Goal: Transaction & Acquisition: Purchase product/service

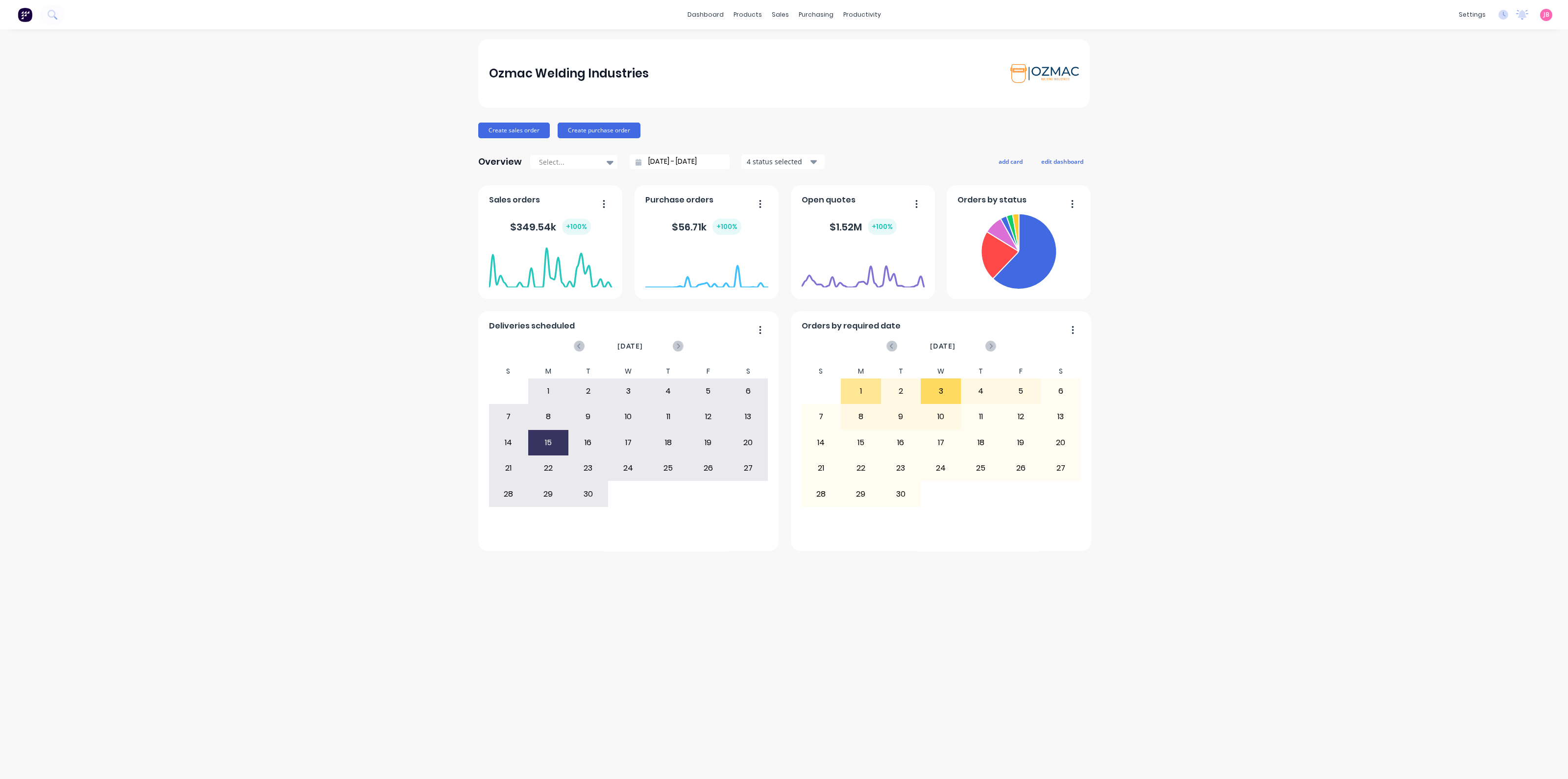
click at [1142, 115] on div "Ozmac Welding Industries Create sales order Create purchase order Overview Sele…" at bounding box center [784, 404] width 1568 height 730
click at [767, 50] on div "Product Catalogue" at bounding box center [791, 47] width 61 height 9
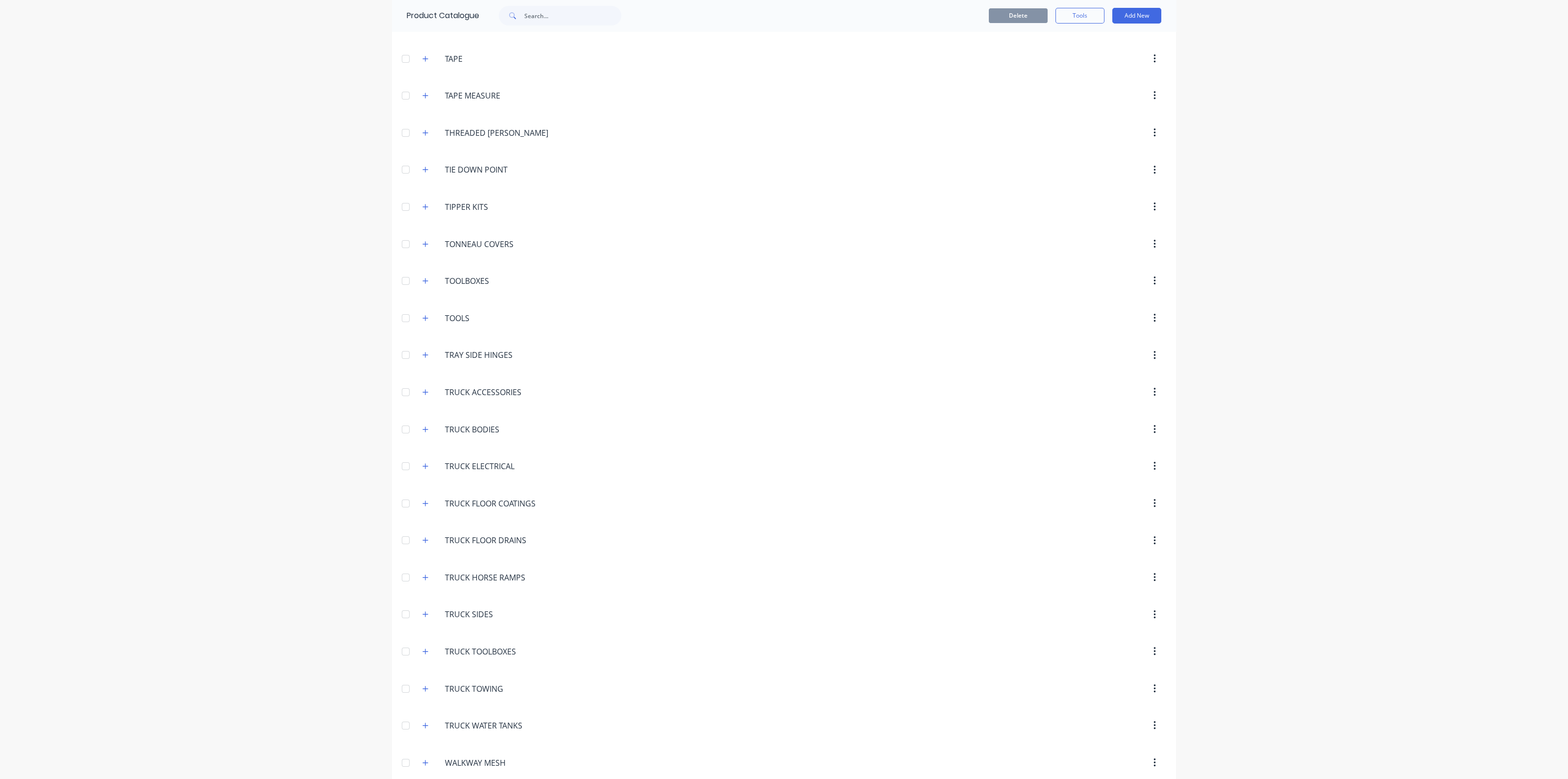
scroll to position [3799, 0]
click at [419, 318] on button "button" at bounding box center [425, 324] width 12 height 12
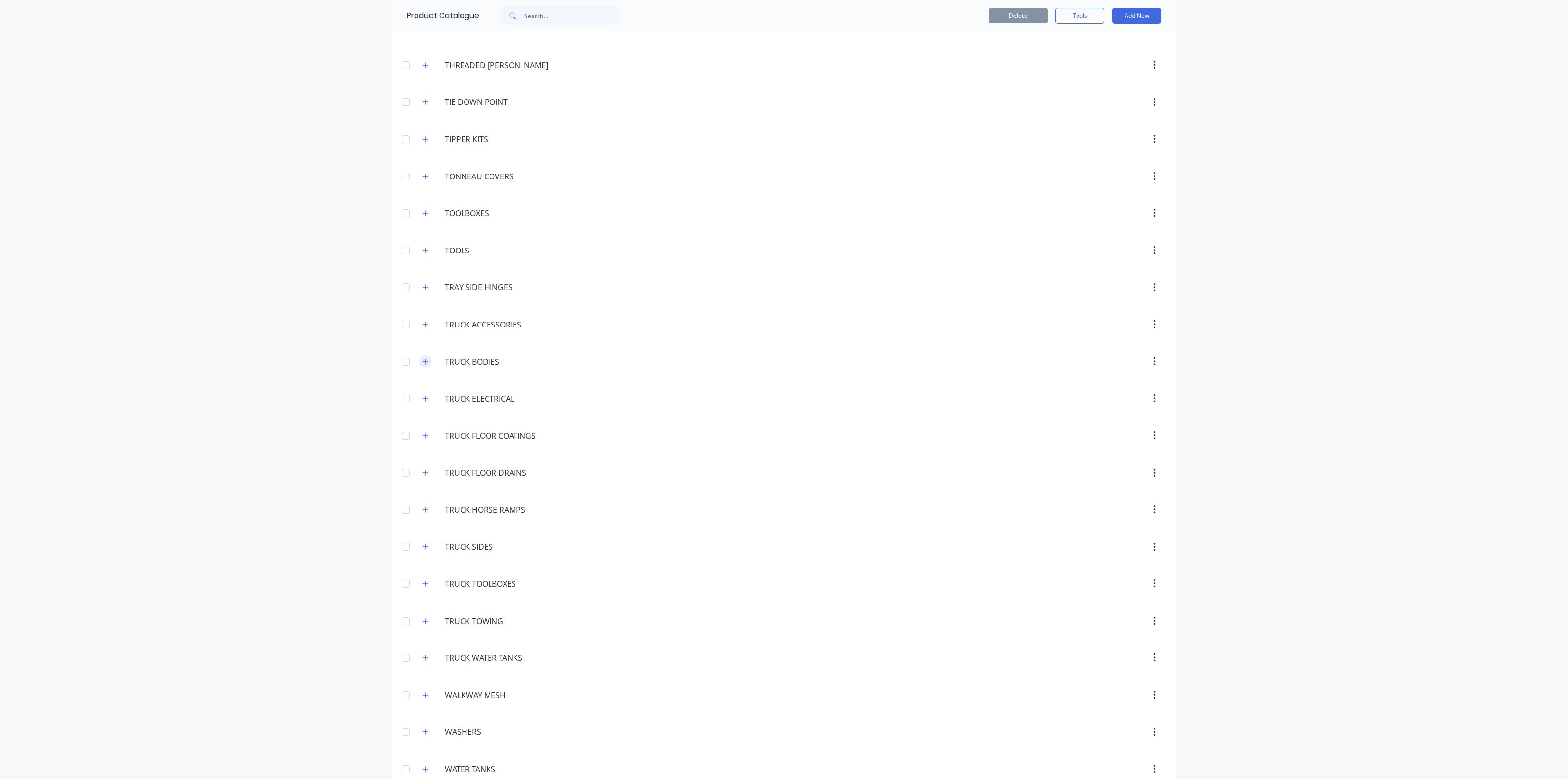
click at [421, 356] on button "button" at bounding box center [425, 362] width 12 height 12
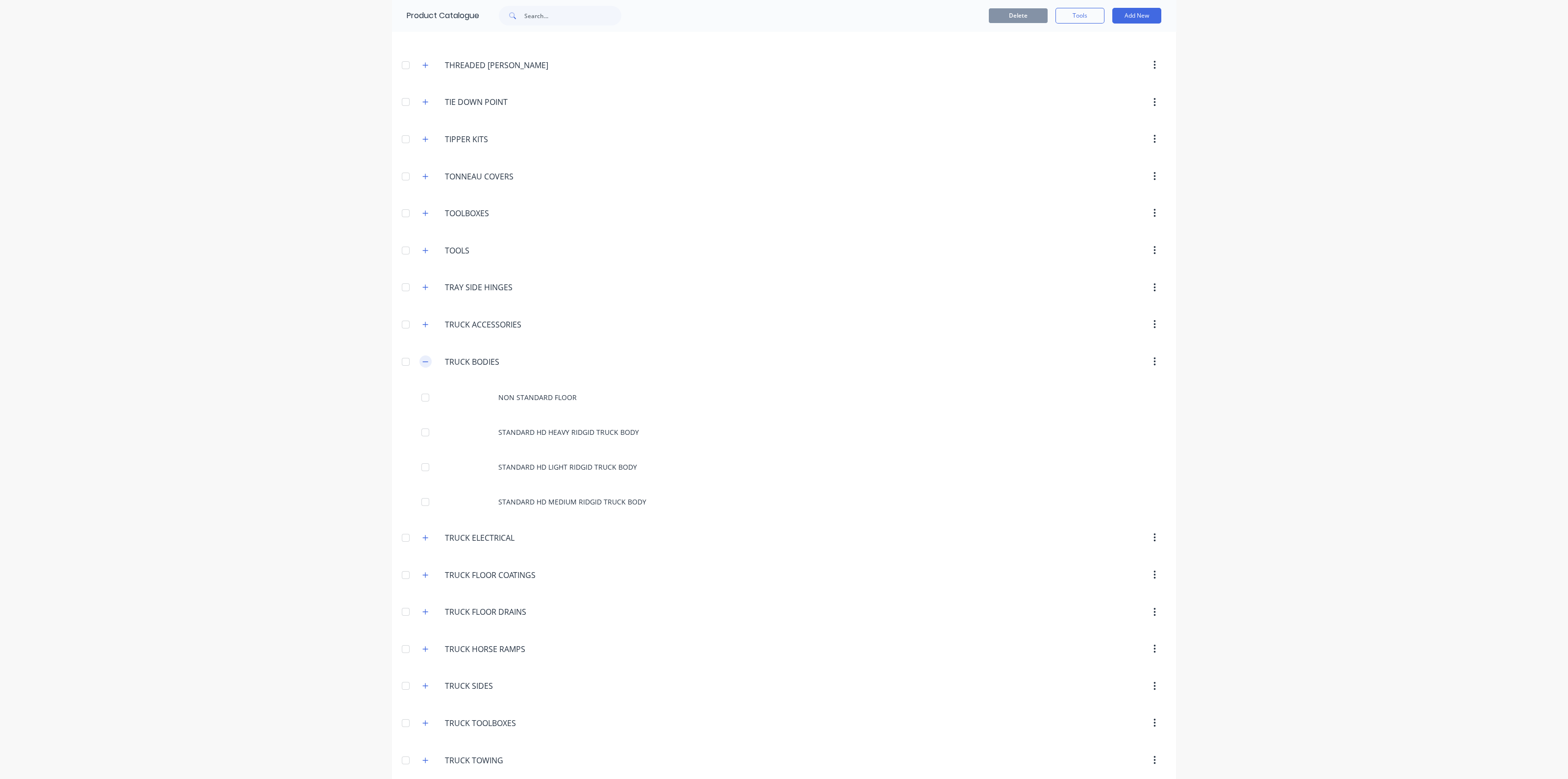
click at [421, 356] on button "button" at bounding box center [425, 362] width 12 height 12
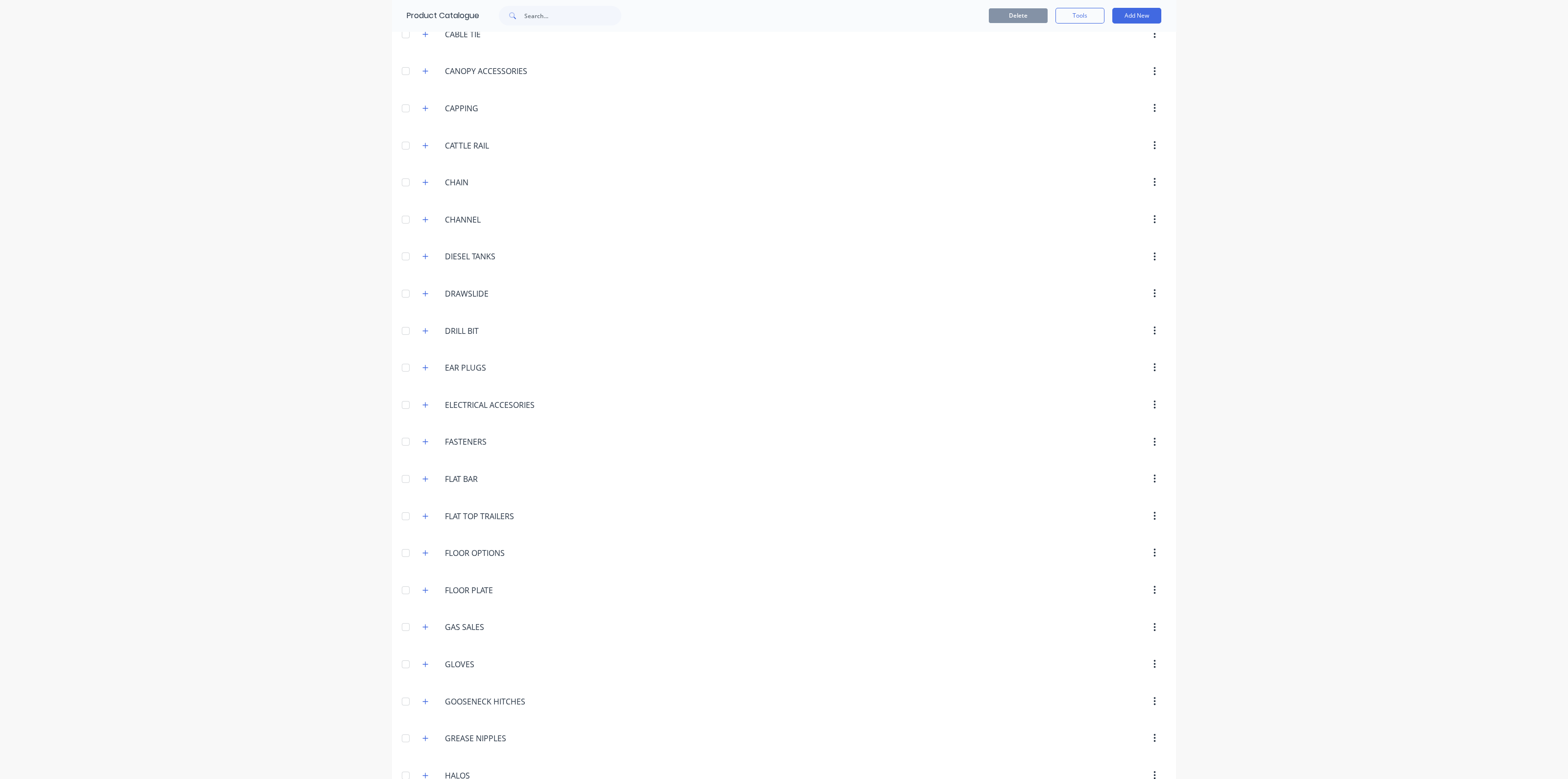
scroll to position [1051, 0]
click at [423, 292] on button "button" at bounding box center [425, 294] width 12 height 12
click at [423, 397] on icon "button" at bounding box center [425, 400] width 5 height 5
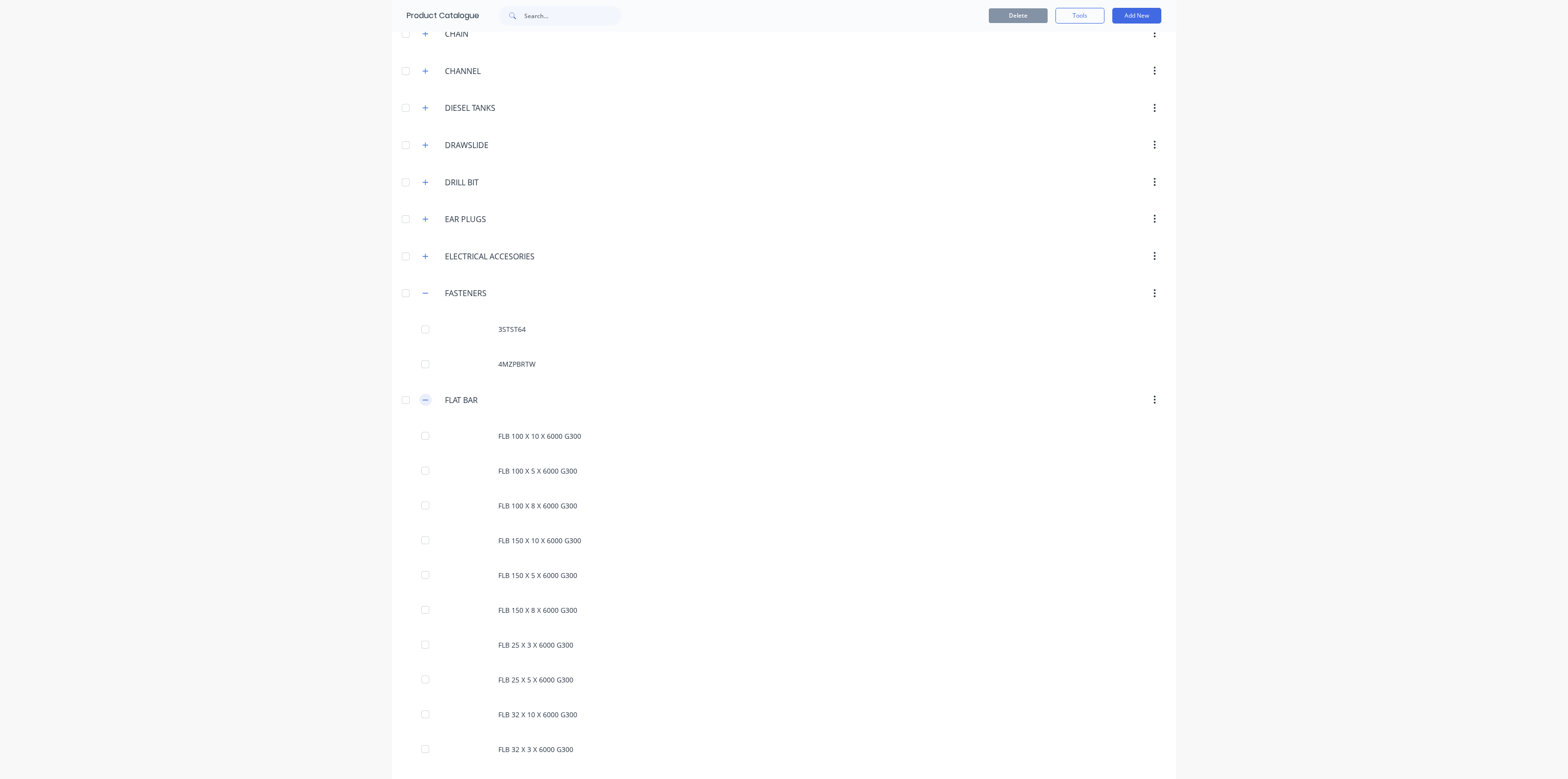
click at [423, 397] on icon "button" at bounding box center [425, 400] width 6 height 7
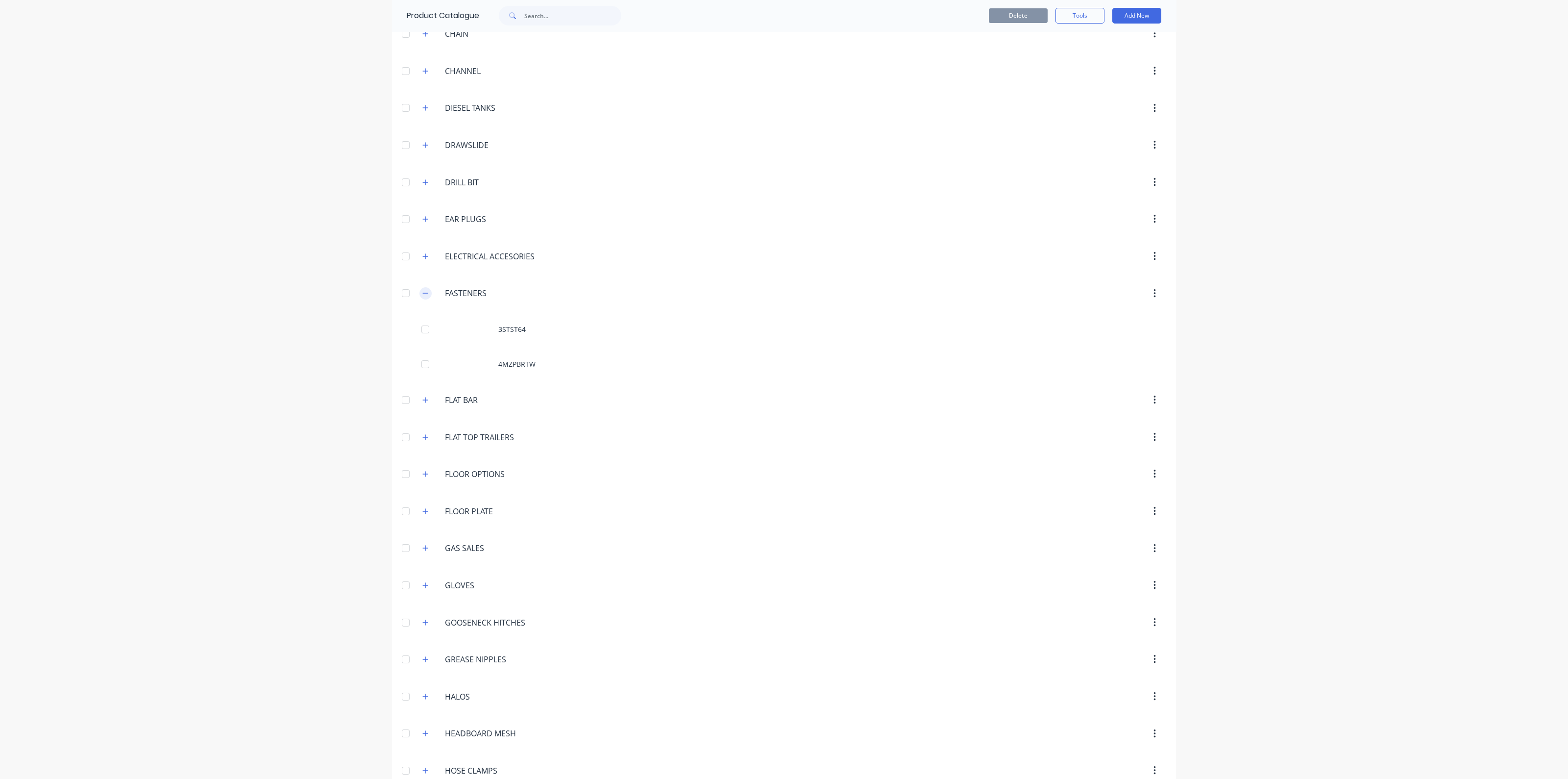
click at [422, 290] on icon "button" at bounding box center [425, 293] width 6 height 7
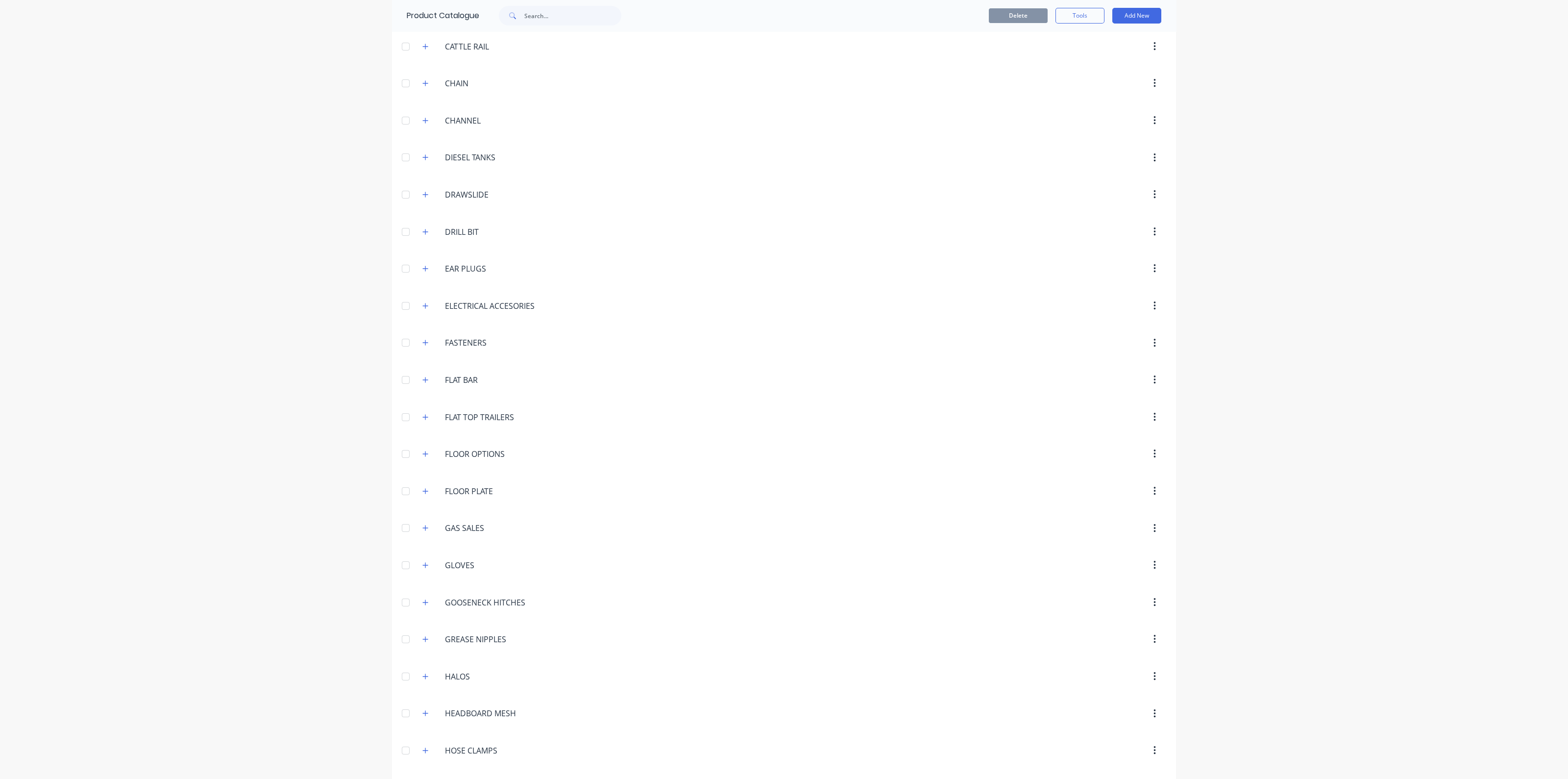
scroll to position [867, 0]
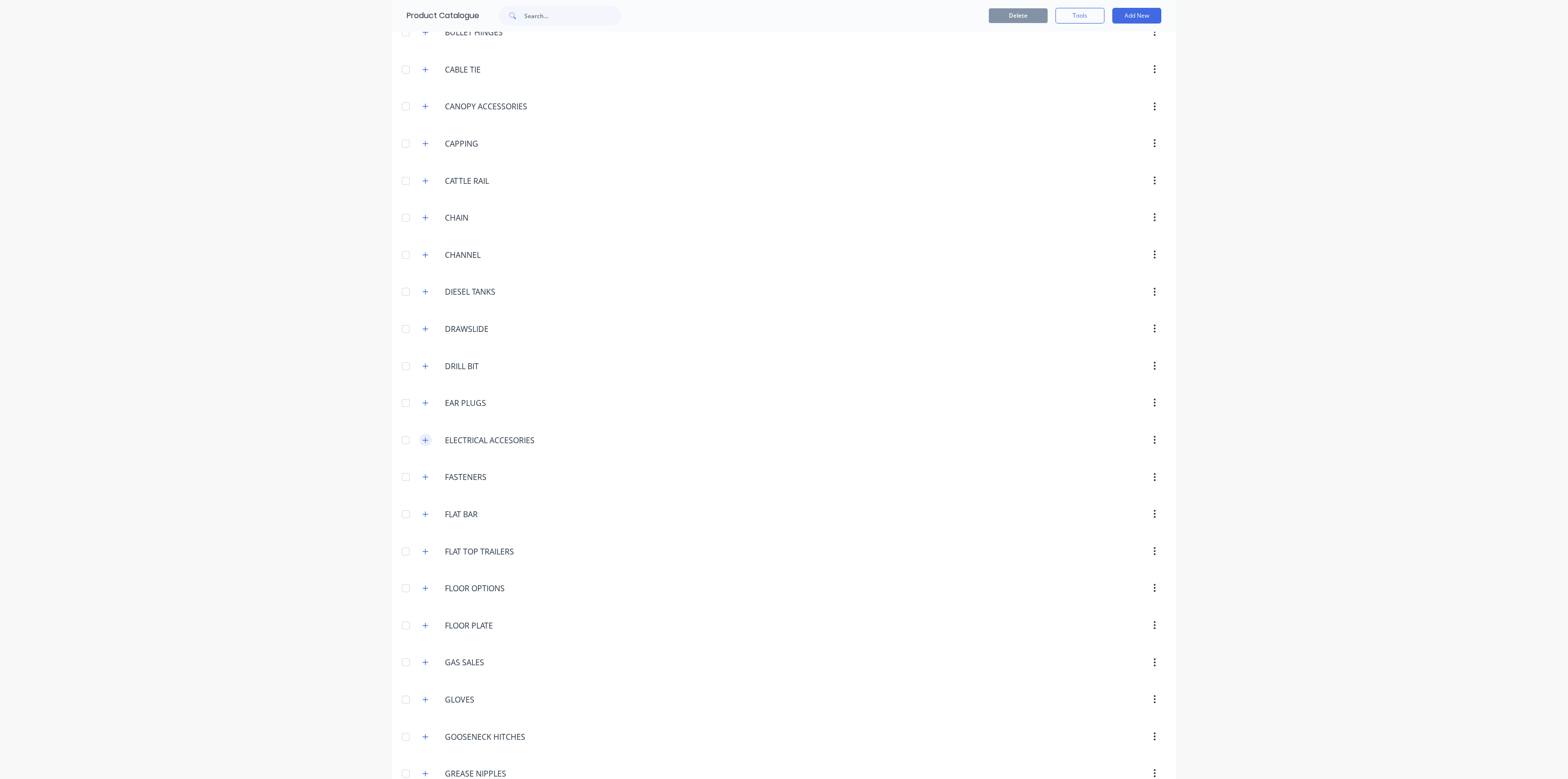
click at [422, 437] on icon "button" at bounding box center [425, 440] width 6 height 7
click at [1343, 296] on div "dashboard products sales purchasing productivity dashboard products Product Cat…" at bounding box center [784, 389] width 1568 height 779
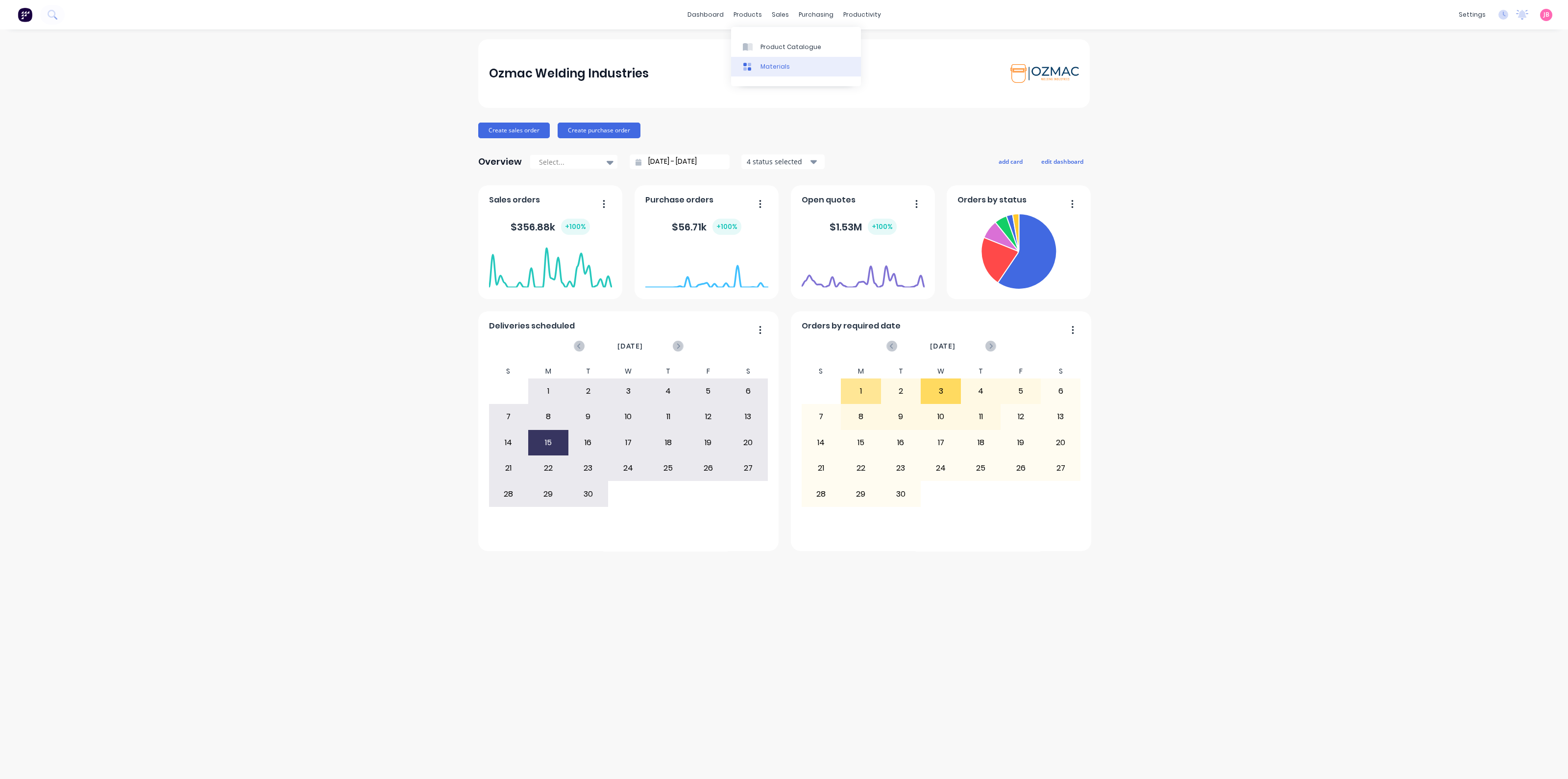
click at [761, 57] on link "Materials" at bounding box center [796, 66] width 130 height 19
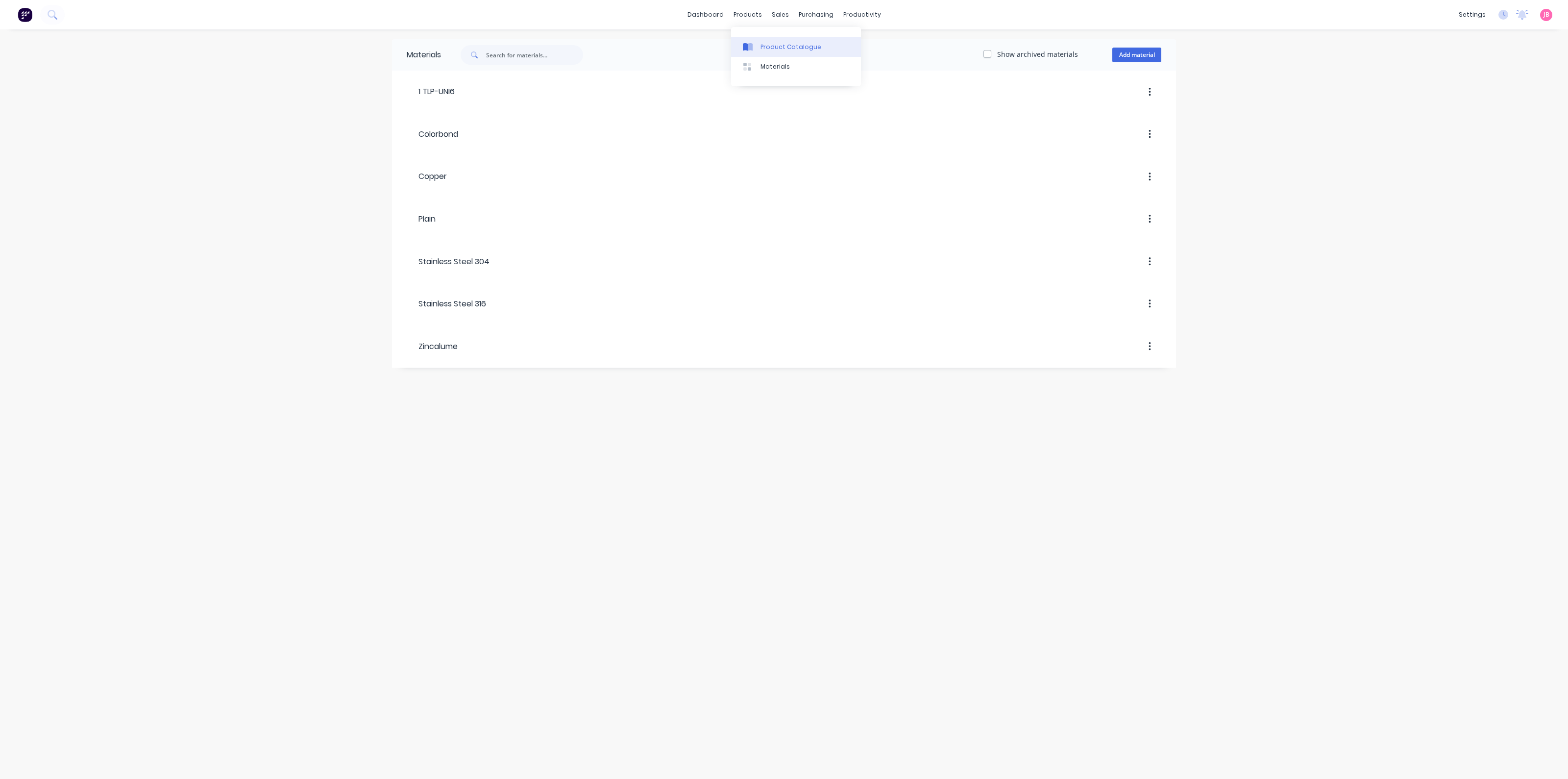
click at [758, 39] on link "Product Catalogue" at bounding box center [796, 46] width 130 height 19
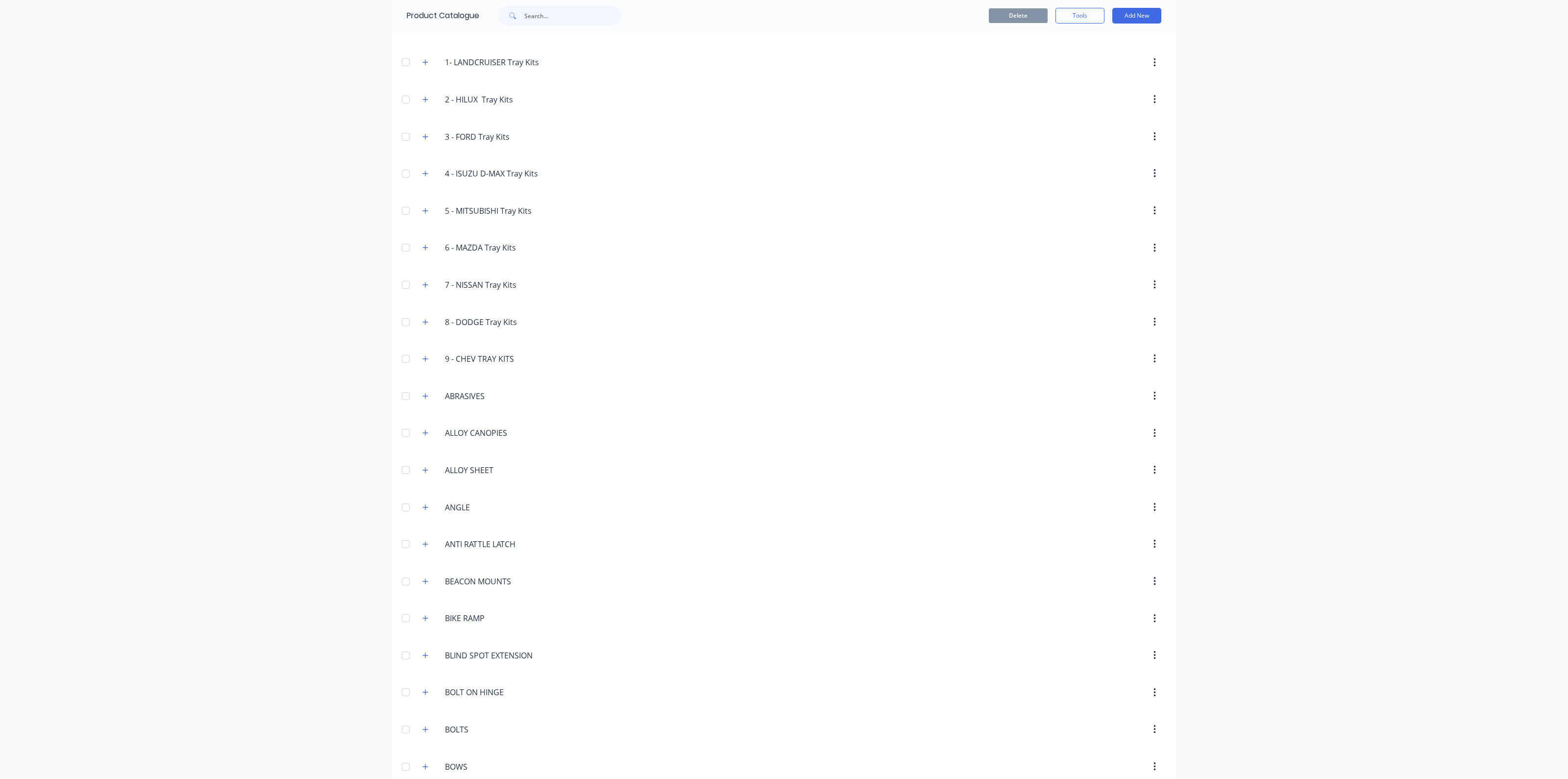
scroll to position [245, 0]
click at [423, 429] on icon "button" at bounding box center [425, 432] width 5 height 5
click at [423, 432] on icon "button" at bounding box center [425, 432] width 5 height 1
click at [436, 469] on div "BIKE.RAMP BIKE RAMP" at bounding box center [502, 469] width 132 height 13
click at [426, 467] on button "button" at bounding box center [425, 470] width 12 height 12
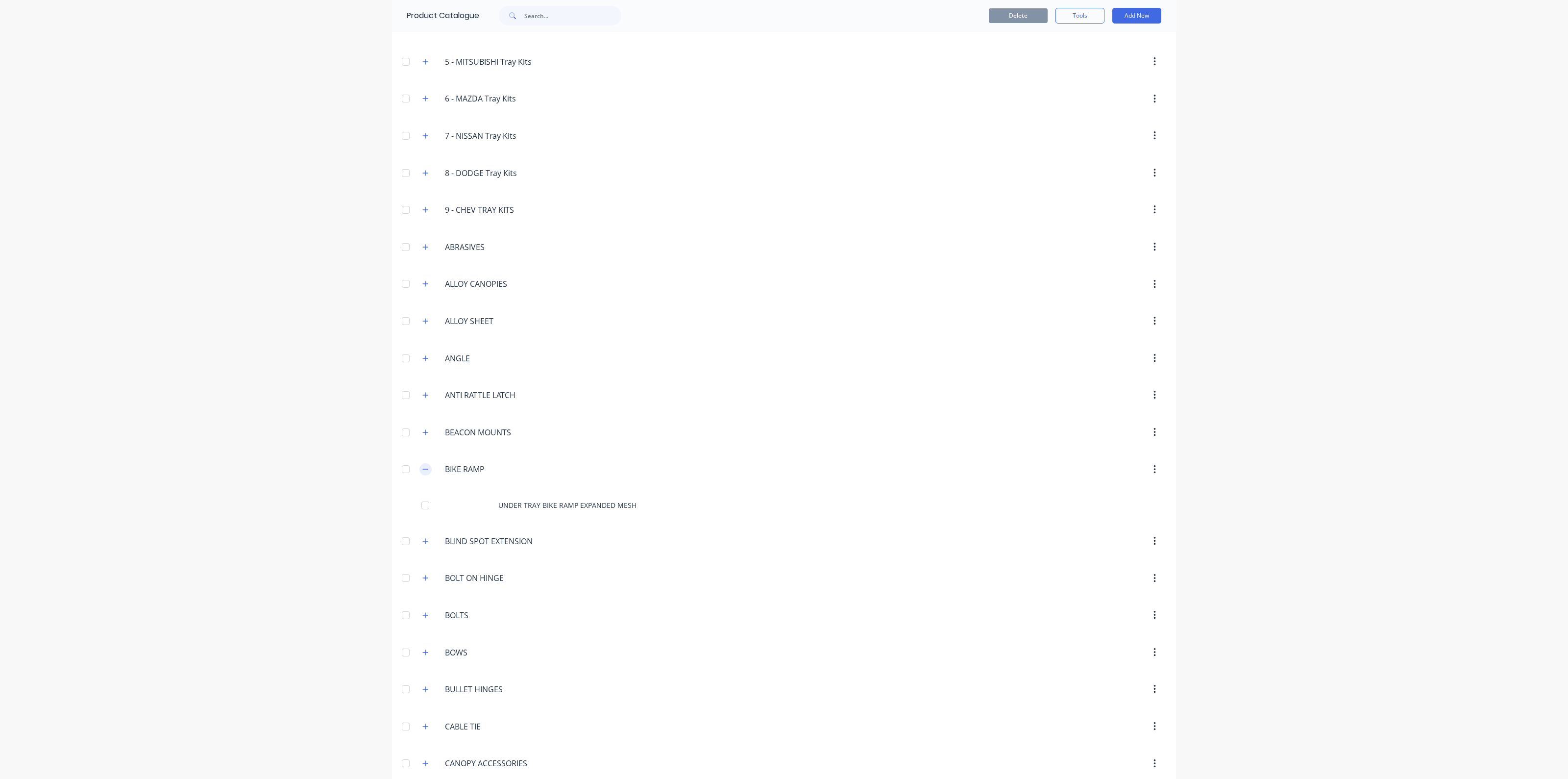
click at [424, 466] on icon "button" at bounding box center [425, 469] width 6 height 7
click at [425, 464] on button "button" at bounding box center [425, 470] width 12 height 12
click at [423, 506] on icon "button" at bounding box center [425, 506] width 6 height 7
click at [422, 506] on icon "button" at bounding box center [425, 506] width 6 height 7
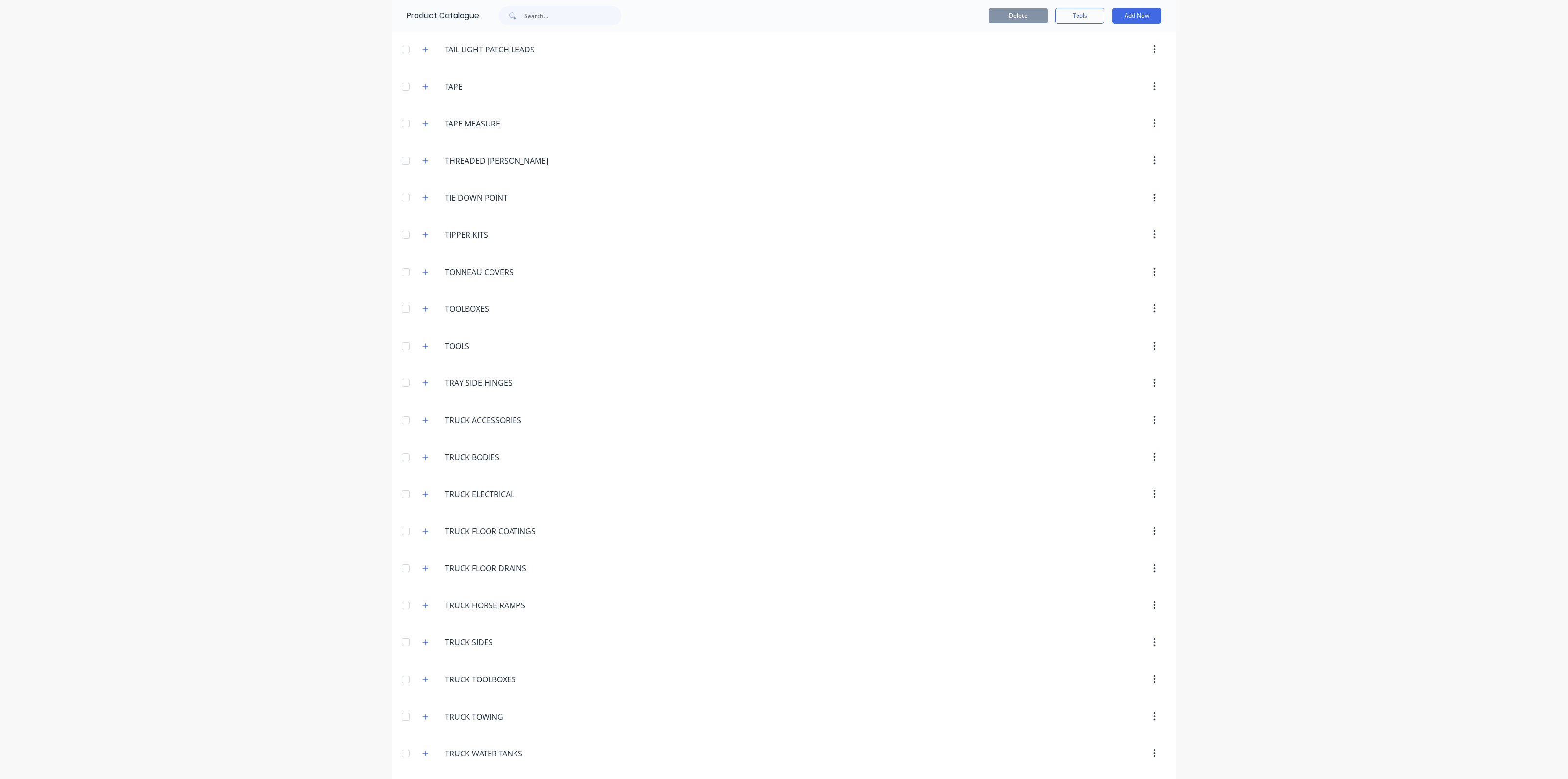
scroll to position [3677, 0]
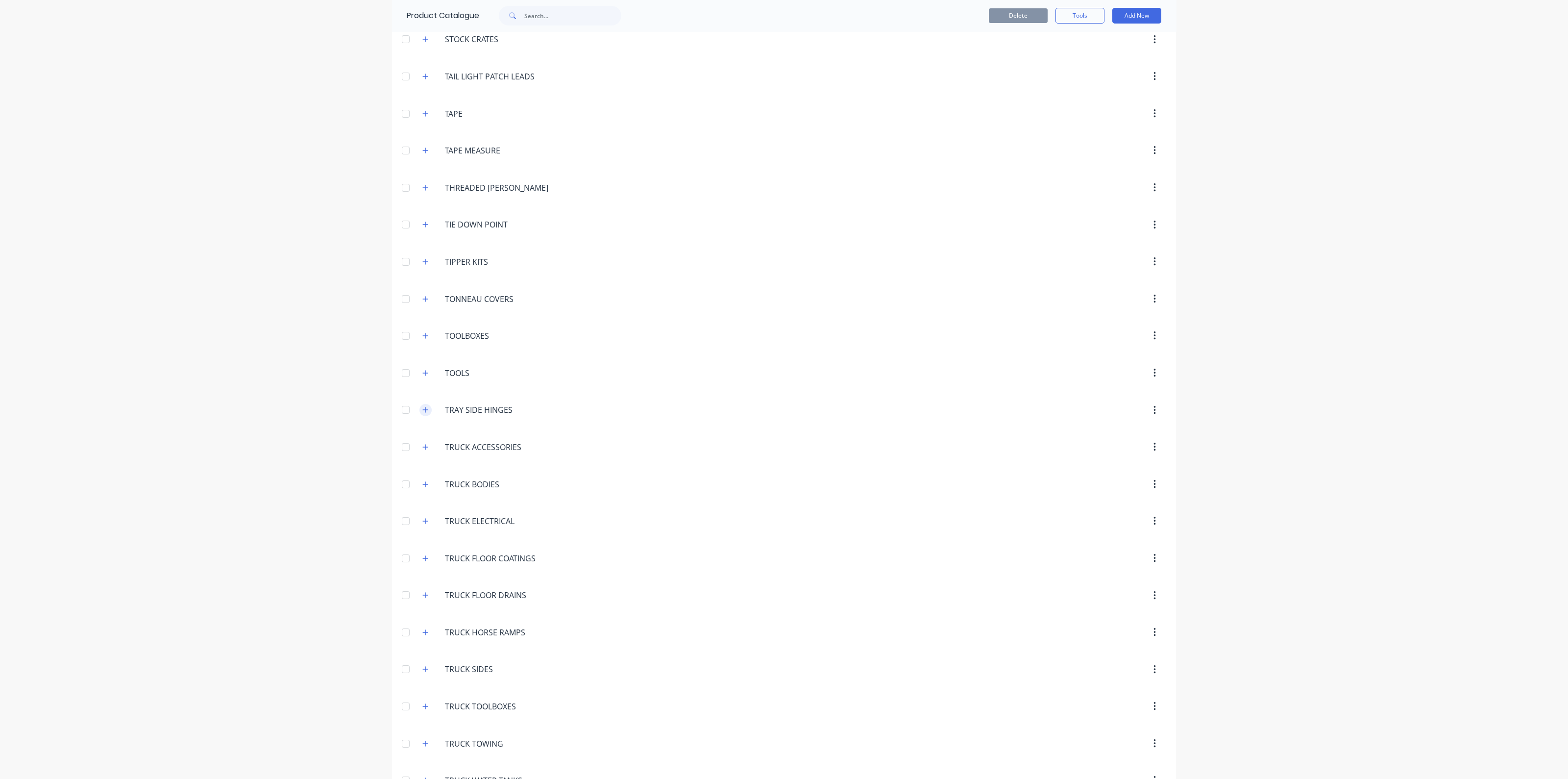
click at [422, 406] on icon "button" at bounding box center [425, 409] width 6 height 7
click at [419, 401] on div "TRAY.SIDE.HINGES TRAY SIDE HINGES" at bounding box center [491, 410] width 154 height 18
click at [424, 404] on button "button" at bounding box center [425, 410] width 12 height 12
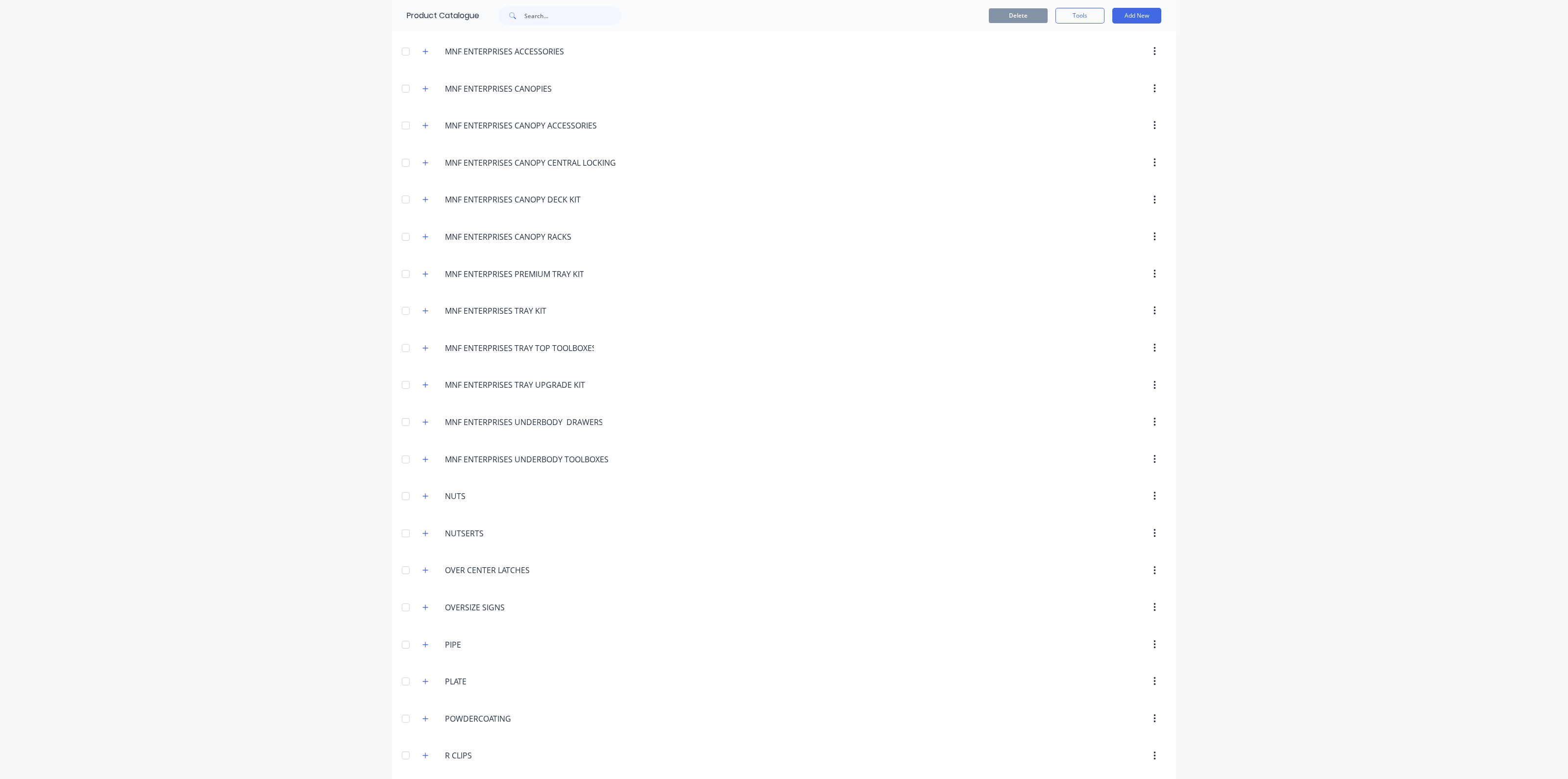
scroll to position [2513, 0]
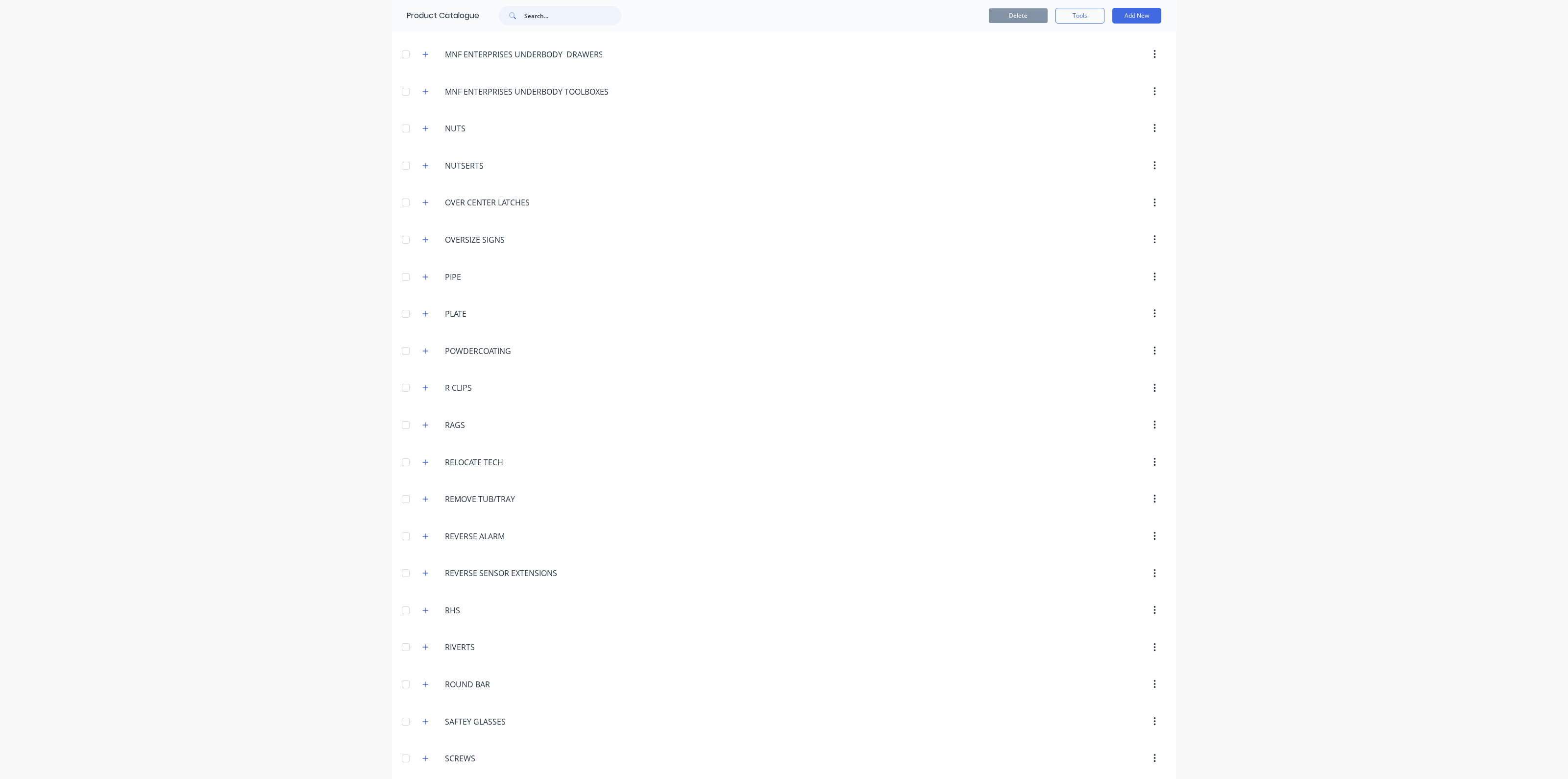
click at [559, 18] on input "text" at bounding box center [572, 16] width 97 height 19
type input "Y"
type input "HINGE"
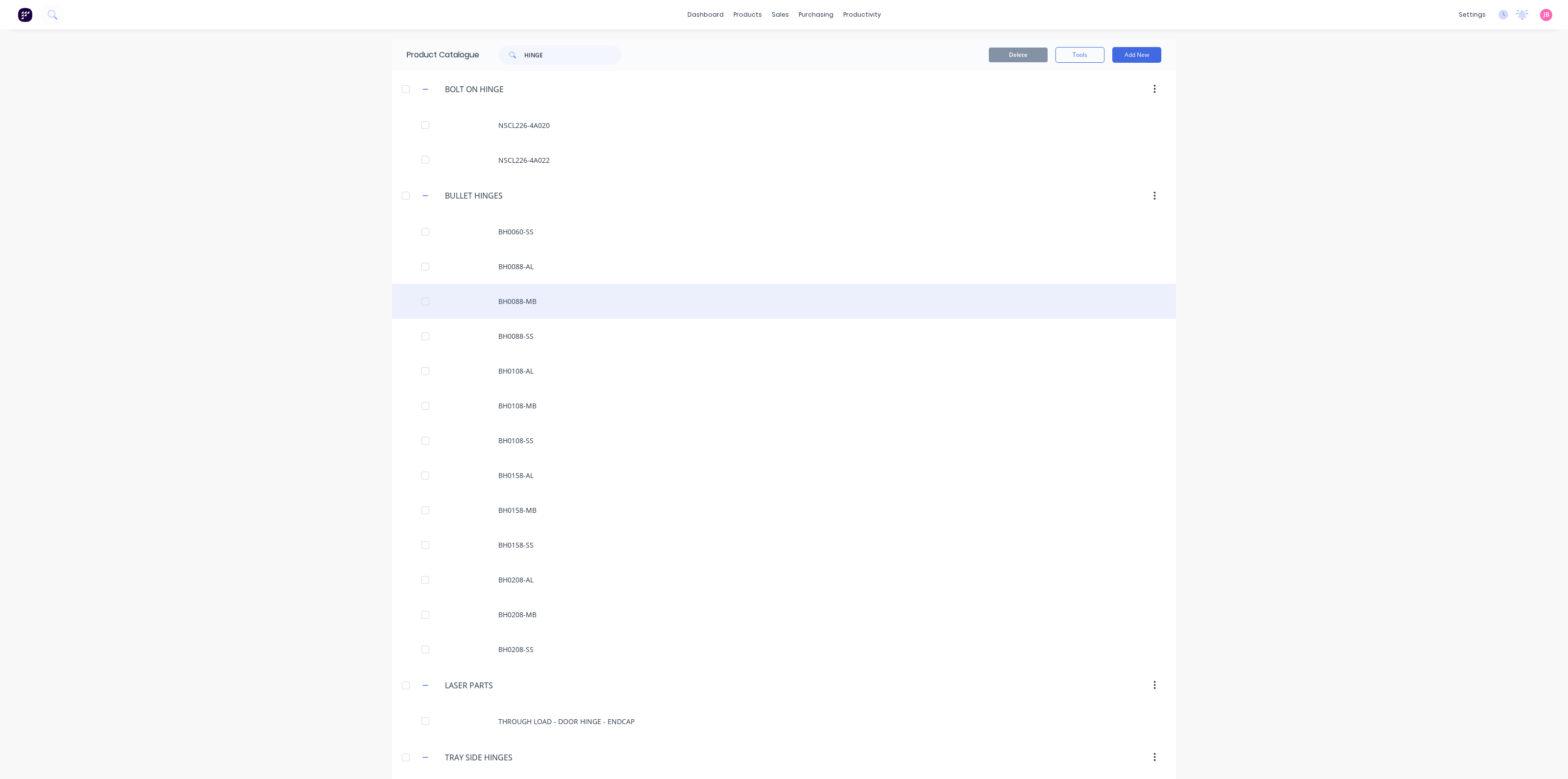
click at [542, 303] on div "BH0088-MB" at bounding box center [784, 301] width 784 height 35
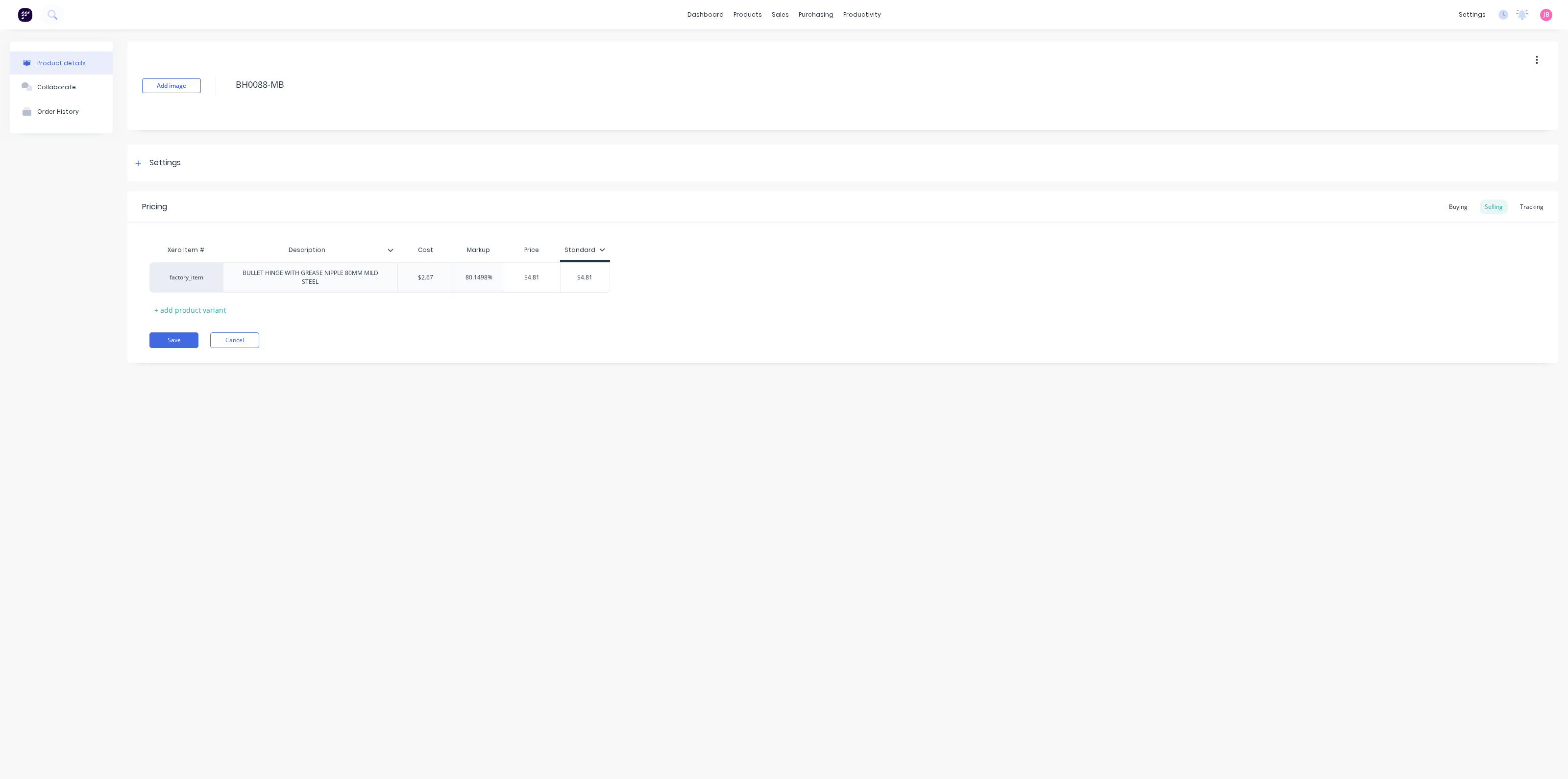
type textarea "x"
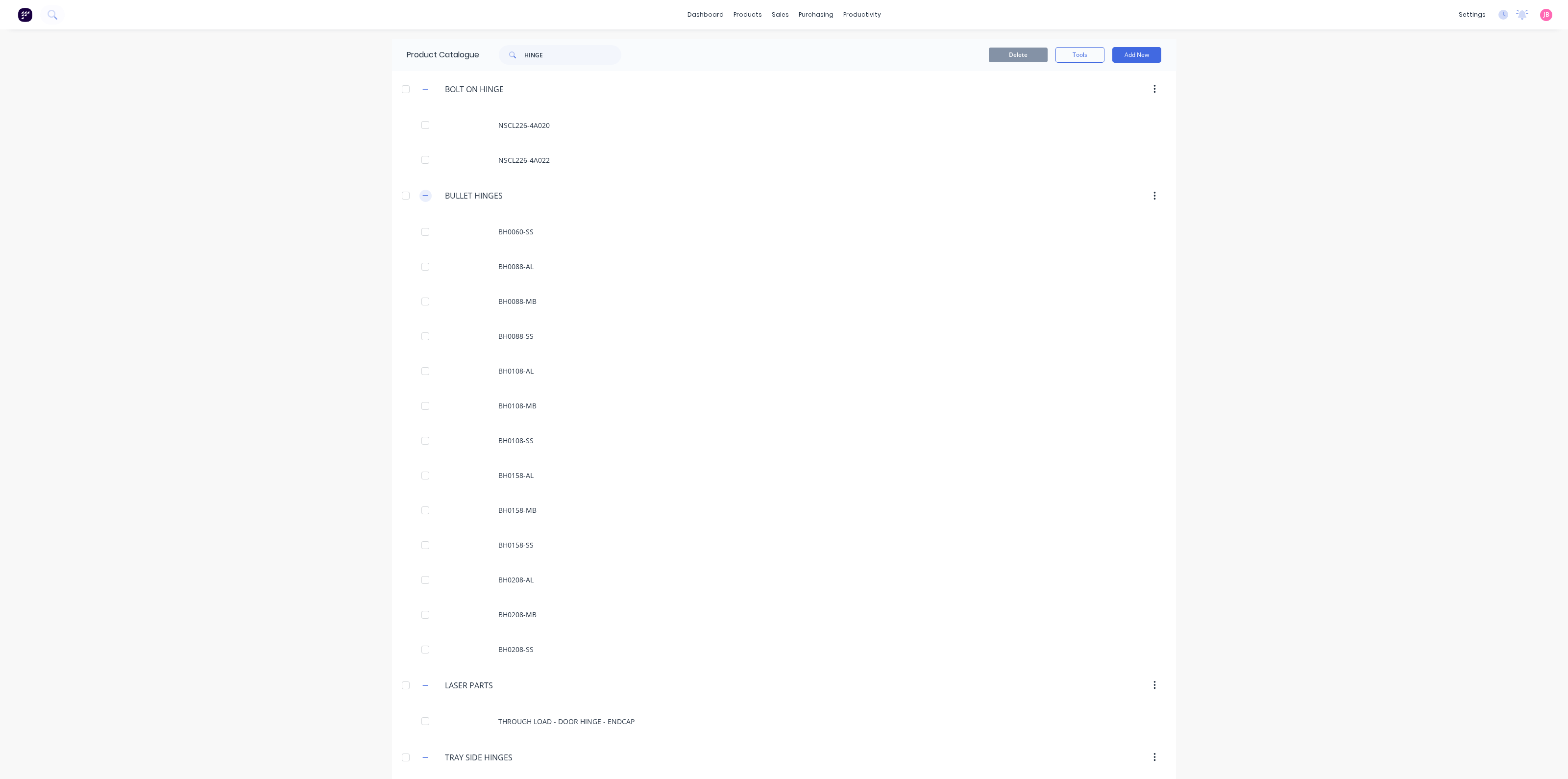
click at [422, 195] on icon "button" at bounding box center [425, 196] width 6 height 7
click at [426, 88] on icon "button" at bounding box center [425, 89] width 6 height 7
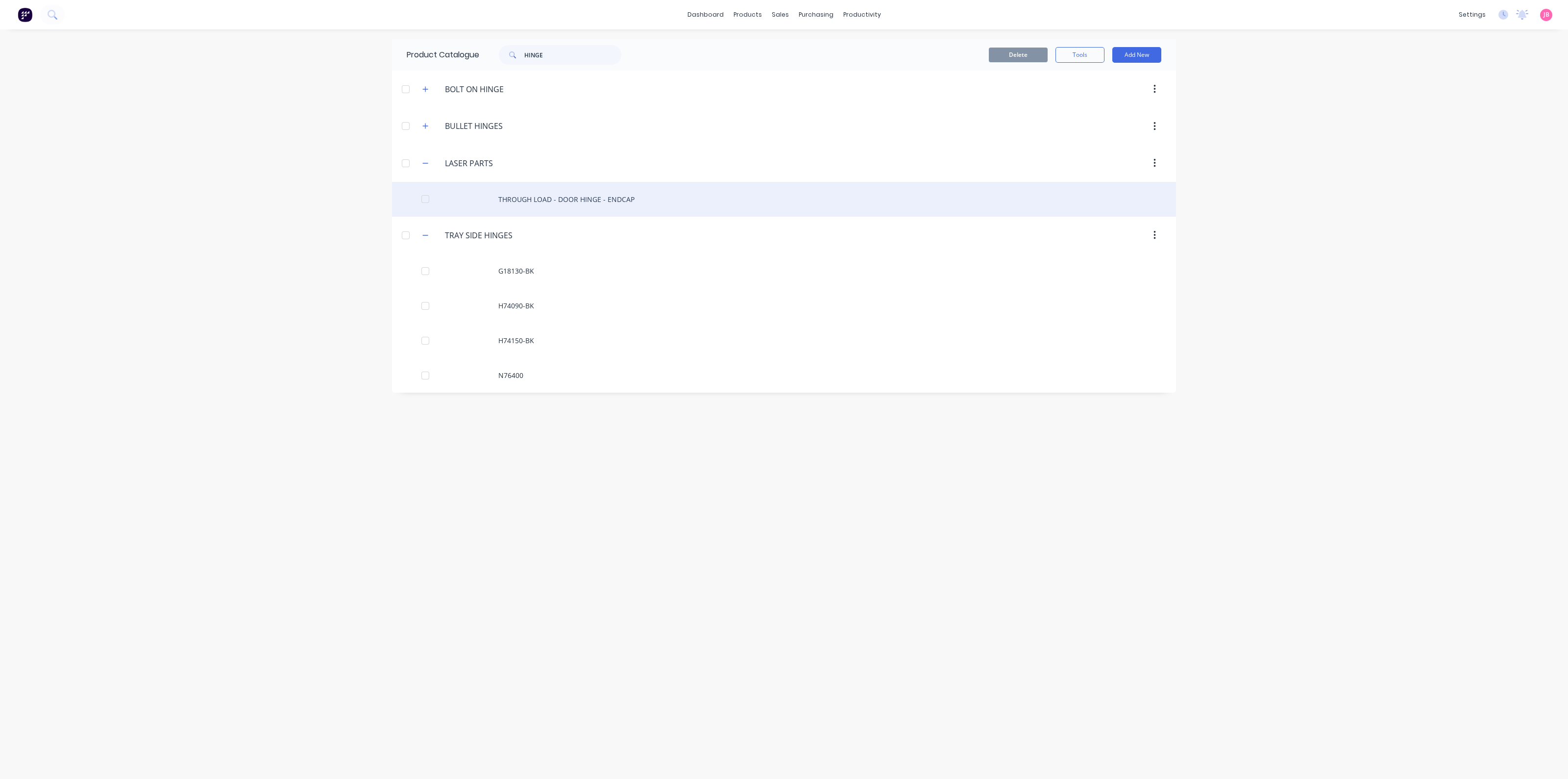
click at [435, 195] on div at bounding box center [425, 199] width 19 height 19
click at [425, 197] on div at bounding box center [425, 199] width 19 height 19
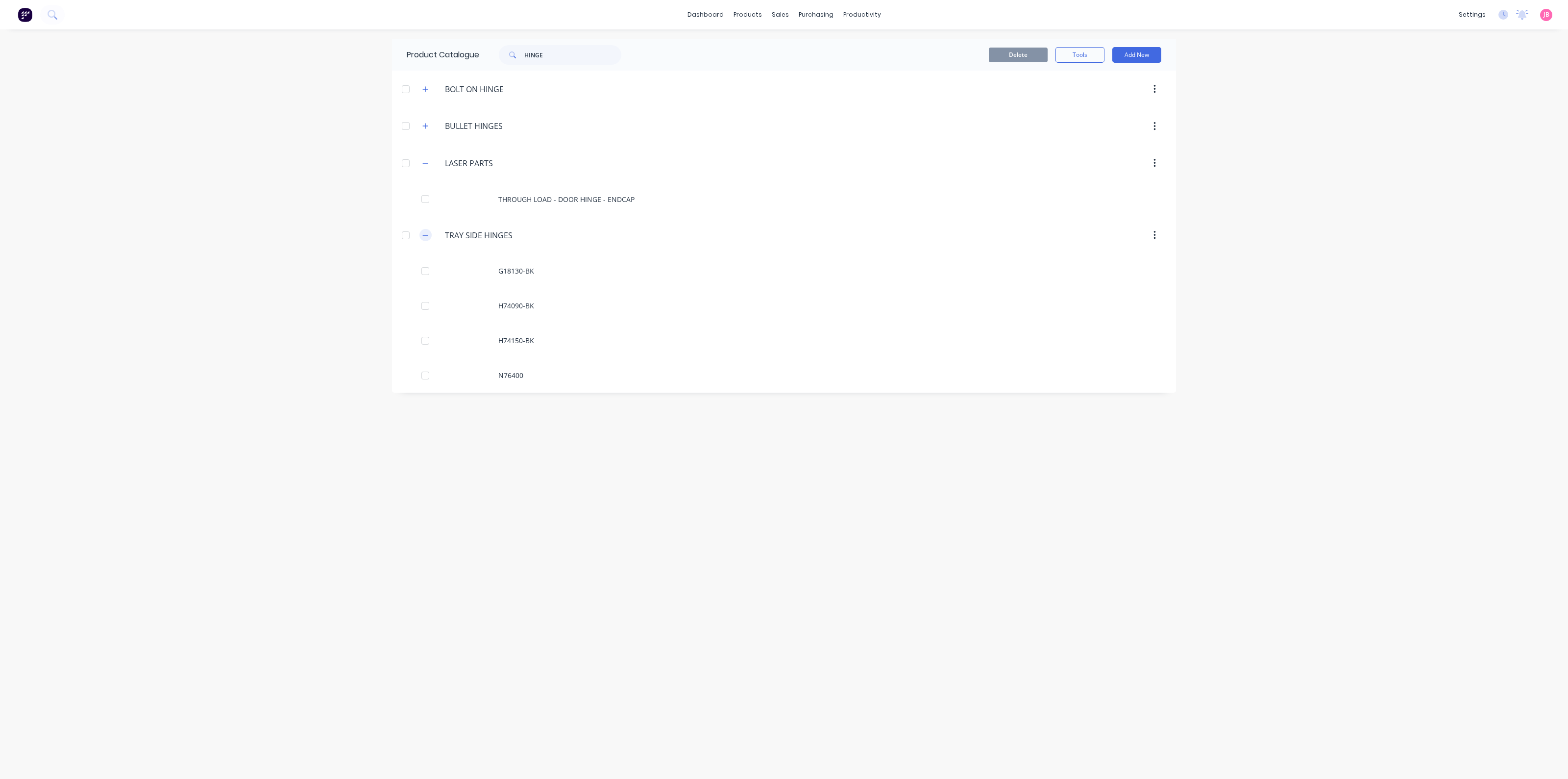
click at [426, 233] on icon "button" at bounding box center [425, 235] width 6 height 7
click at [427, 157] on button "button" at bounding box center [425, 163] width 12 height 12
click at [559, 54] on input "HINGE" at bounding box center [572, 55] width 97 height 19
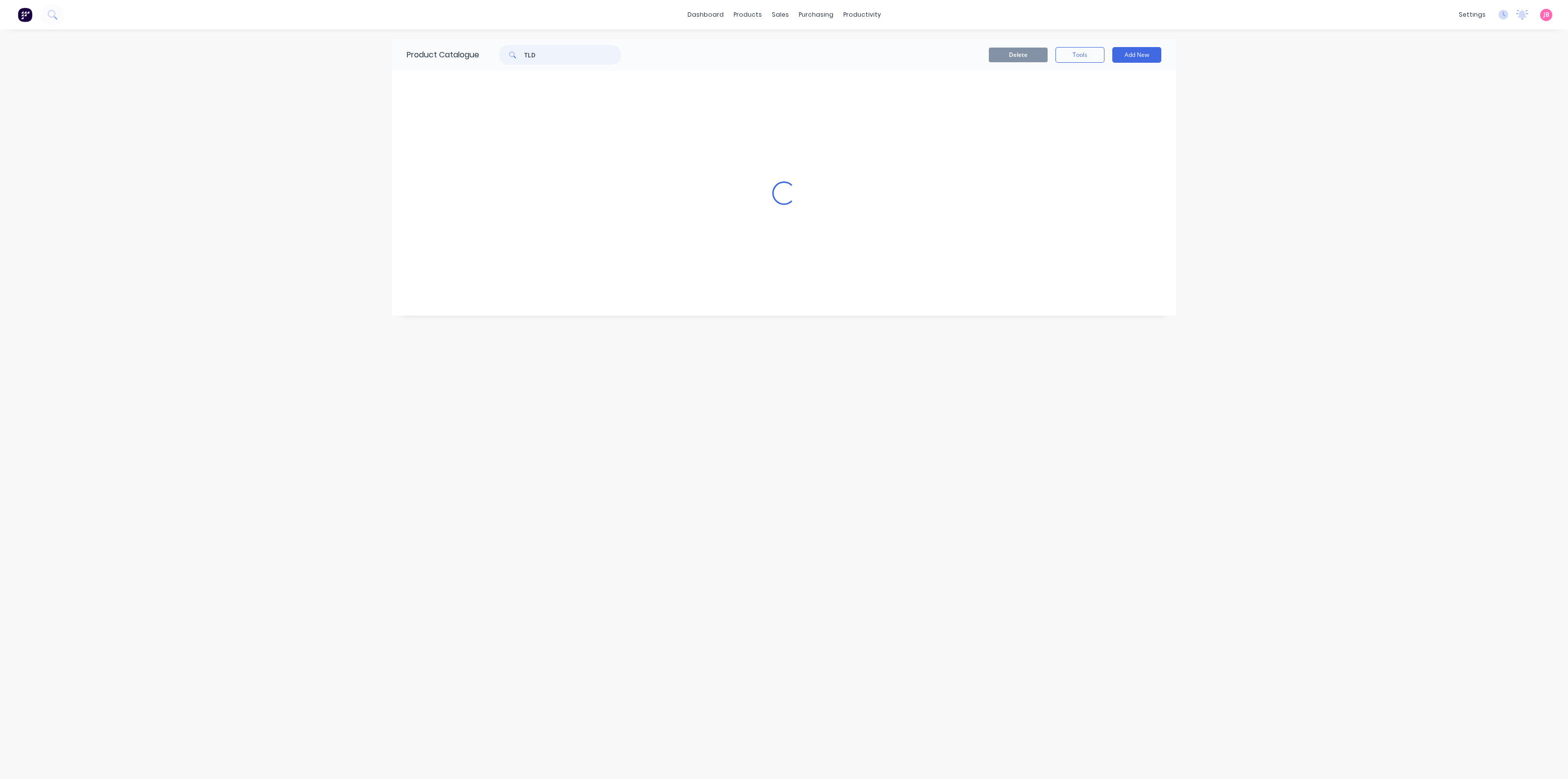
type input "TLD"
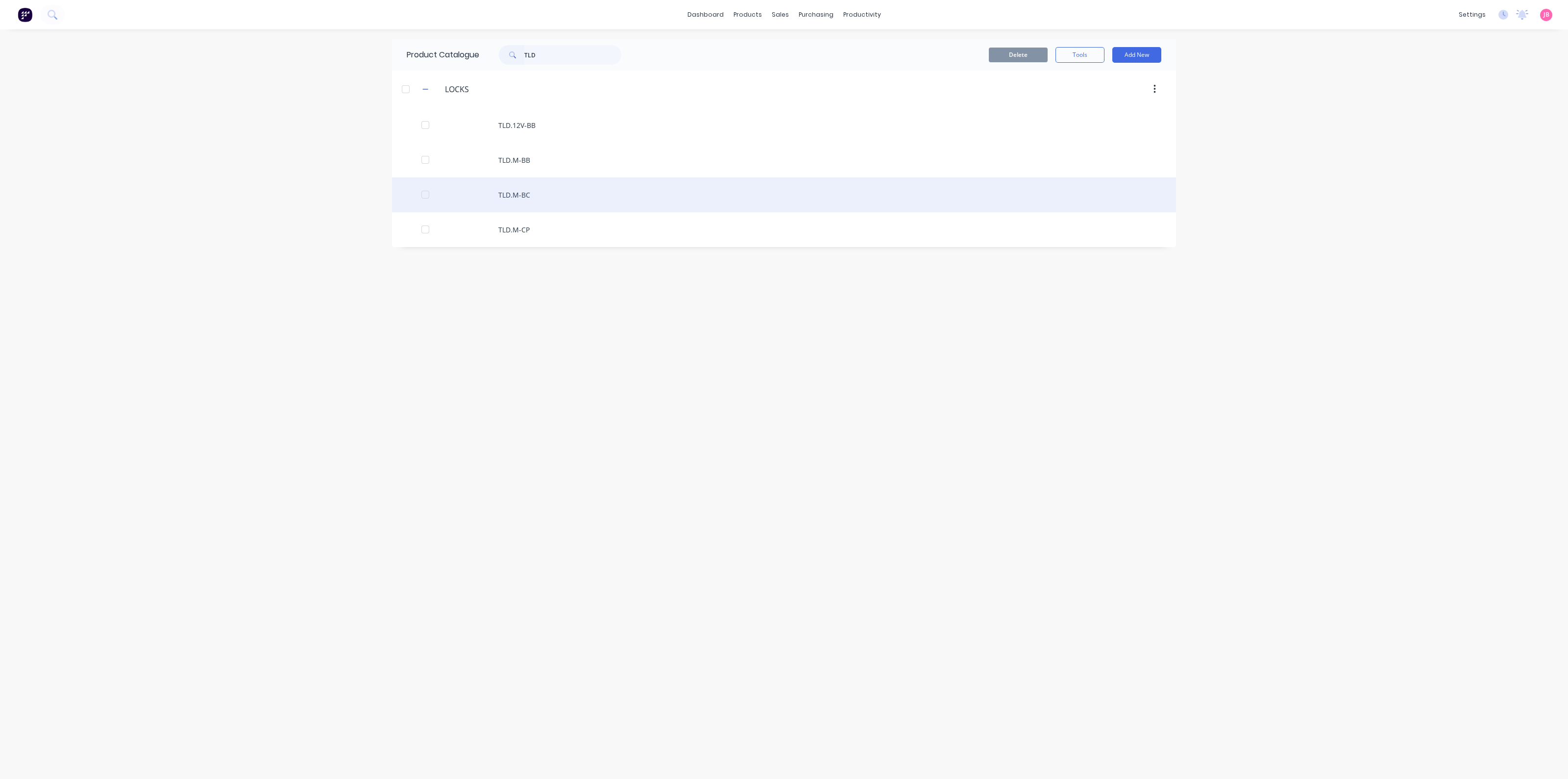
click at [514, 192] on div "TLD.M-BC" at bounding box center [784, 194] width 784 height 35
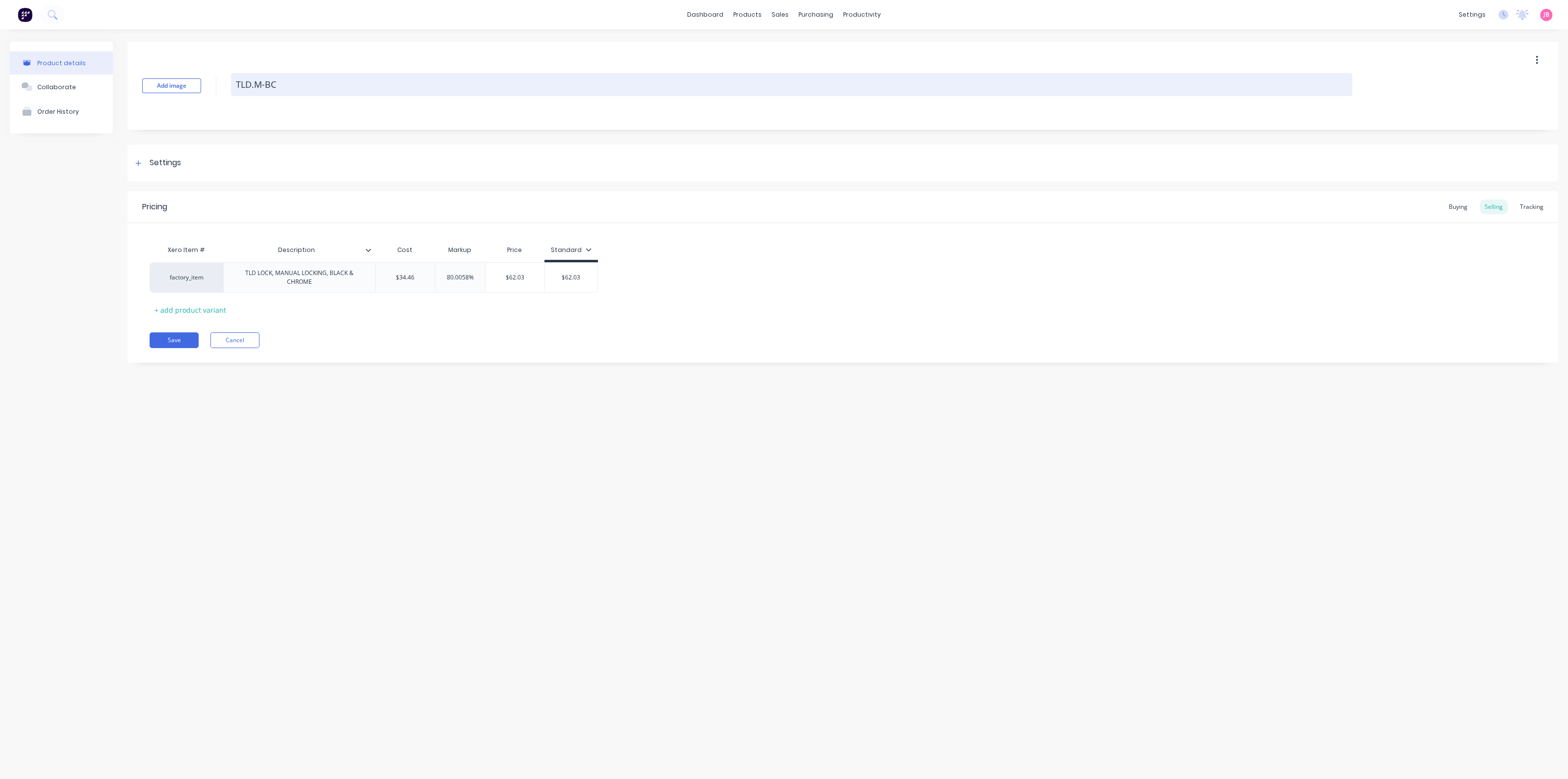
type textarea "x"
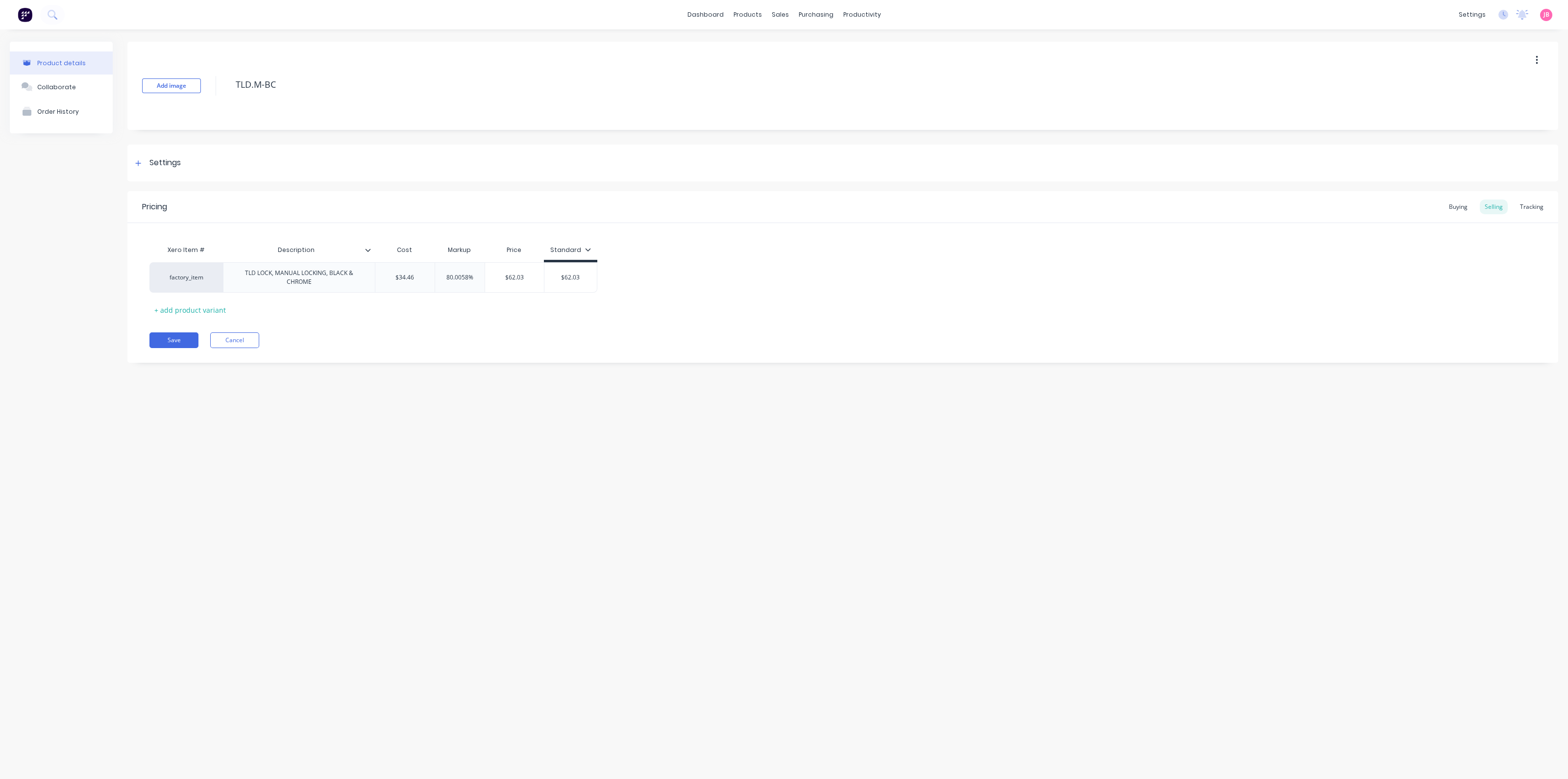
click at [29, 11] on img at bounding box center [25, 15] width 15 height 15
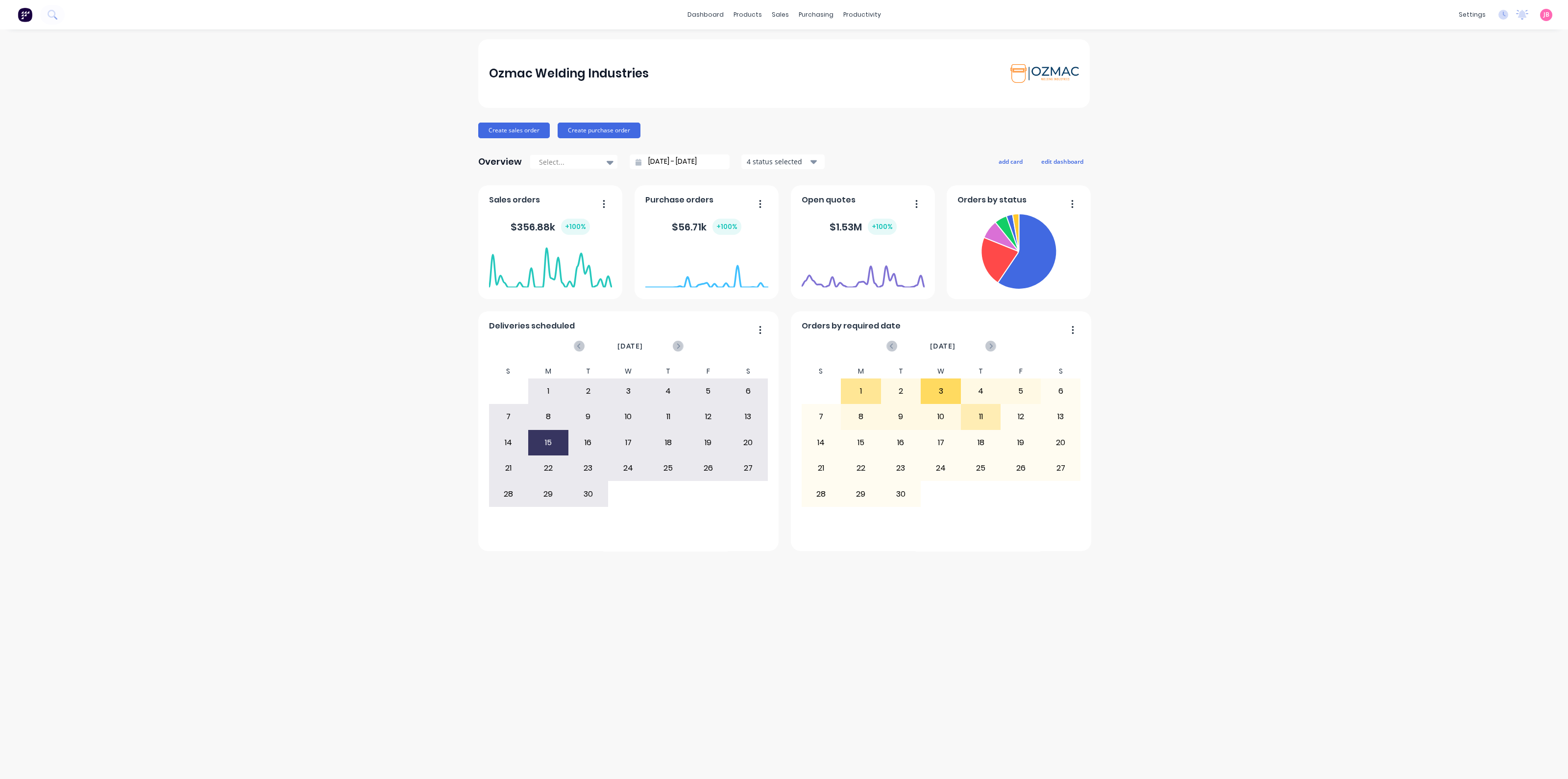
click at [1265, 55] on div "Ozmac Welding Industries Create sales order Create purchase order Overview Sele…" at bounding box center [784, 404] width 1568 height 730
click at [797, 40] on link "Sales Orders" at bounding box center [831, 46] width 130 height 19
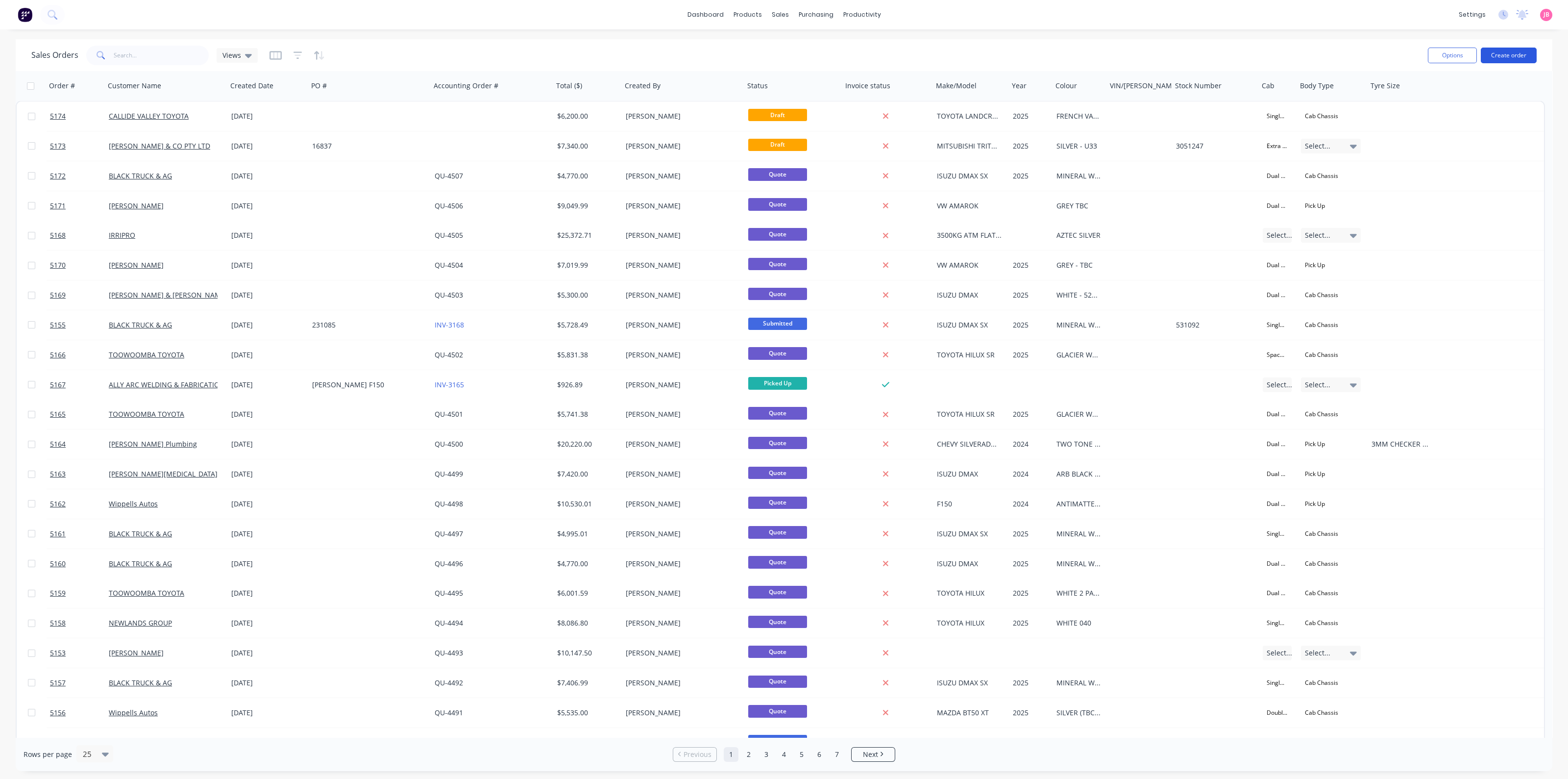
click at [1507, 52] on button "Create order" at bounding box center [1509, 55] width 56 height 16
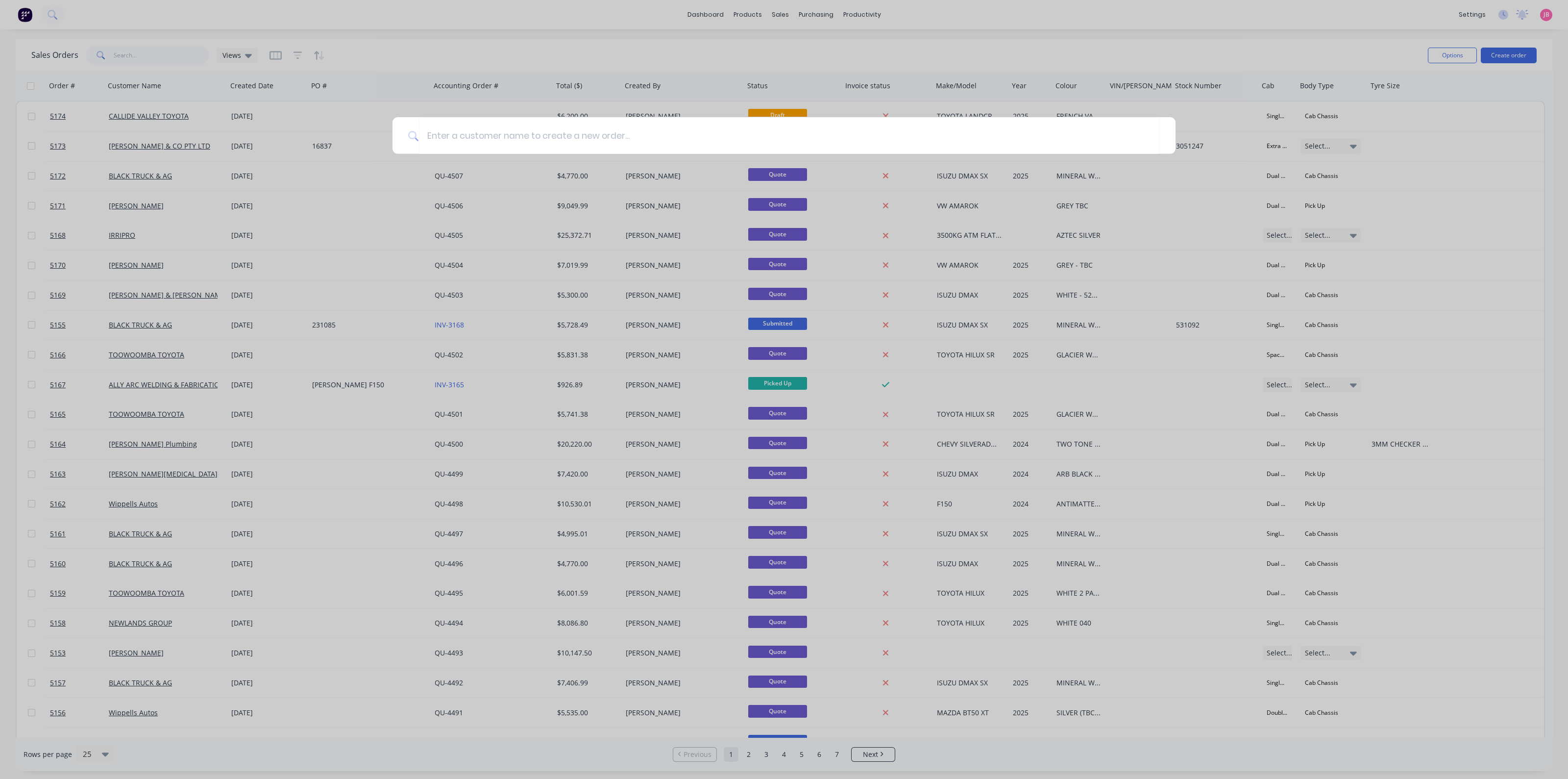
type input "a"
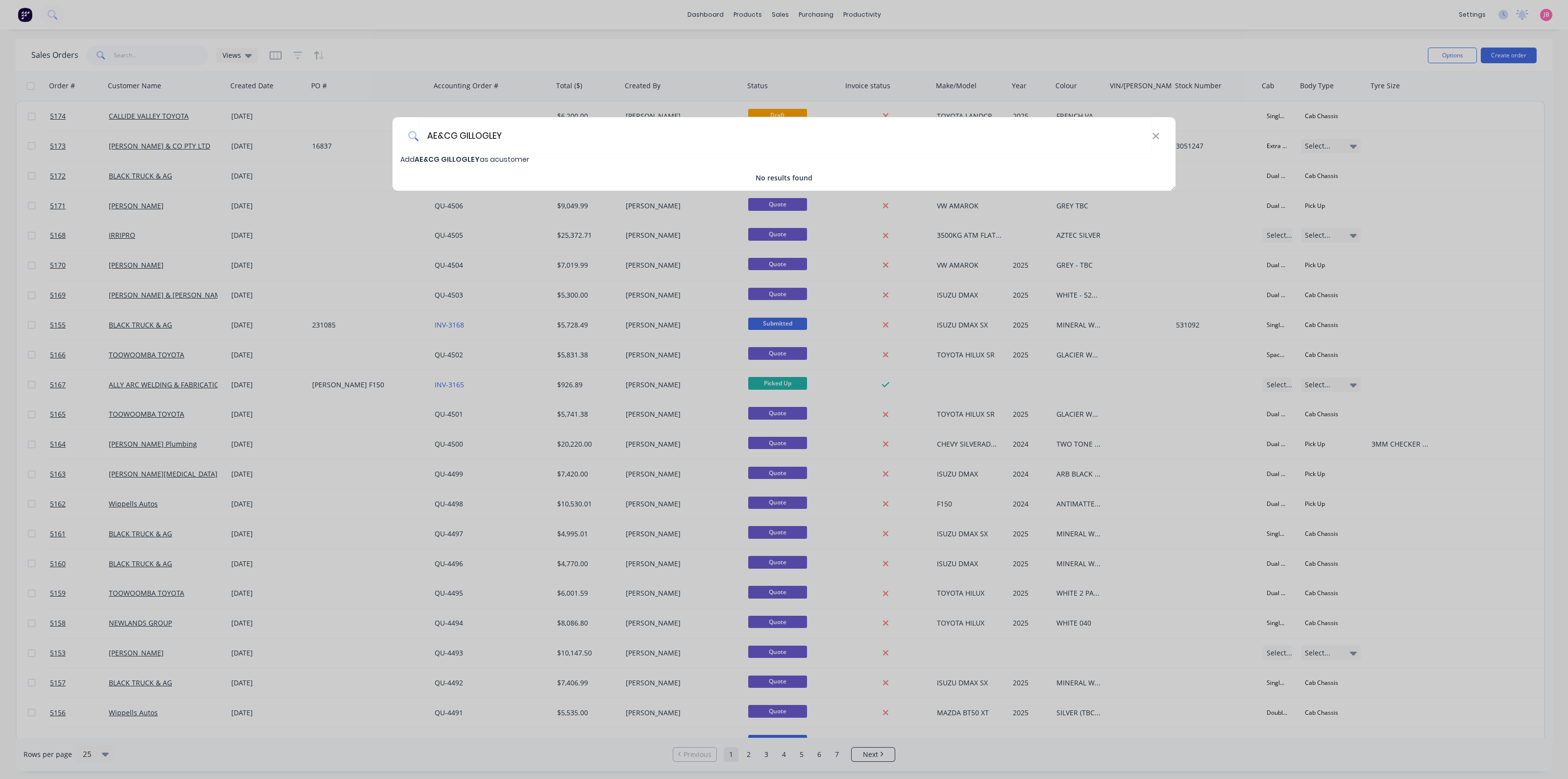
type input "AE&CG GILLOGLEY"
click at [435, 155] on span "AE&CG GILLOGLEY" at bounding box center [447, 160] width 65 height 10
select select "AU"
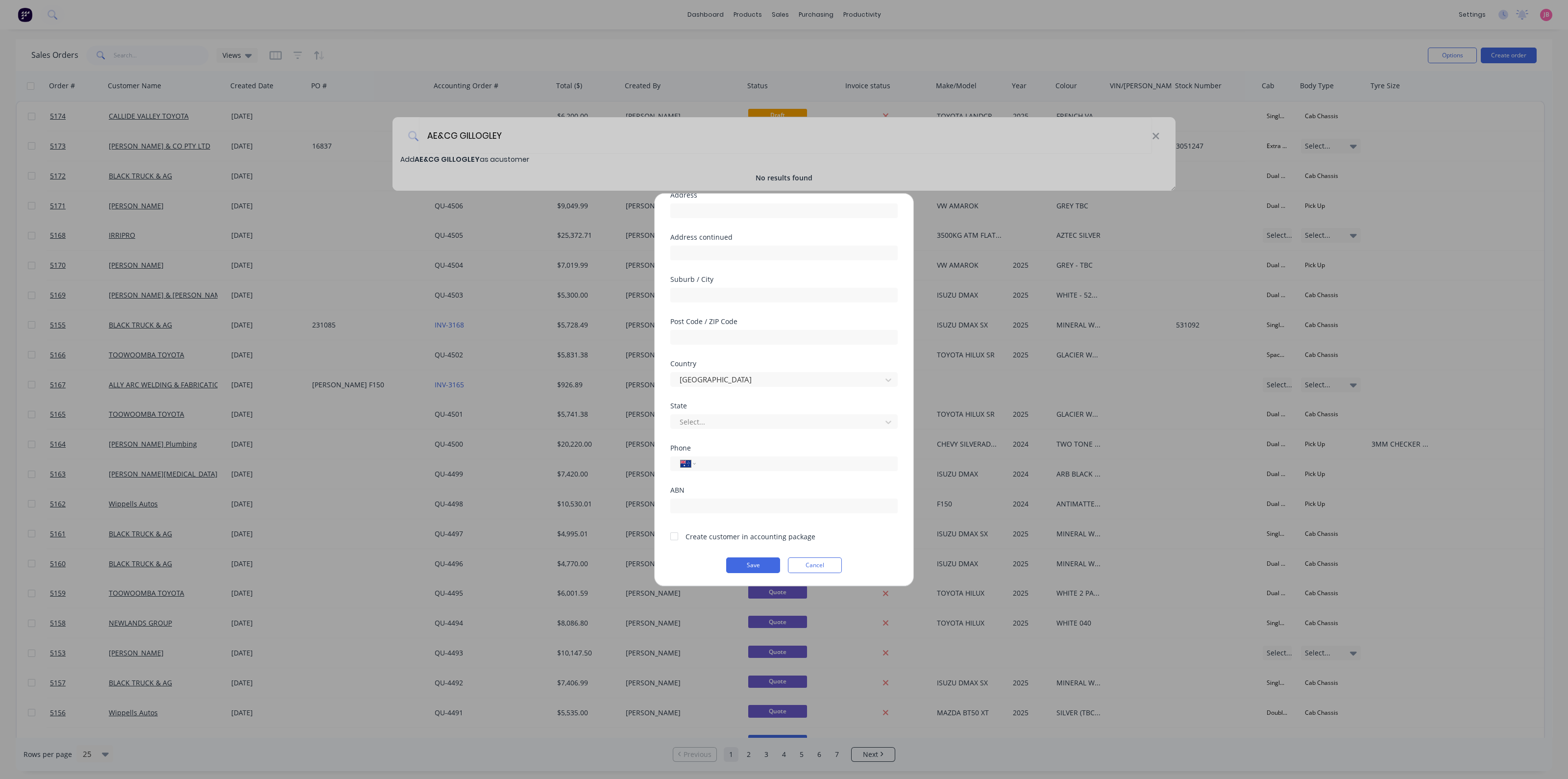
scroll to position [86, 0]
click at [712, 467] on input "tel" at bounding box center [794, 463] width 184 height 12
type input "0428 336 422"
click at [724, 484] on div "Phone International Afghanistan Åland Islands Albania Algeria American Samoa An…" at bounding box center [784, 465] width 228 height 42
click at [676, 532] on div at bounding box center [674, 536] width 19 height 19
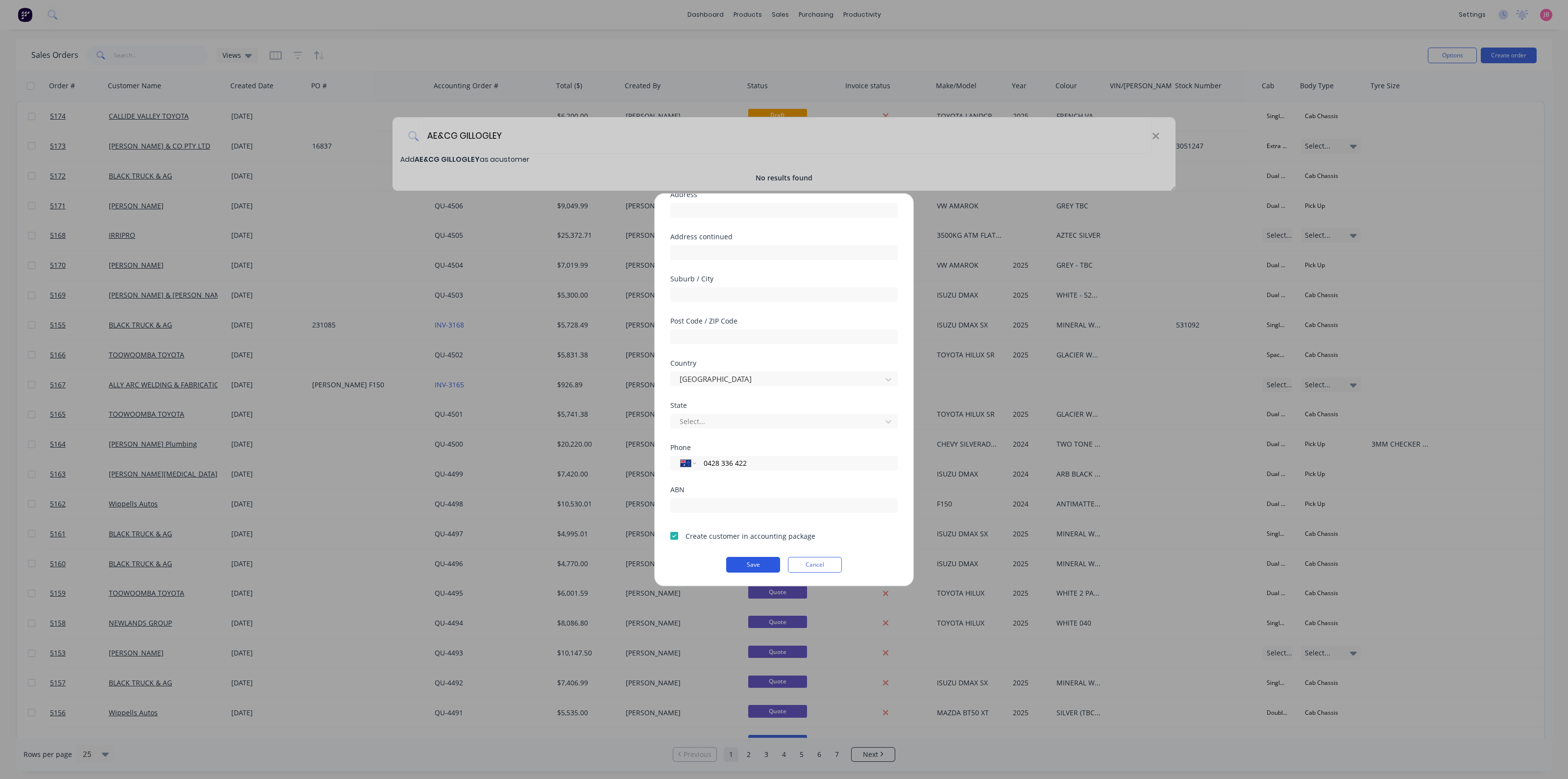
click at [751, 564] on button "Save" at bounding box center [753, 565] width 54 height 16
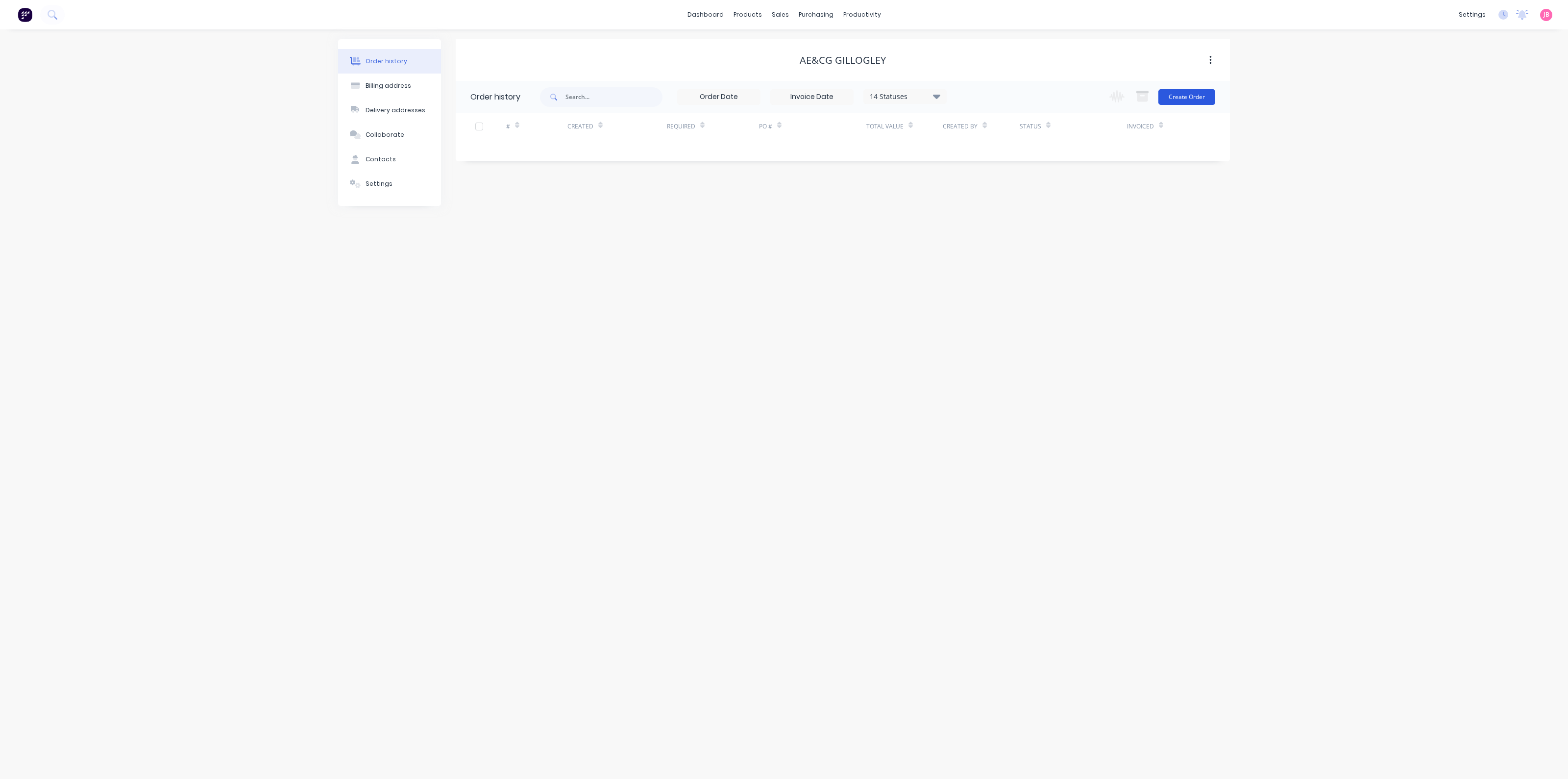
click at [1193, 99] on button "Create Order" at bounding box center [1186, 97] width 57 height 16
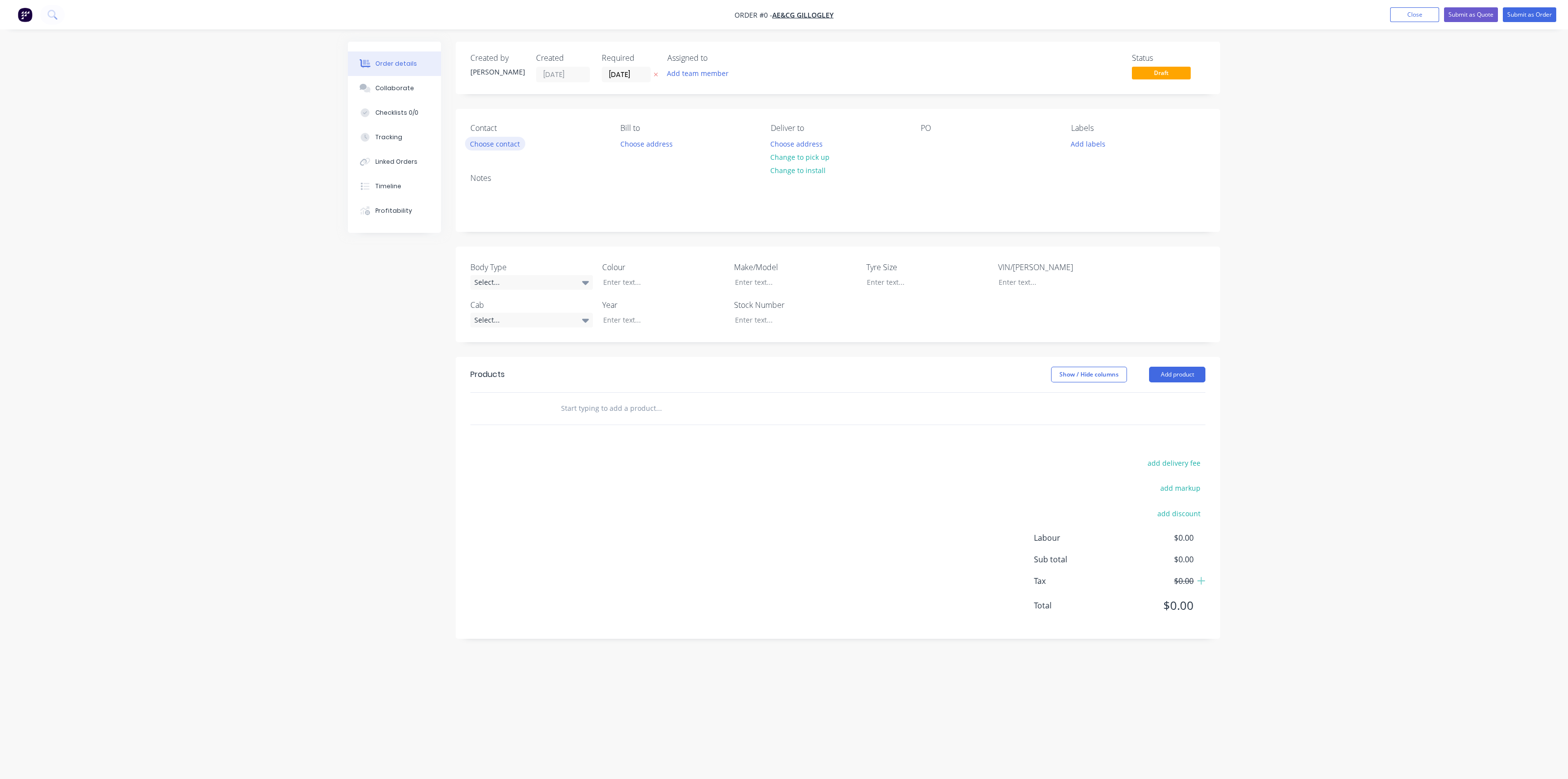
click at [512, 141] on button "Choose contact" at bounding box center [495, 144] width 60 height 13
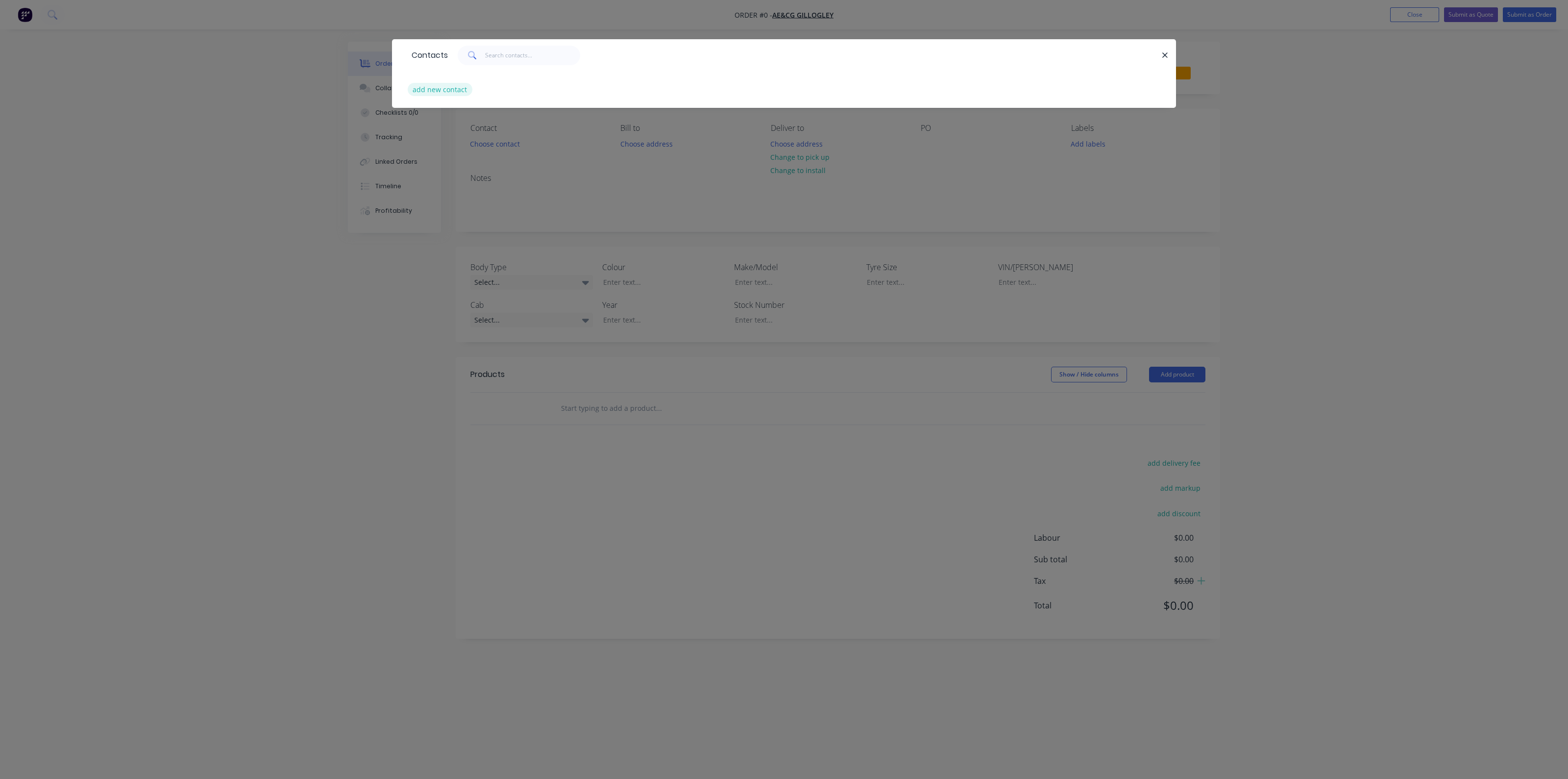
click at [451, 85] on button "add new contact" at bounding box center [440, 90] width 65 height 13
select select "AU"
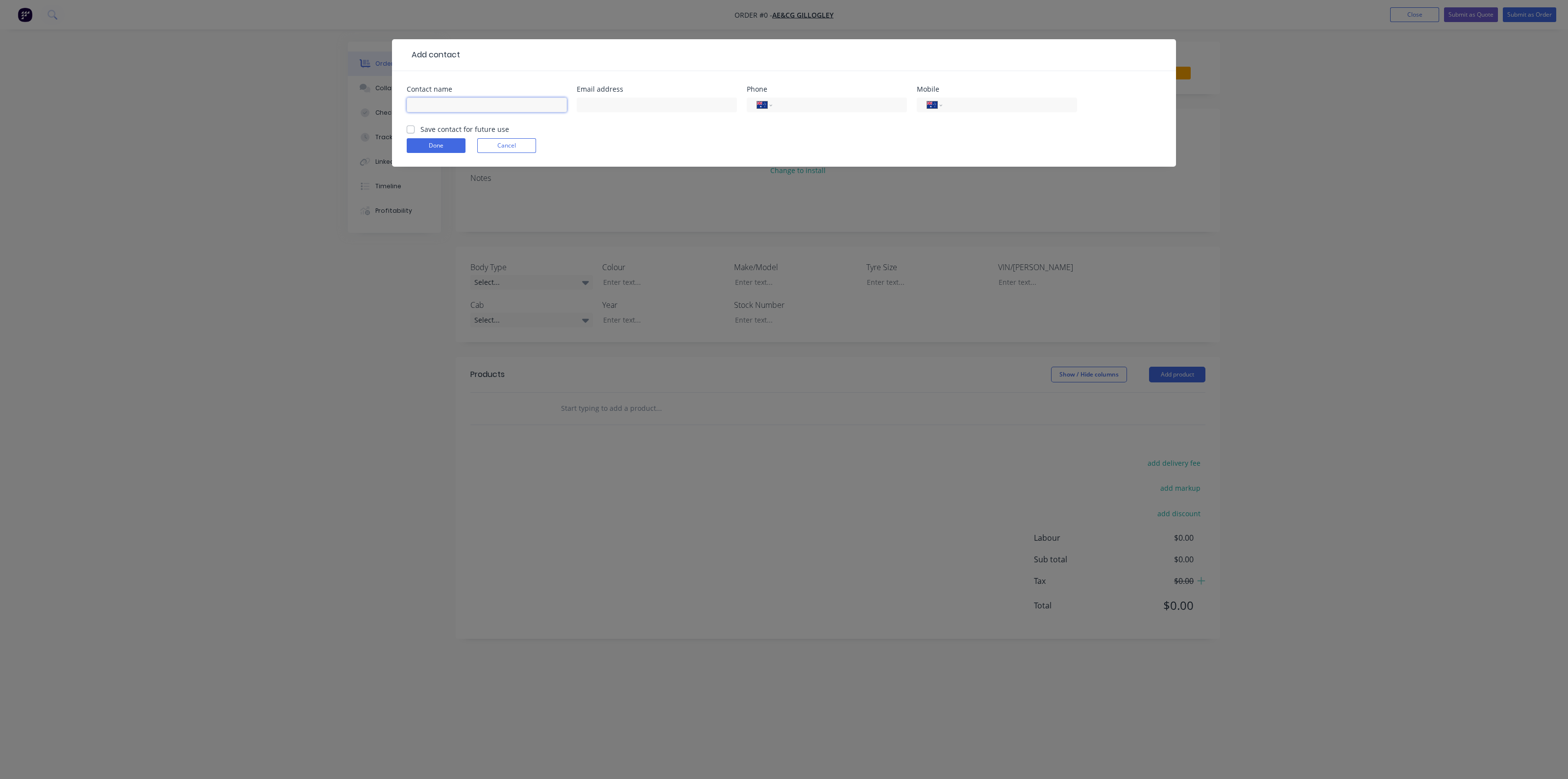
click at [519, 105] on input "text" at bounding box center [486, 105] width 160 height 15
type input "ALLAN GILLOGLEY"
click at [1006, 110] on input "tel" at bounding box center [1007, 105] width 117 height 12
type input "0428 336 422"
click at [651, 135] on form "Contact name ALLAN GILLOGLEY Email address Phone International Afghanistan Ålan…" at bounding box center [784, 126] width 755 height 81
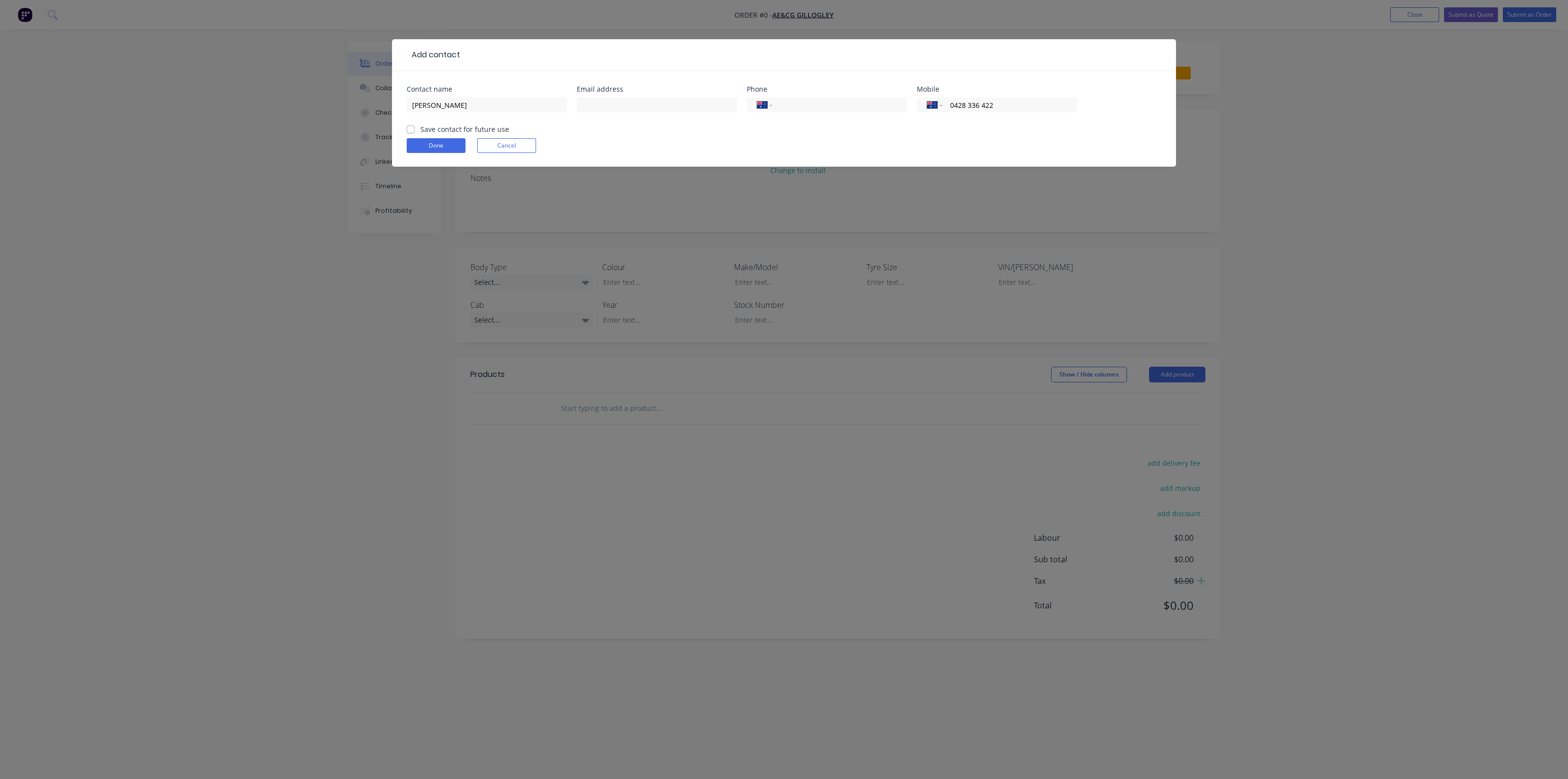
click at [421, 126] on label "Save contact for future use" at bounding box center [465, 129] width 89 height 10
click at [409, 126] on input "Save contact for future use" at bounding box center [410, 129] width 8 height 9
checkbox input "true"
click at [449, 121] on div "ALLAN GILLOGLEY" at bounding box center [486, 109] width 160 height 29
click at [444, 141] on button "Done" at bounding box center [436, 146] width 59 height 15
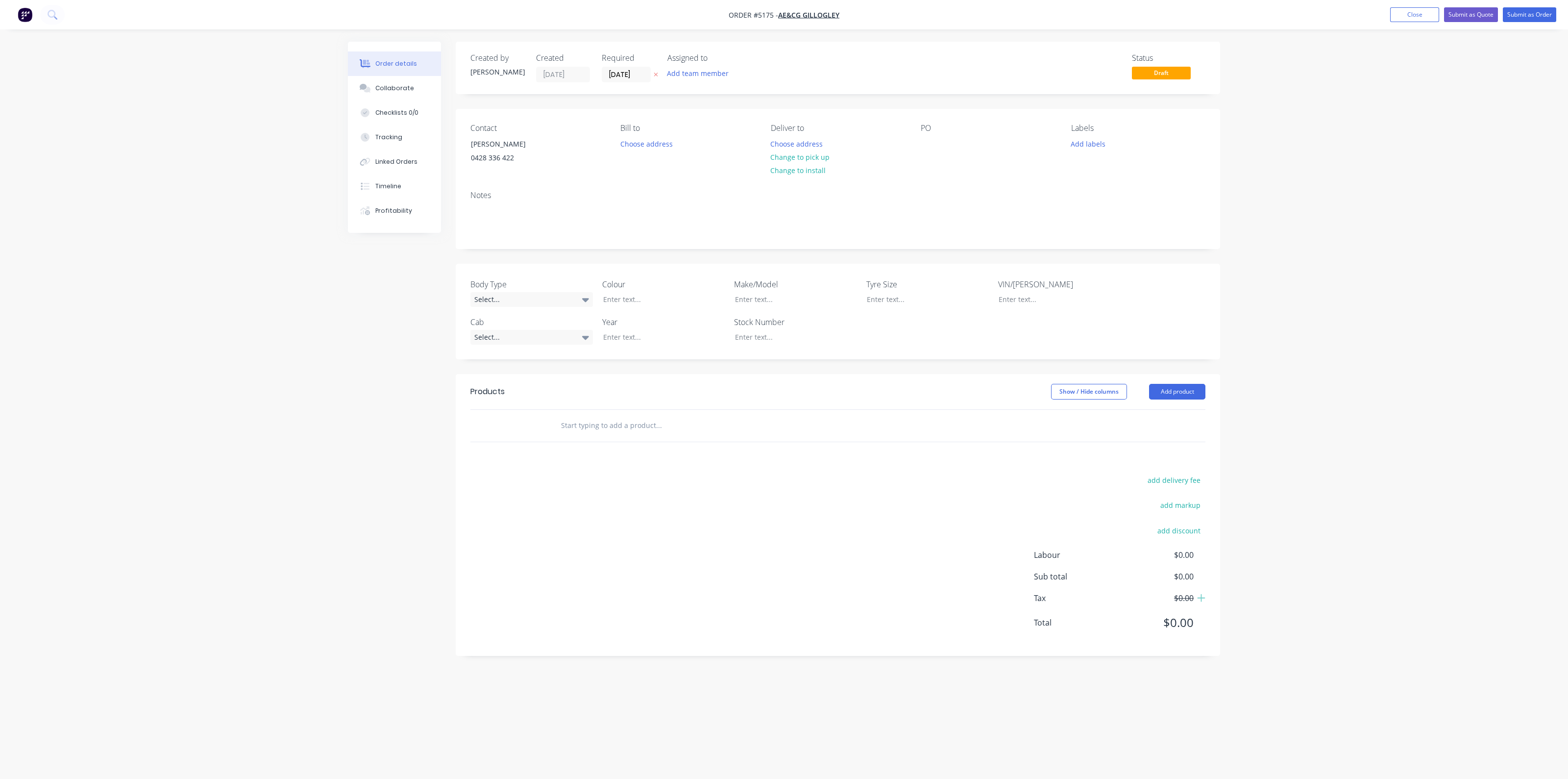
click at [567, 435] on div at bounding box center [726, 426] width 353 height 32
click at [576, 426] on input "text" at bounding box center [659, 426] width 196 height 19
type input "STD TOOLBOX DOORS"
click at [633, 462] on button "Add STD TOOLBOX DOORS to order" at bounding box center [711, 463] width 294 height 32
click at [539, 439] on icon "button" at bounding box center [538, 442] width 9 height 9
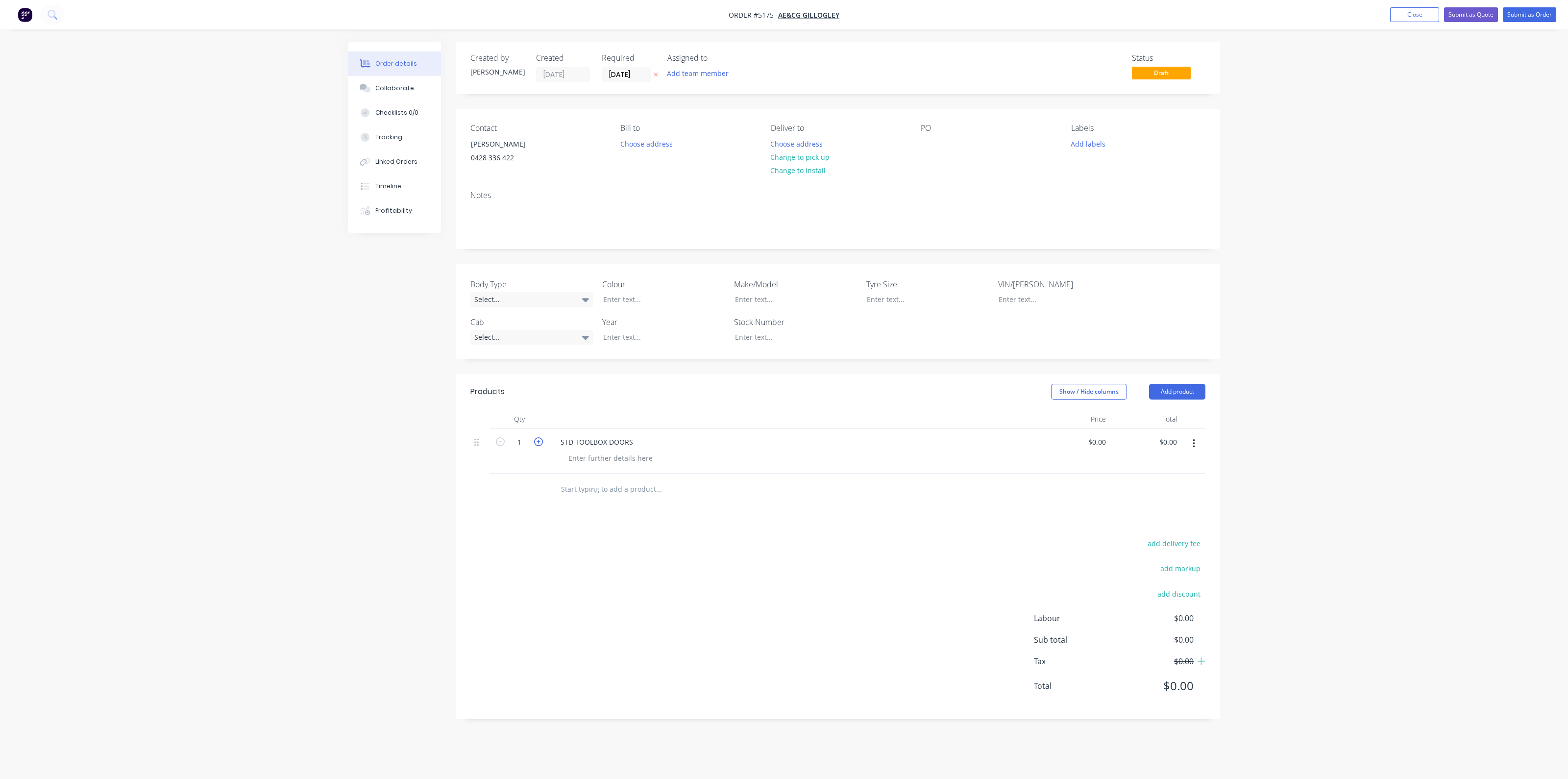
type input "2"
click at [1105, 440] on input "0" at bounding box center [1104, 442] width 12 height 14
type input "$68.18"
type input "$136.36"
click at [1057, 476] on div at bounding box center [838, 490] width 735 height 32
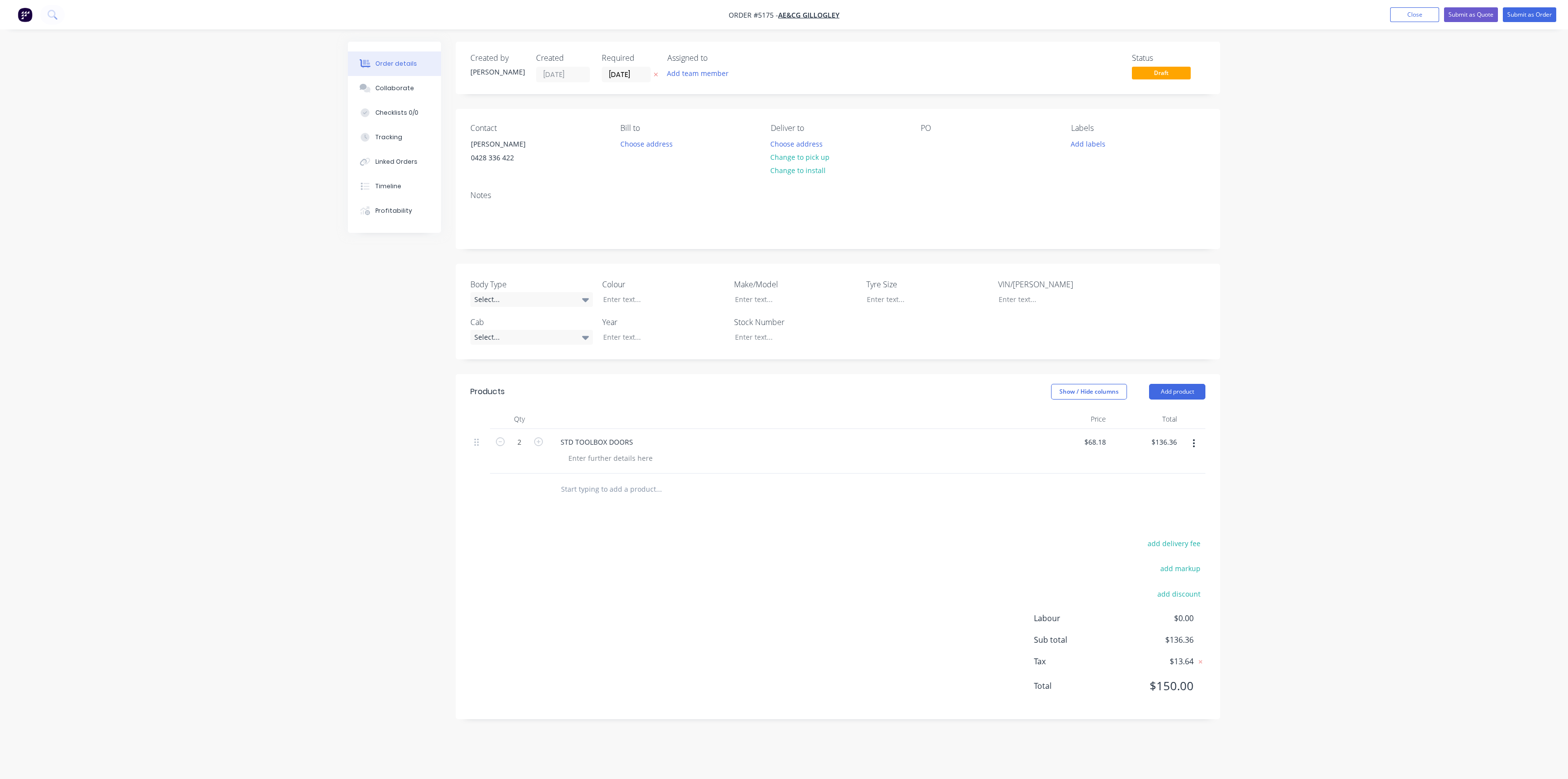
click at [597, 492] on input "text" at bounding box center [659, 489] width 196 height 19
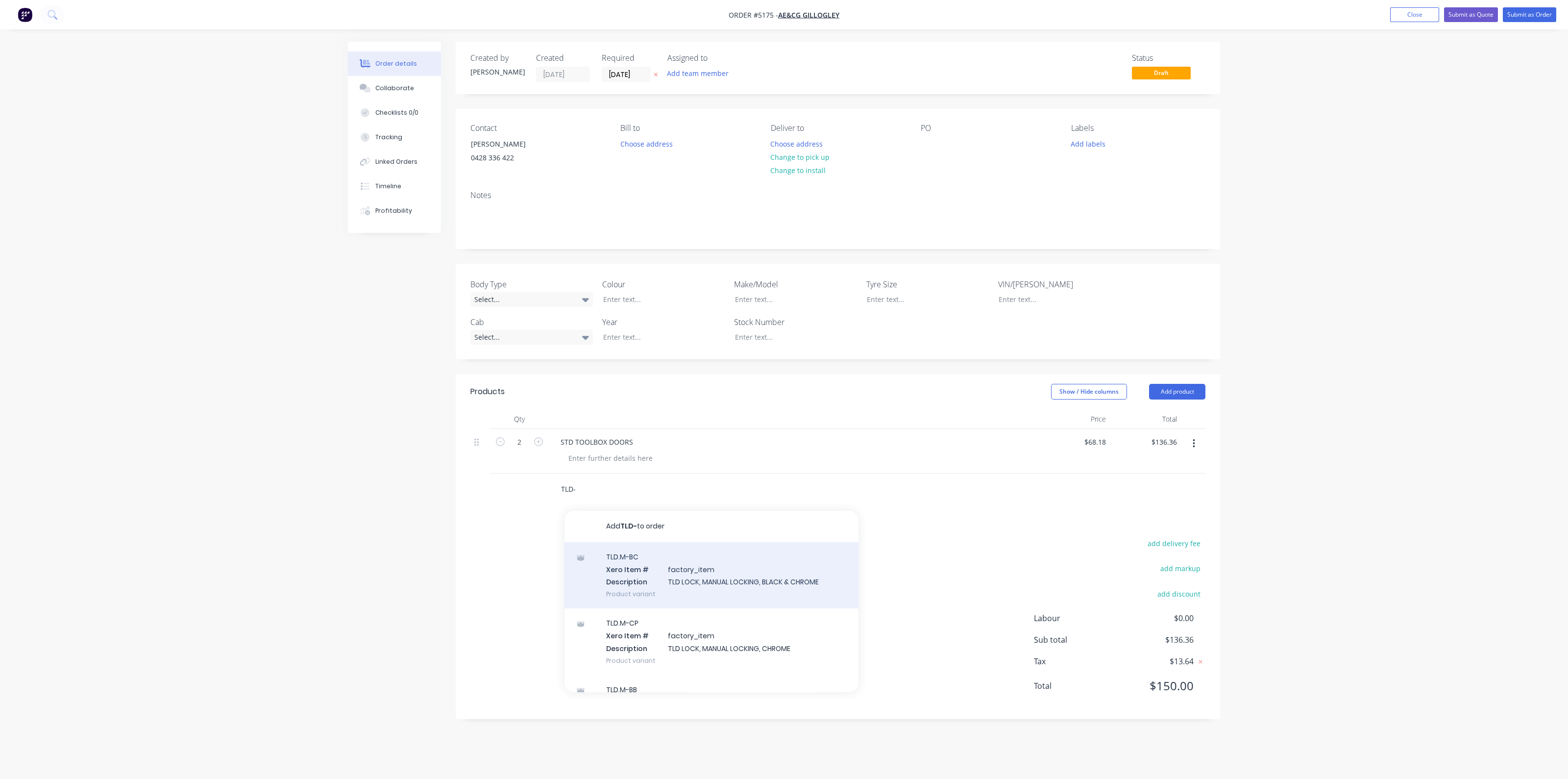
type input "TLD-"
click at [657, 569] on div "TLD.M-BC Xero Item # factory_item Description TLD LOCK, MANUAL LOCKING, BLACK &…" at bounding box center [711, 575] width 294 height 66
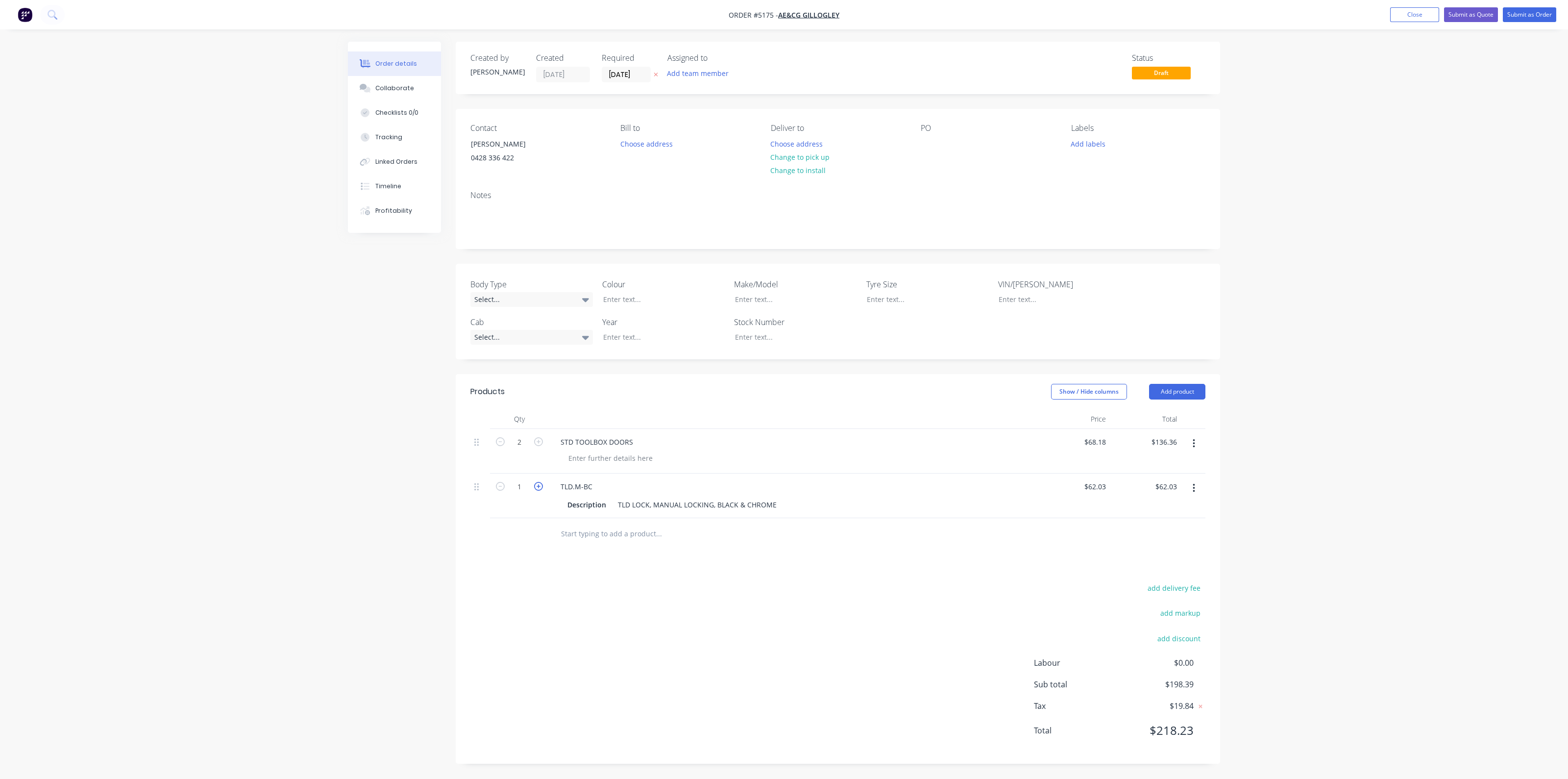
click at [535, 486] on icon "button" at bounding box center [538, 486] width 9 height 9
type input "2"
type input "$124.06"
click at [607, 535] on input "text" at bounding box center [659, 534] width 196 height 19
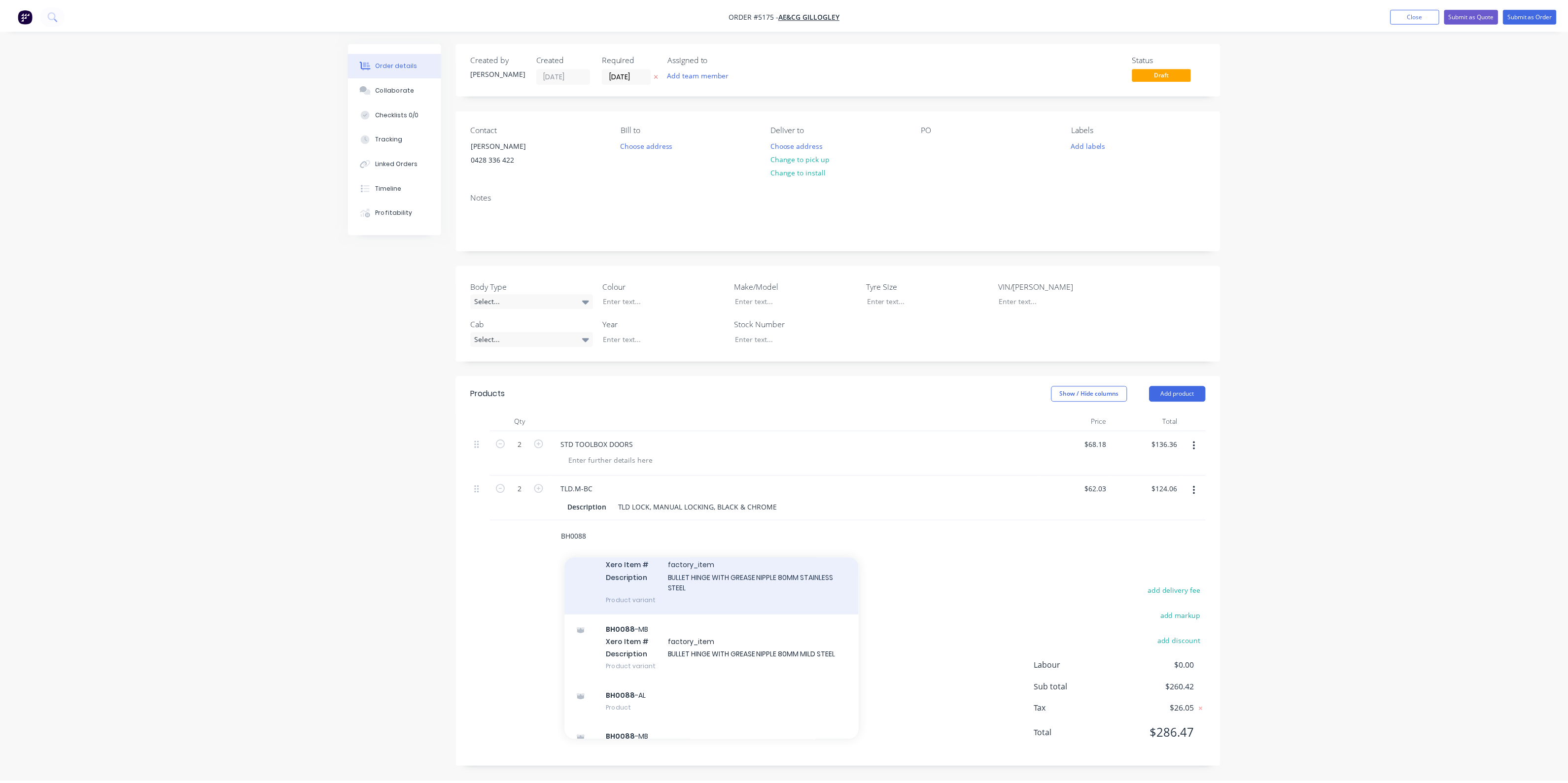
scroll to position [122, 0]
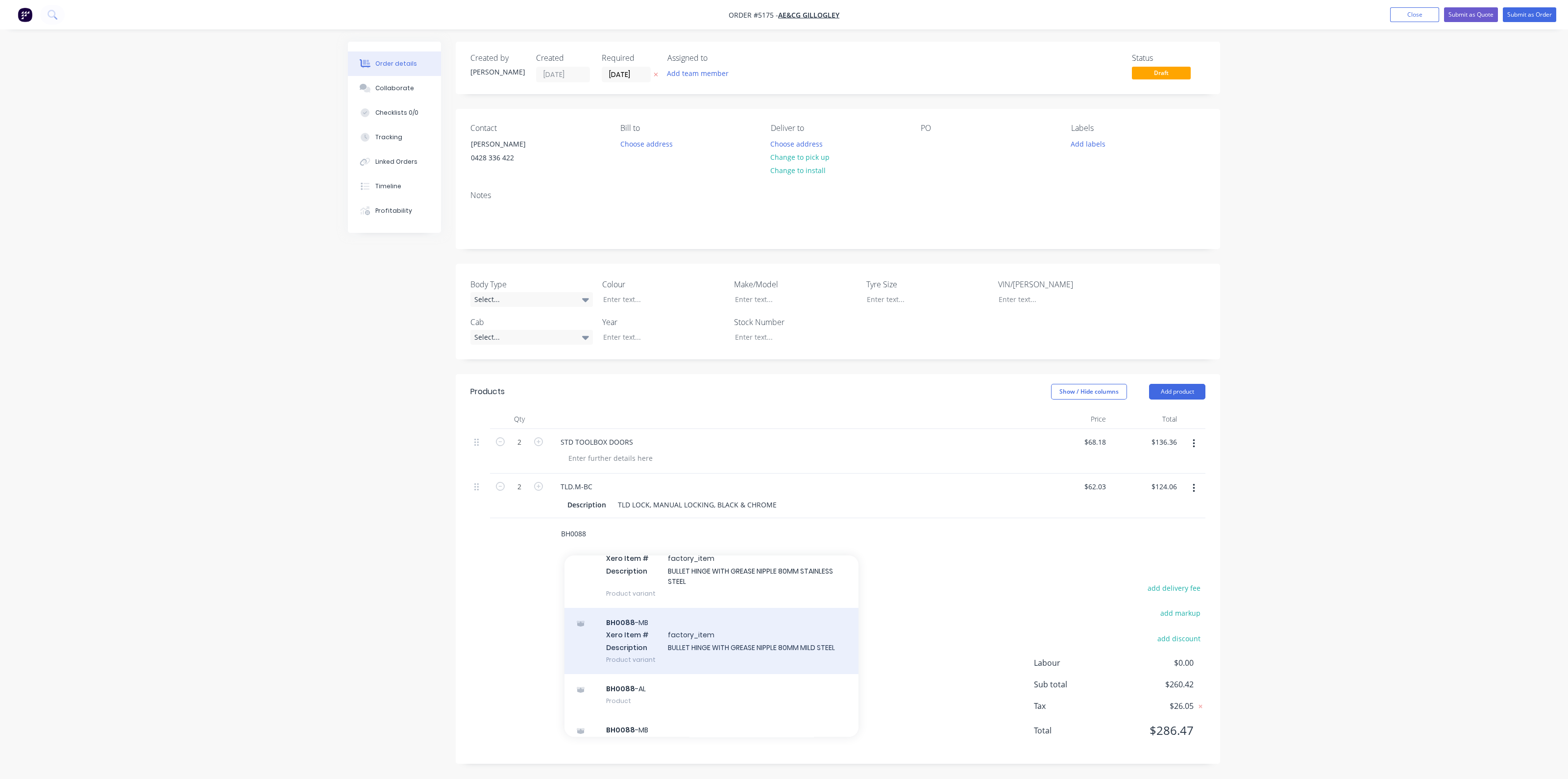
type input "BH0088"
click at [673, 638] on div "BH0088 -MB Xero Item # factory_item Description BULLET HINGE WITH GREASE NIPPLE…" at bounding box center [711, 641] width 294 height 66
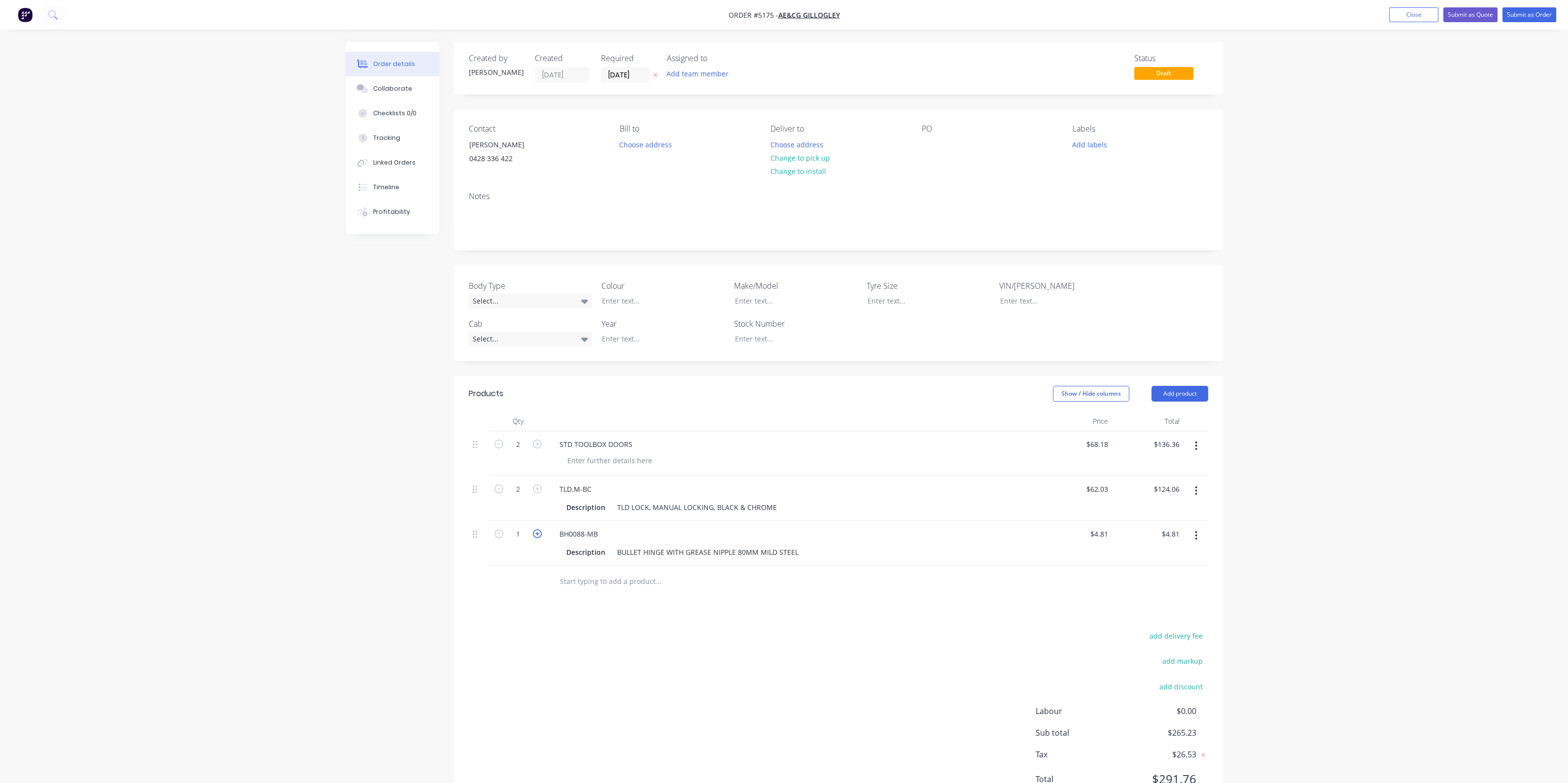
click at [537, 533] on icon "button" at bounding box center [537, 534] width 9 height 9
type input "2"
type input "$9.62"
click at [537, 533] on icon "button" at bounding box center [537, 534] width 9 height 9
type input "3"
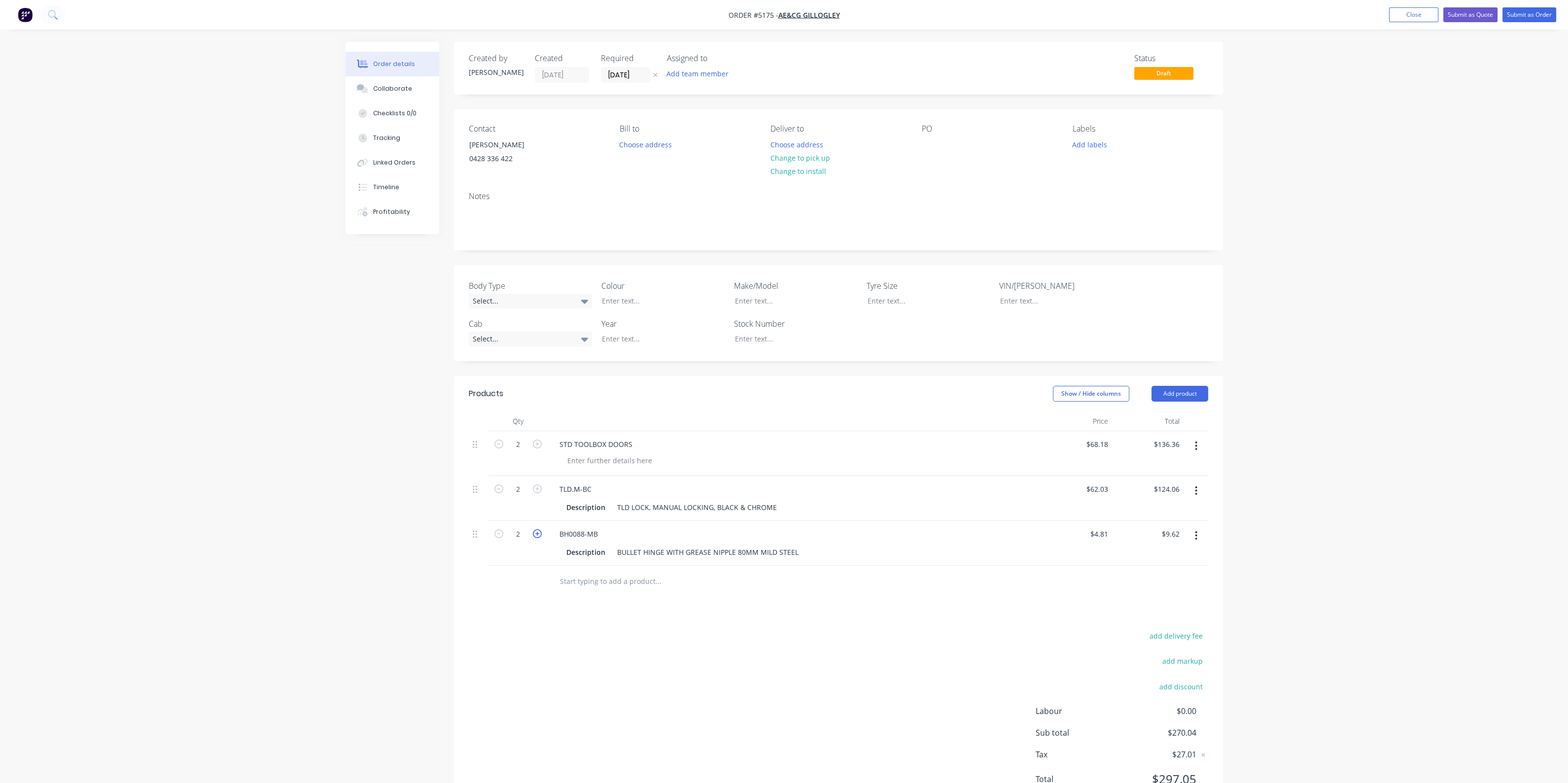
type input "$14.43"
click at [537, 533] on icon "button" at bounding box center [537, 534] width 9 height 9
type input "4"
type input "$19.24"
click at [597, 583] on input "text" at bounding box center [658, 582] width 197 height 20
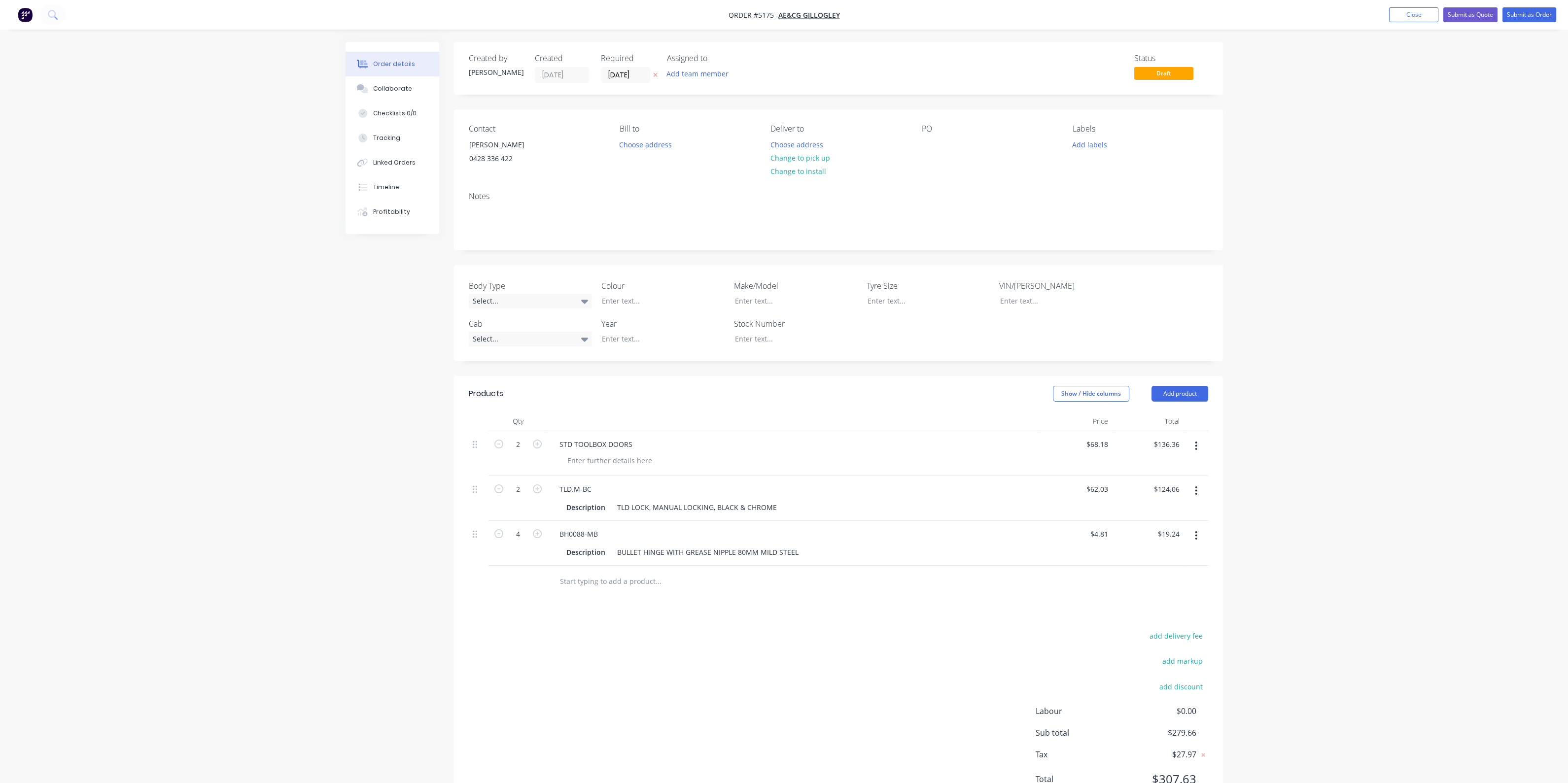
scroll to position [43, 0]
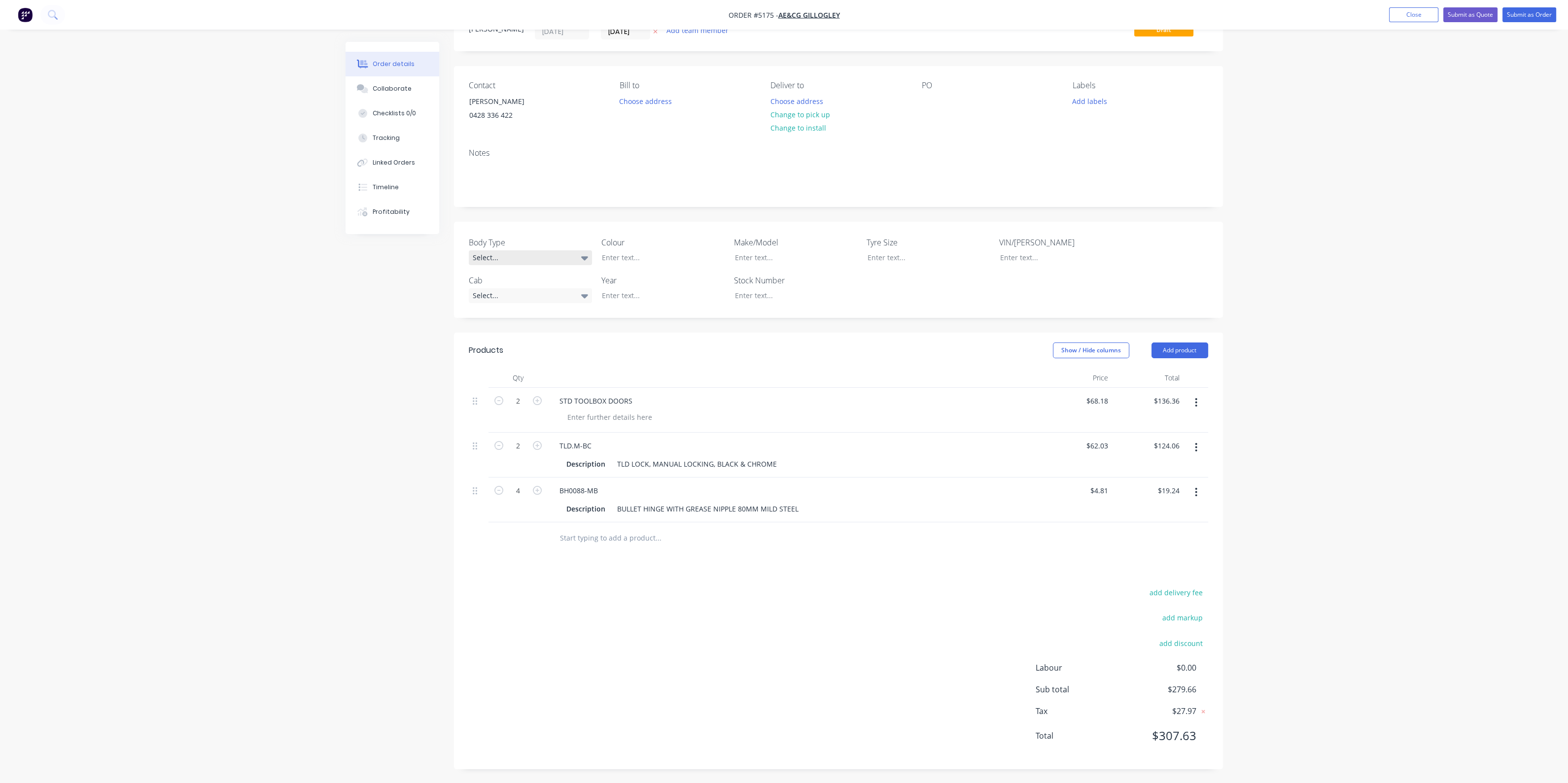
click at [569, 256] on div "Select..." at bounding box center [530, 258] width 123 height 15
click at [557, 257] on div "Select..." at bounding box center [530, 258] width 123 height 15
click at [865, 358] on header "Products Show / Hide columns Add product" at bounding box center [838, 350] width 769 height 36
click at [635, 537] on input "text" at bounding box center [658, 538] width 197 height 20
type input "FREIGHT TO MOREE"
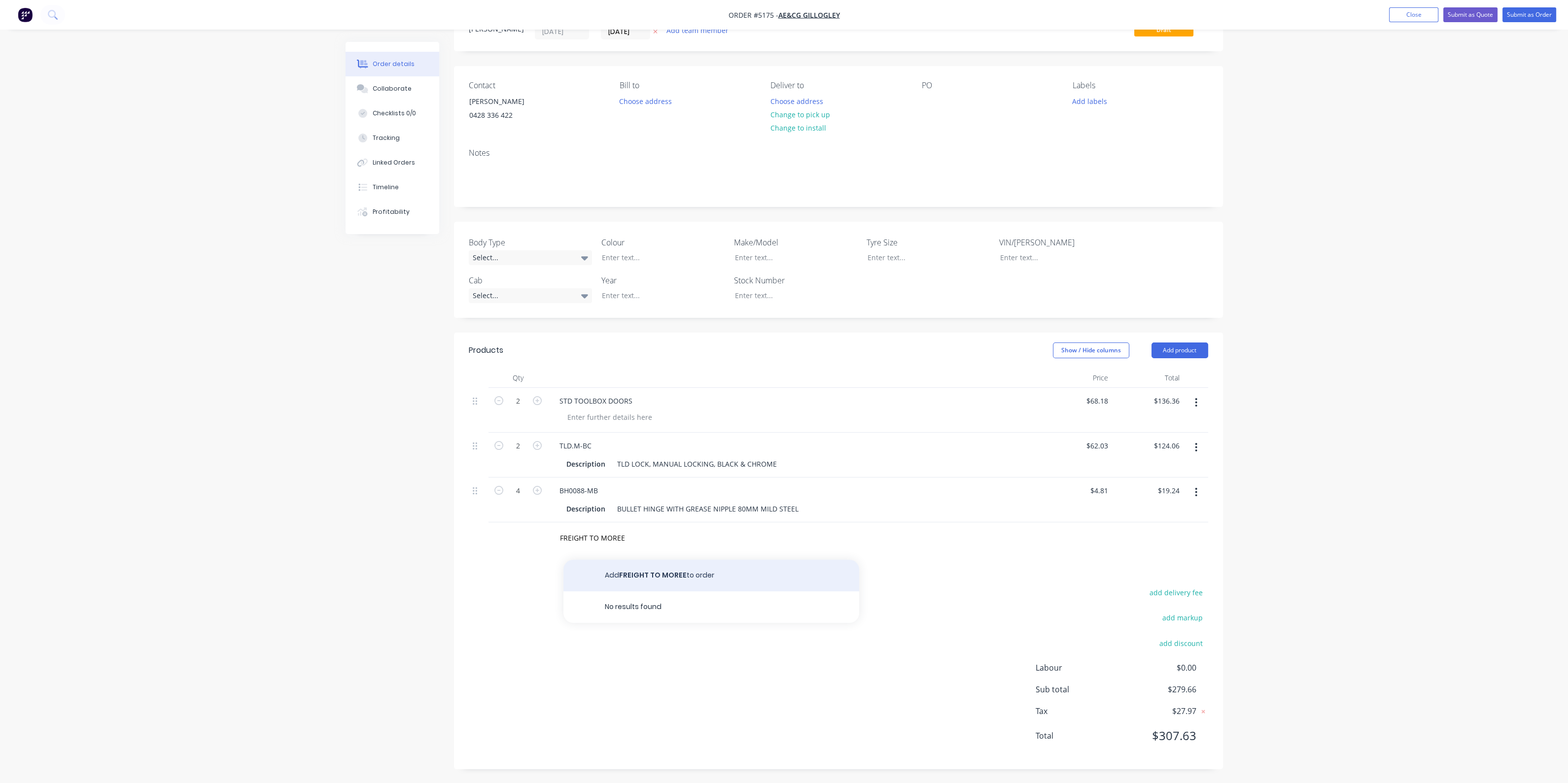
click at [653, 577] on button "Add FREIGHT TO MOREE to order" at bounding box center [711, 575] width 296 height 32
click at [1092, 538] on div "0 $0.00" at bounding box center [1076, 544] width 72 height 45
type input "$78.00"
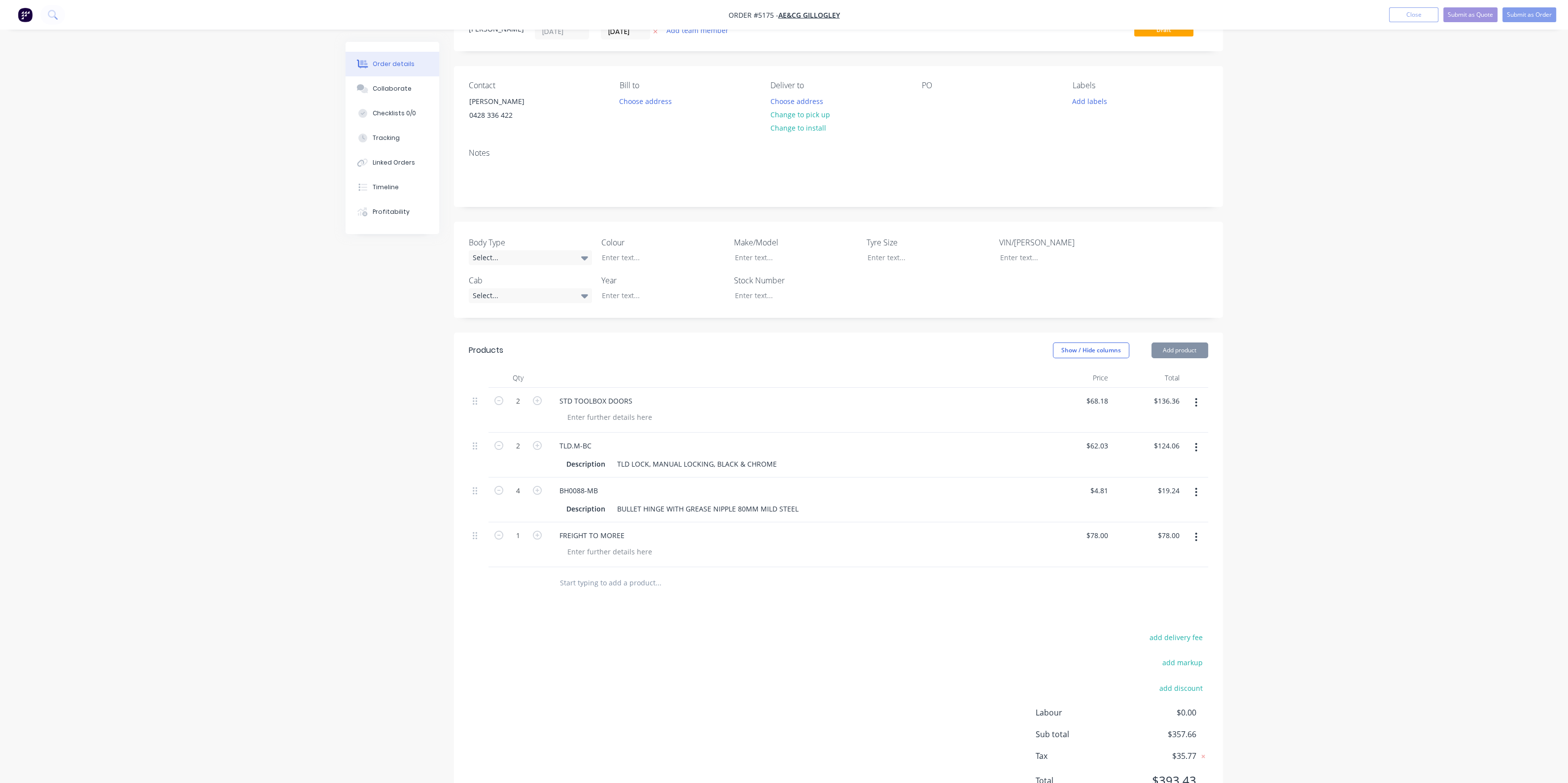
click at [1032, 588] on div at bounding box center [839, 583] width 740 height 32
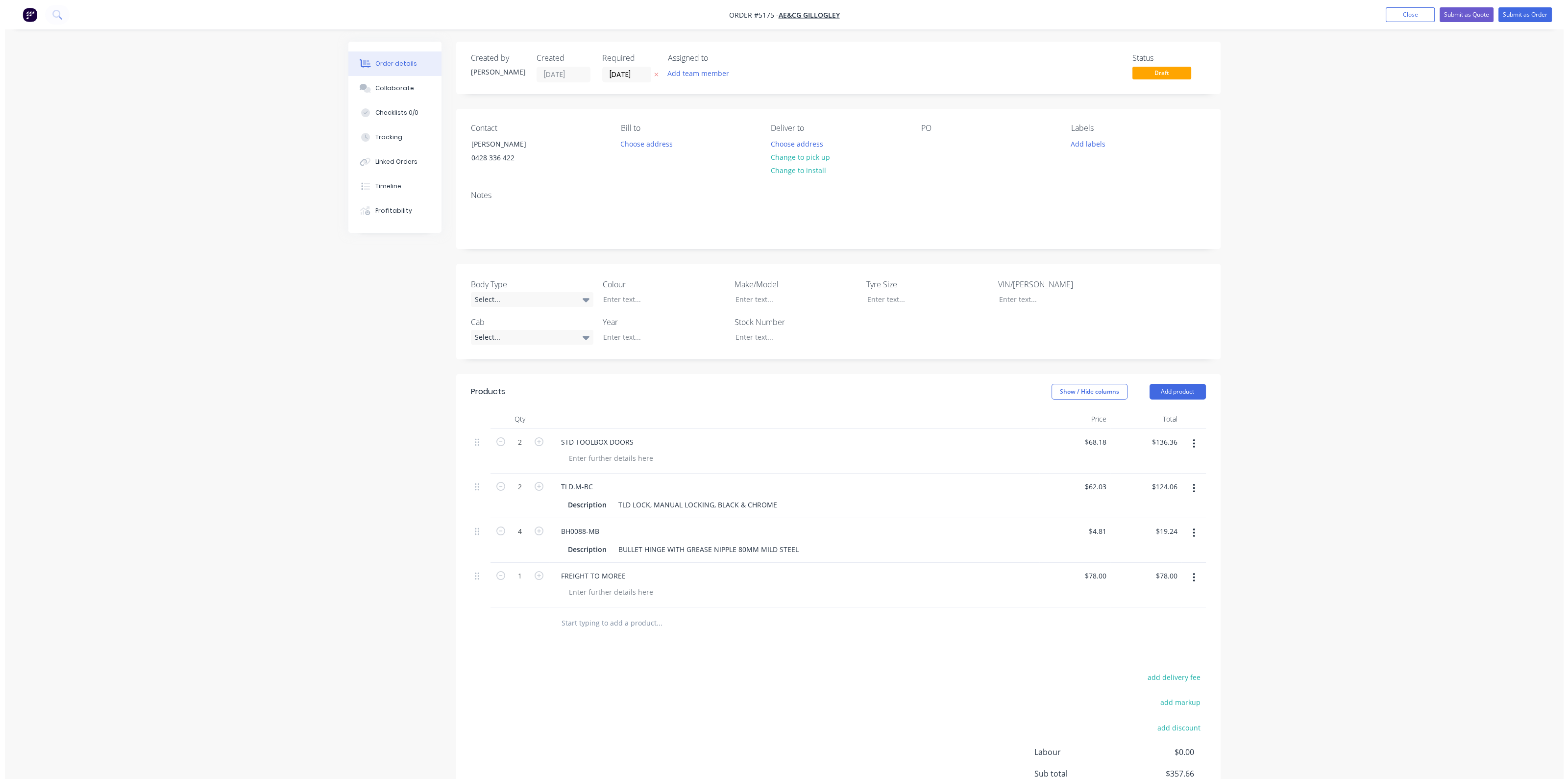
scroll to position [0, 0]
click at [900, 194] on div "Notes" at bounding box center [834, 195] width 735 height 9
click at [800, 145] on button "Choose address" at bounding box center [791, 144] width 63 height 13
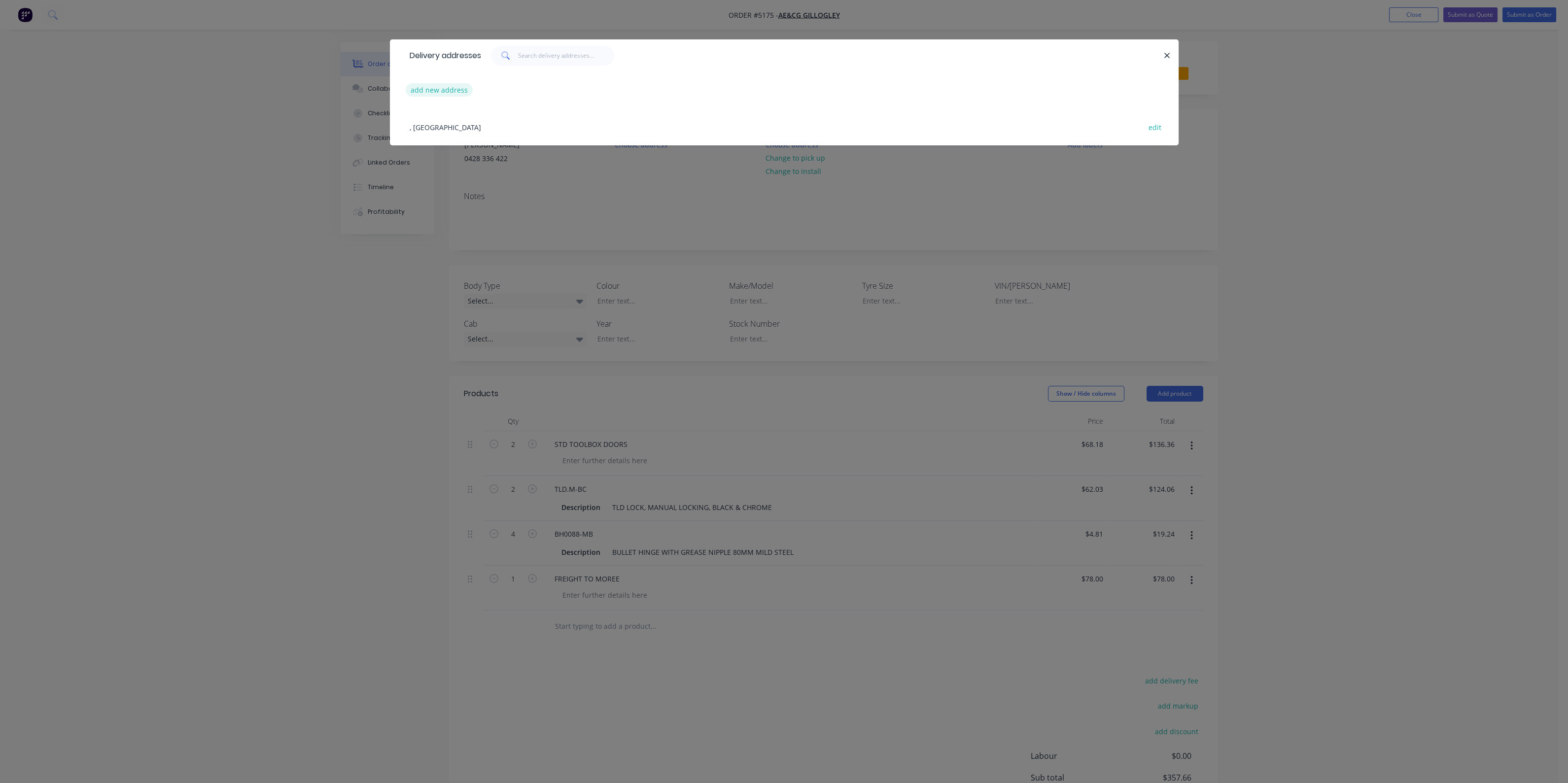
click at [432, 90] on button "add new address" at bounding box center [440, 90] width 67 height 13
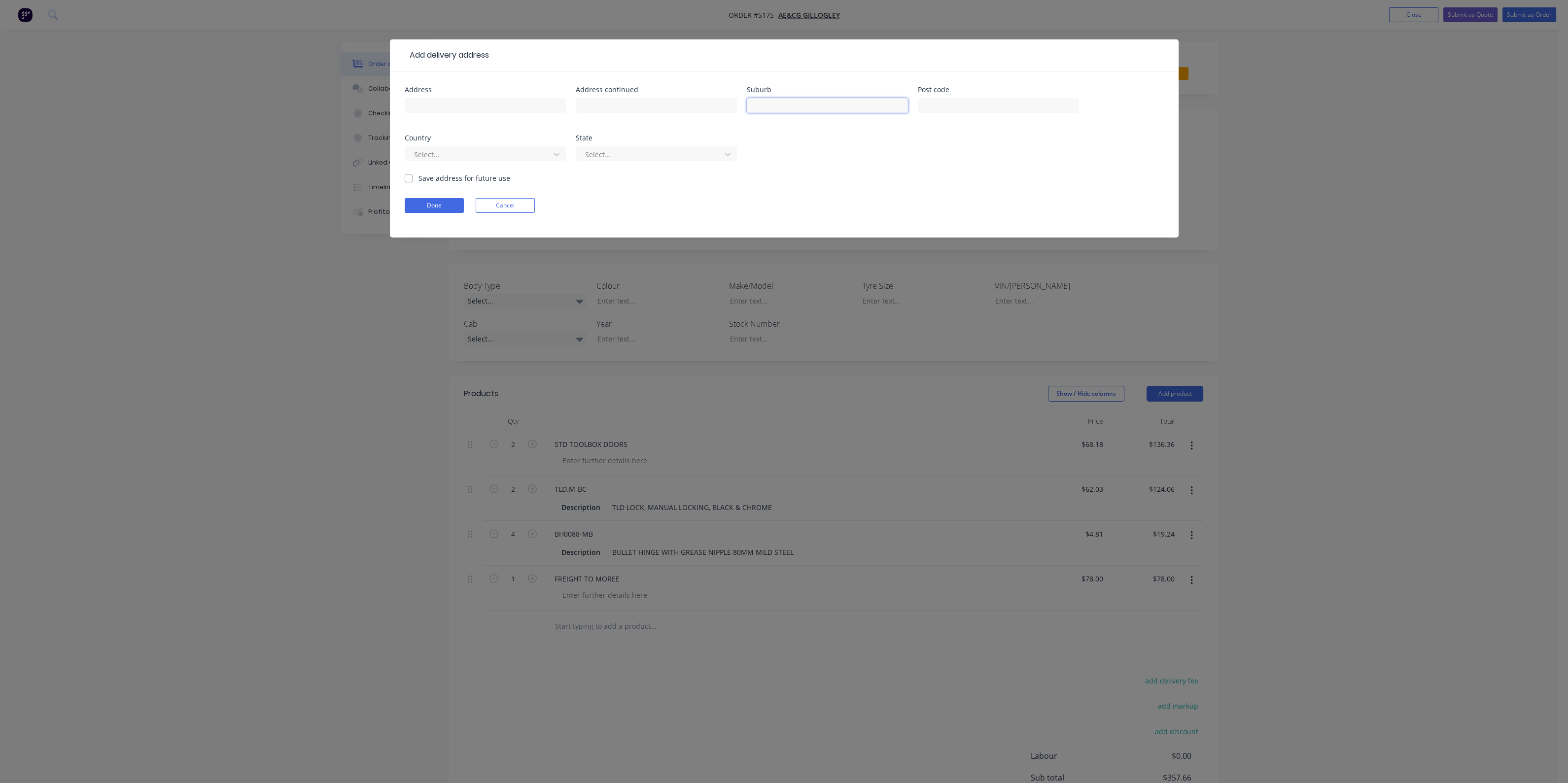
click at [865, 102] on input "text" at bounding box center [827, 105] width 161 height 15
type input "MOREE"
click at [523, 155] on div at bounding box center [479, 154] width 132 height 12
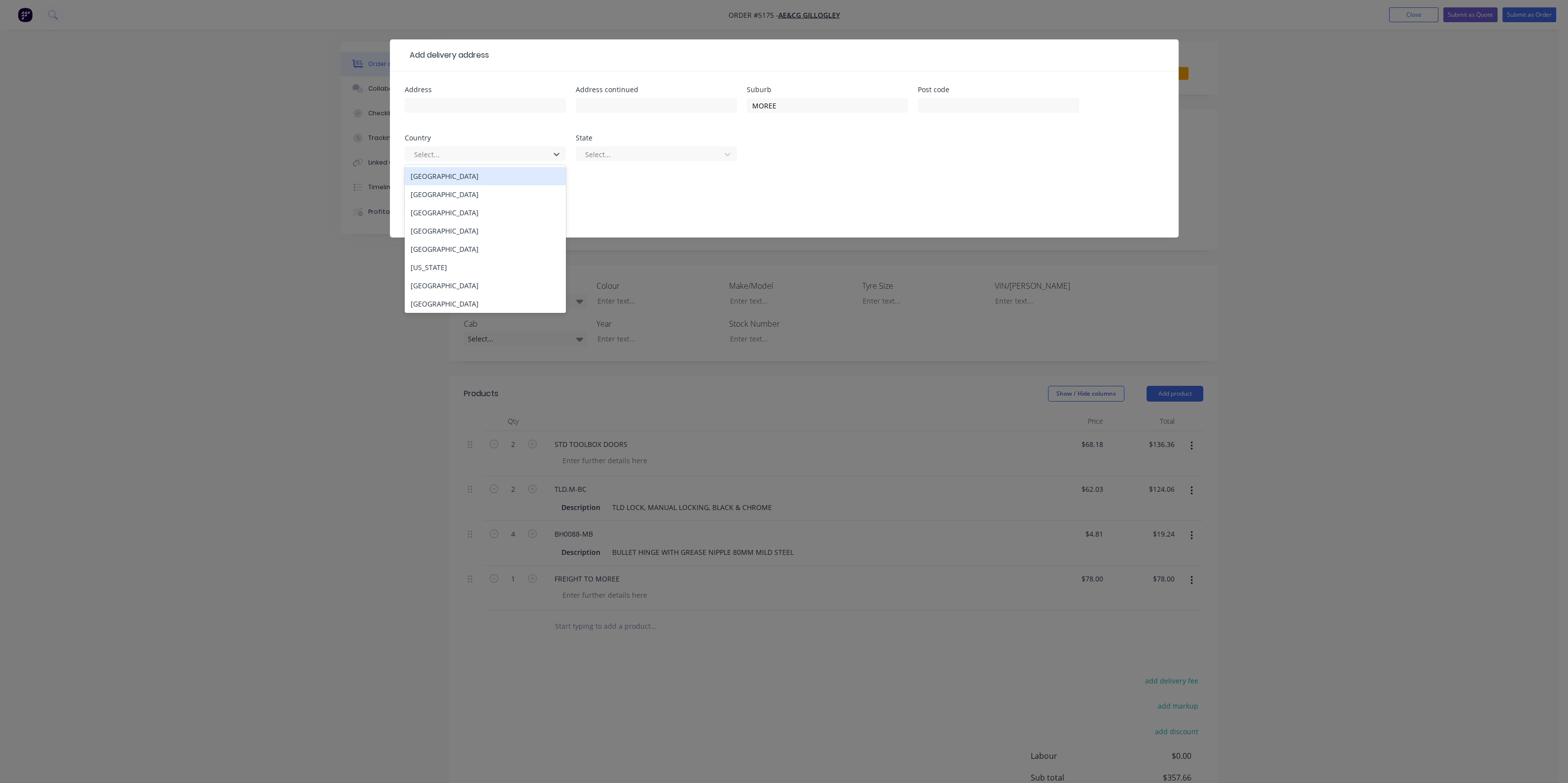
click at [476, 178] on div "Australia" at bounding box center [485, 176] width 161 height 18
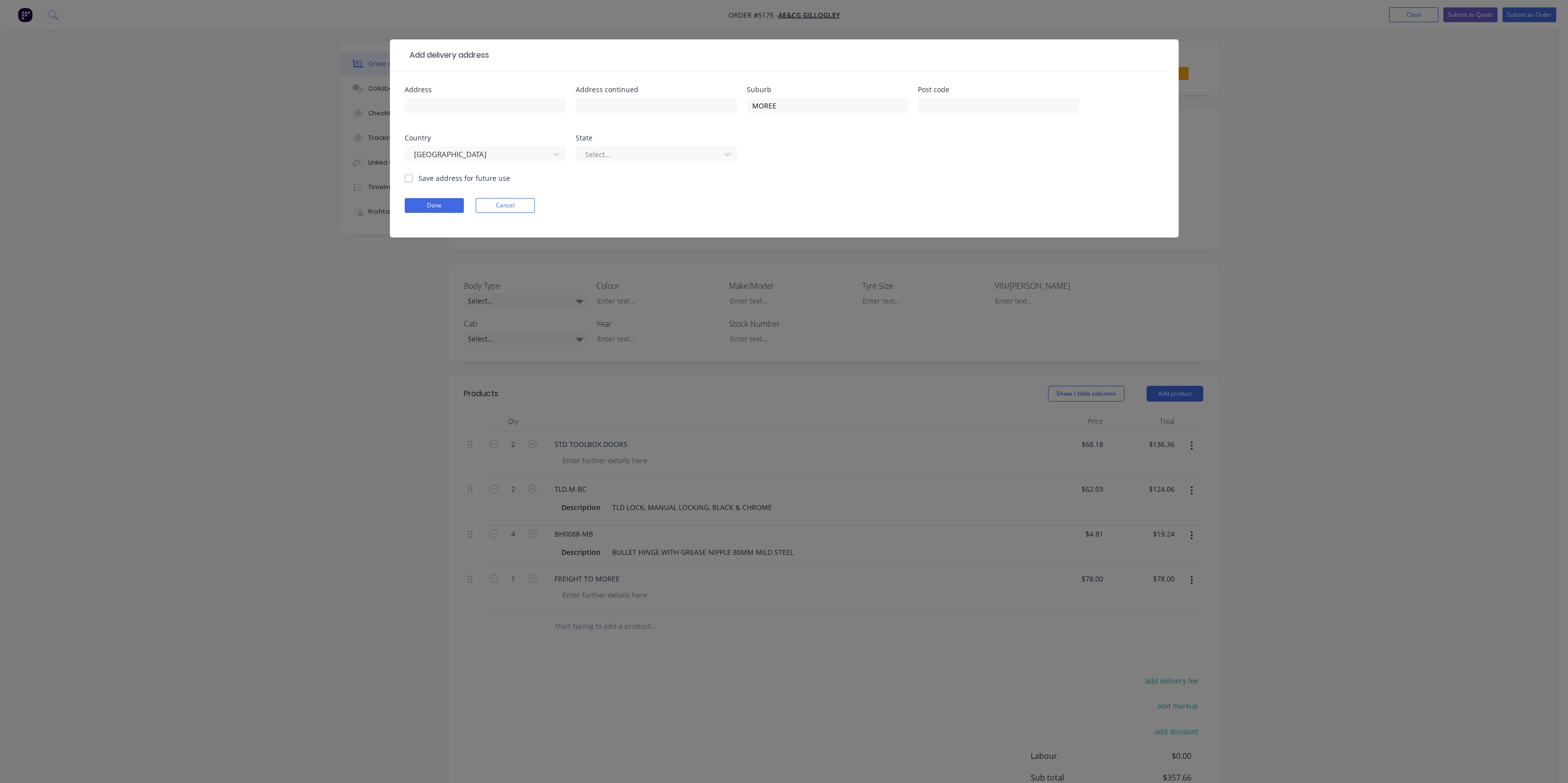
click at [677, 165] on div "Select..." at bounding box center [656, 158] width 161 height 29
click at [683, 152] on div at bounding box center [650, 154] width 132 height 12
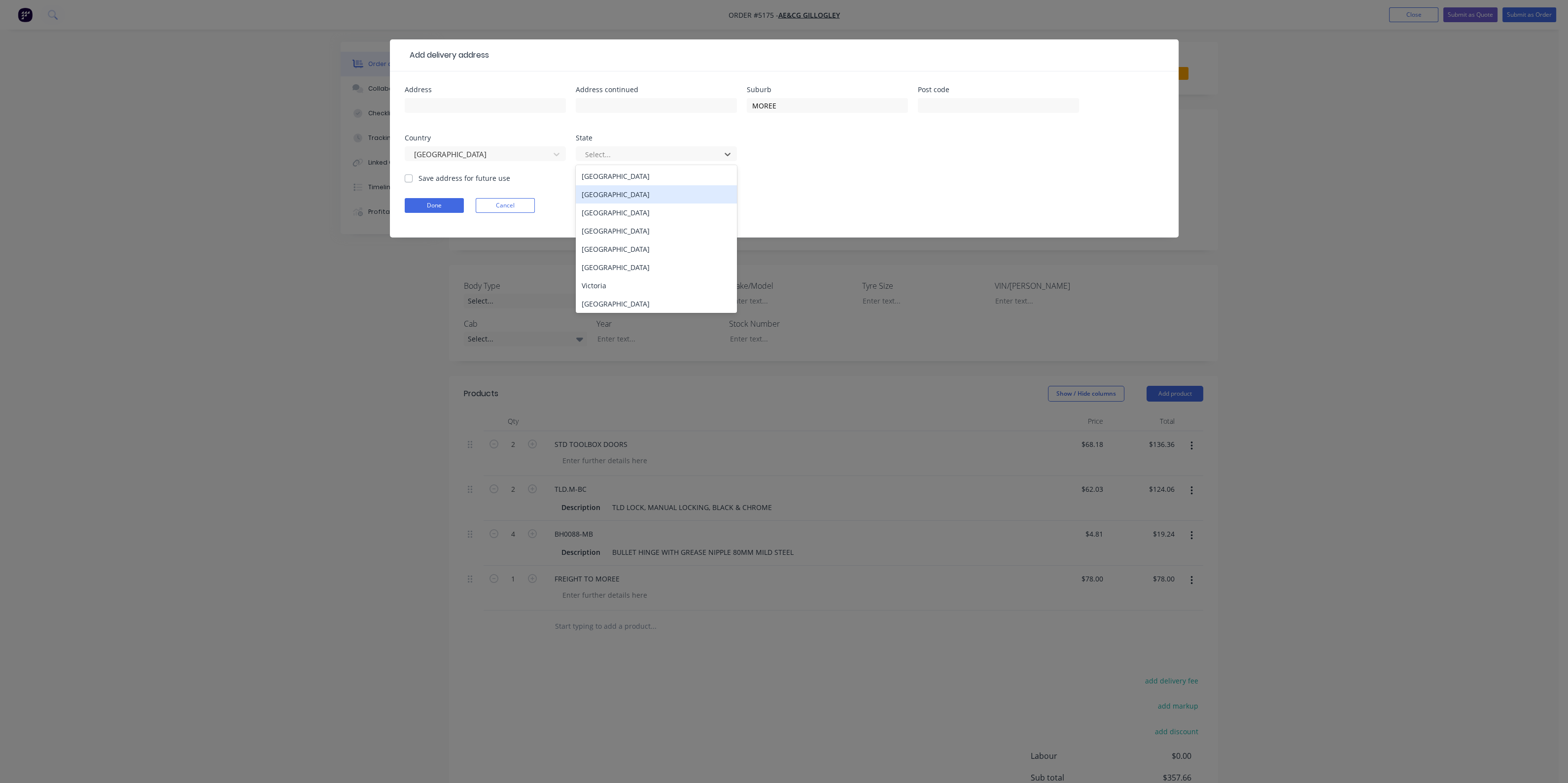
click at [656, 198] on div "New South Wales" at bounding box center [656, 195] width 161 height 18
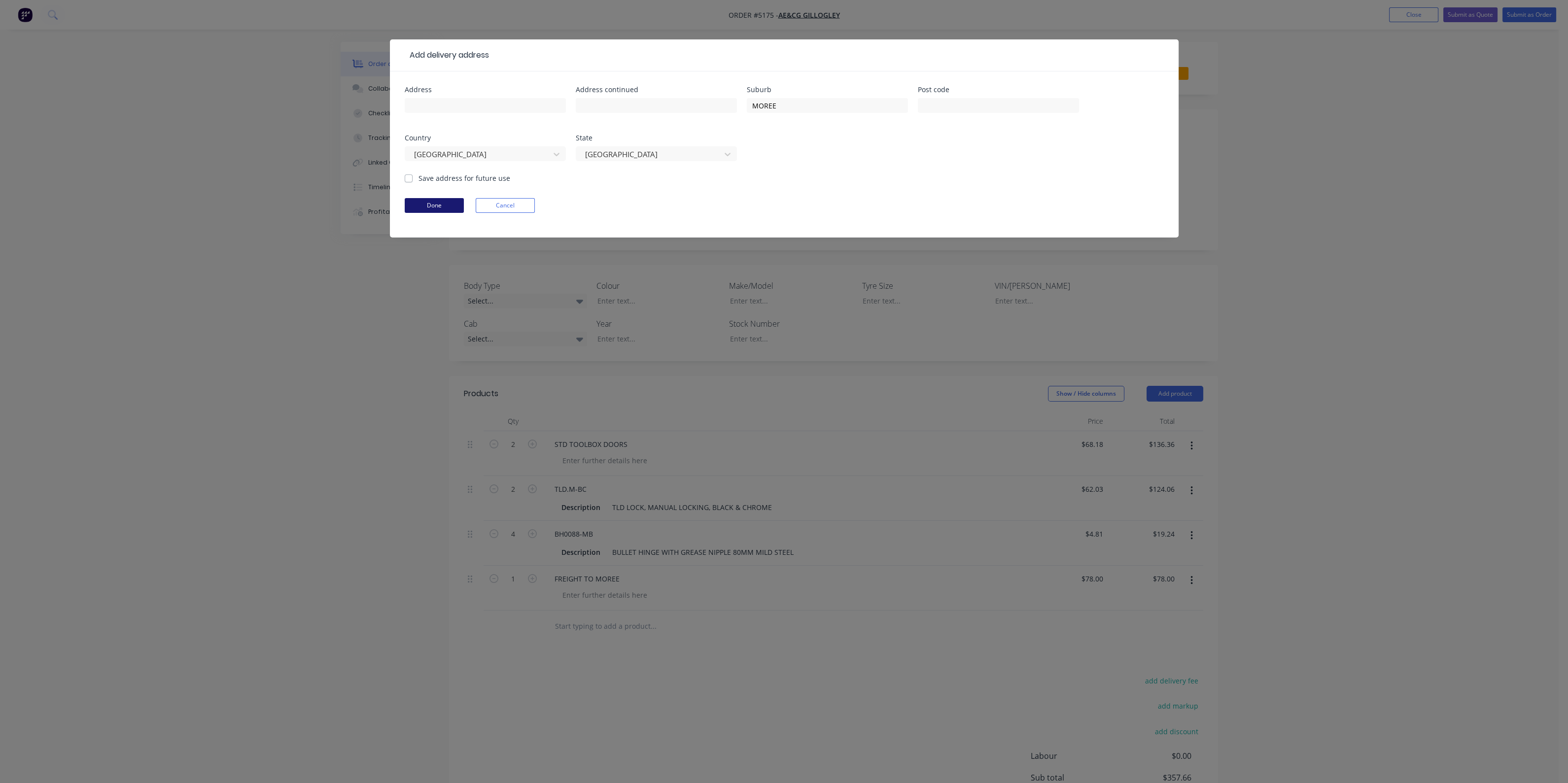
click at [446, 206] on button "Done" at bounding box center [434, 206] width 59 height 15
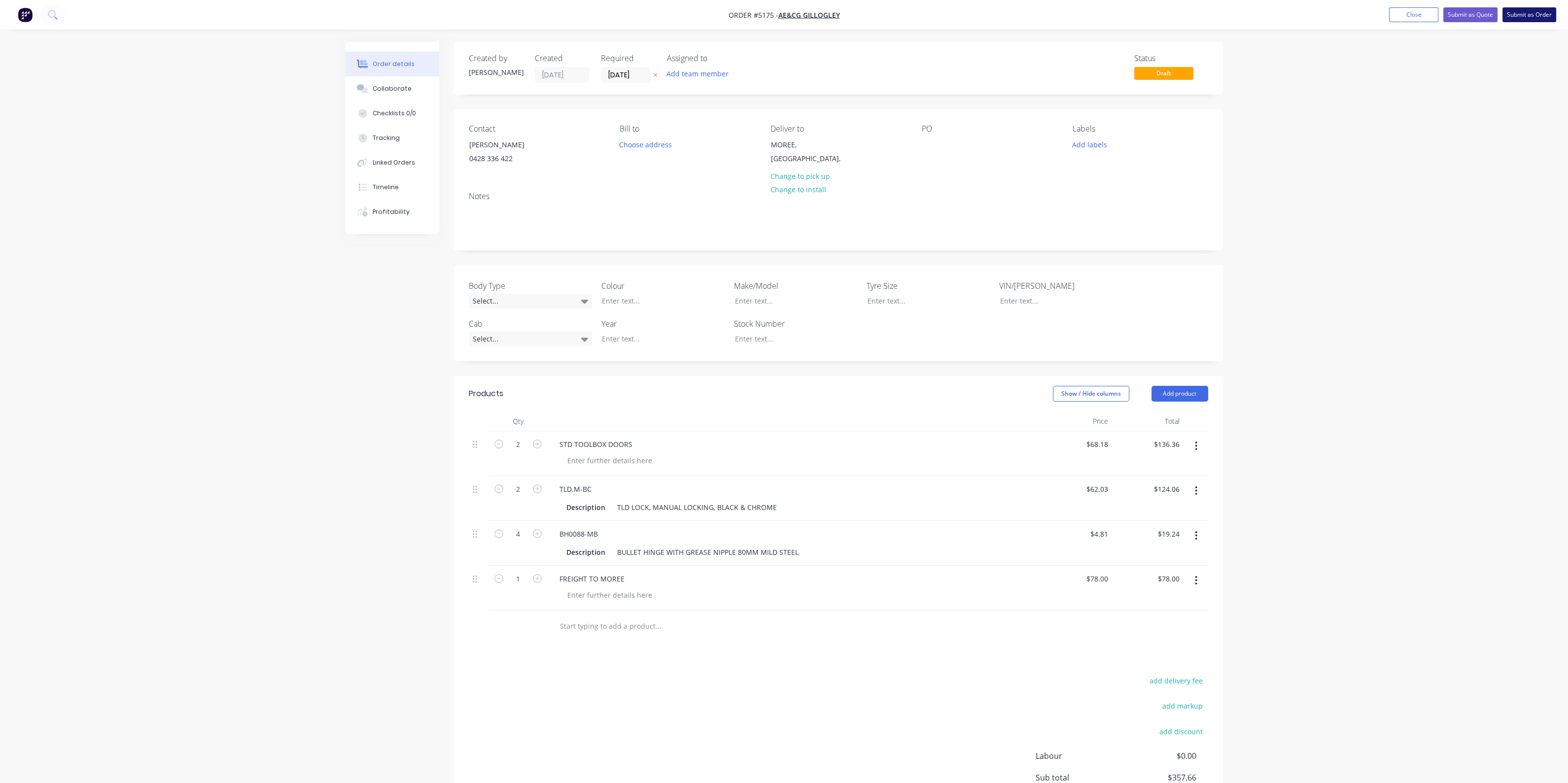
click at [1520, 12] on button "Submit as Order" at bounding box center [1529, 15] width 54 height 15
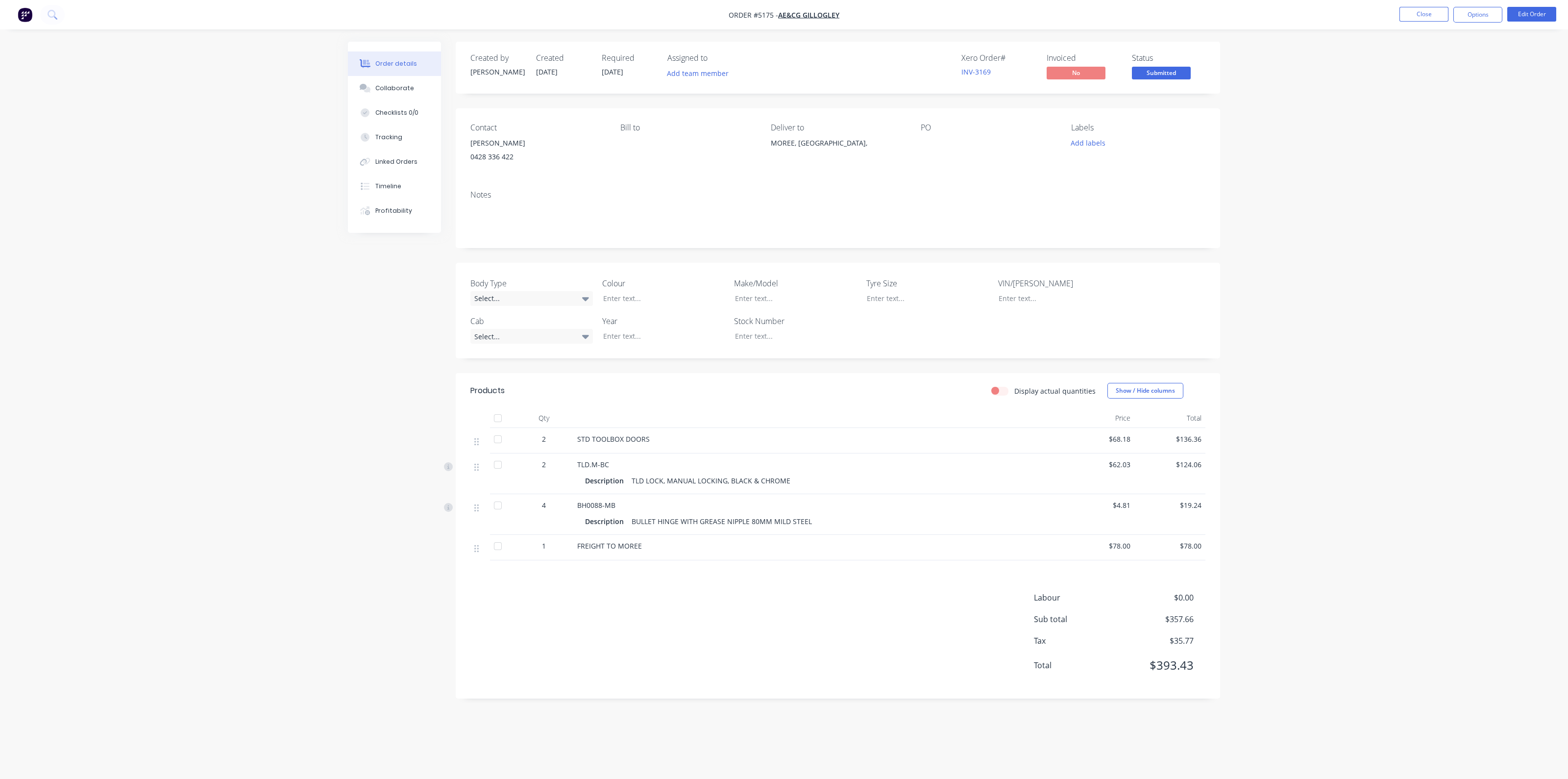
click at [1478, 5] on nav "Order #5175 - AE&CG GILLOGLEY Close Options Edit Order" at bounding box center [784, 15] width 1568 height 29
click at [1483, 14] on button "Options" at bounding box center [1478, 15] width 49 height 16
click at [1446, 62] on div "Invoice" at bounding box center [1449, 59] width 90 height 14
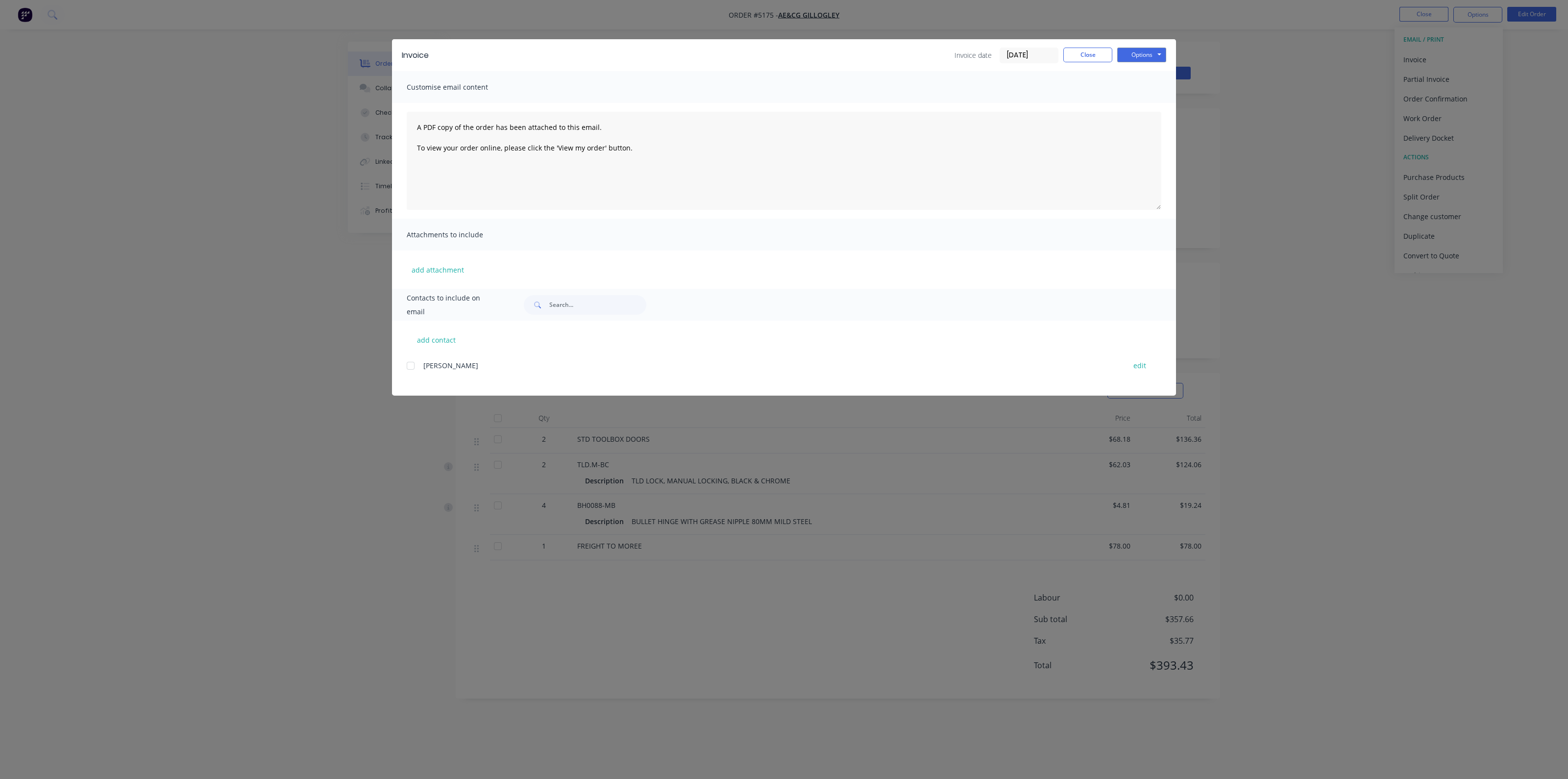
click at [408, 364] on div at bounding box center [410, 365] width 19 height 19
click at [1125, 53] on button "Options" at bounding box center [1141, 55] width 49 height 15
click at [1135, 88] on button "Print" at bounding box center [1148, 88] width 63 height 16
